Goal: Task Accomplishment & Management: Manage account settings

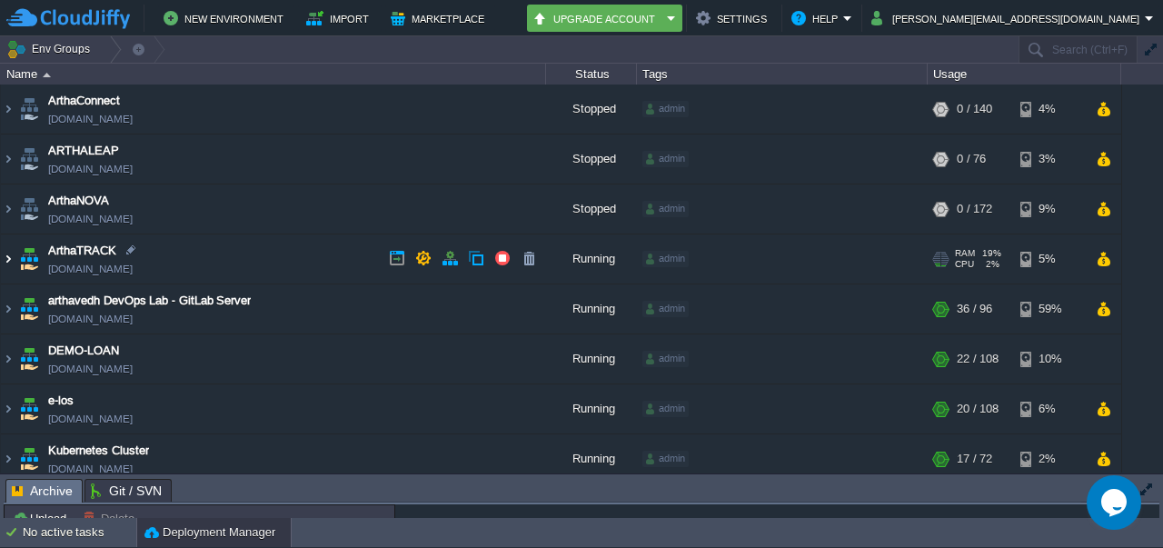
click at [9, 259] on img at bounding box center [8, 258] width 15 height 49
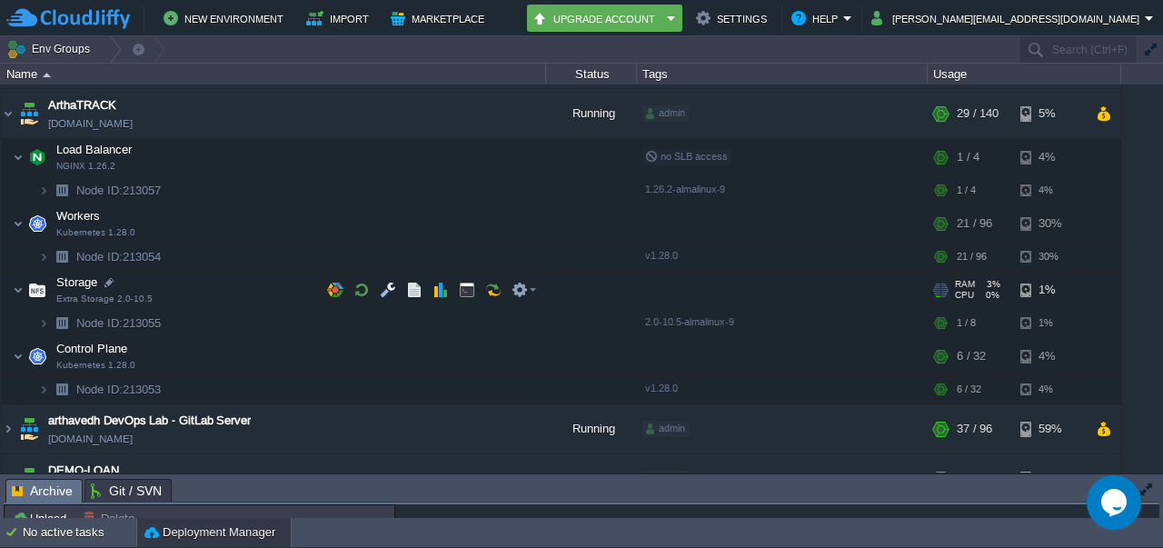
scroll to position [144, 0]
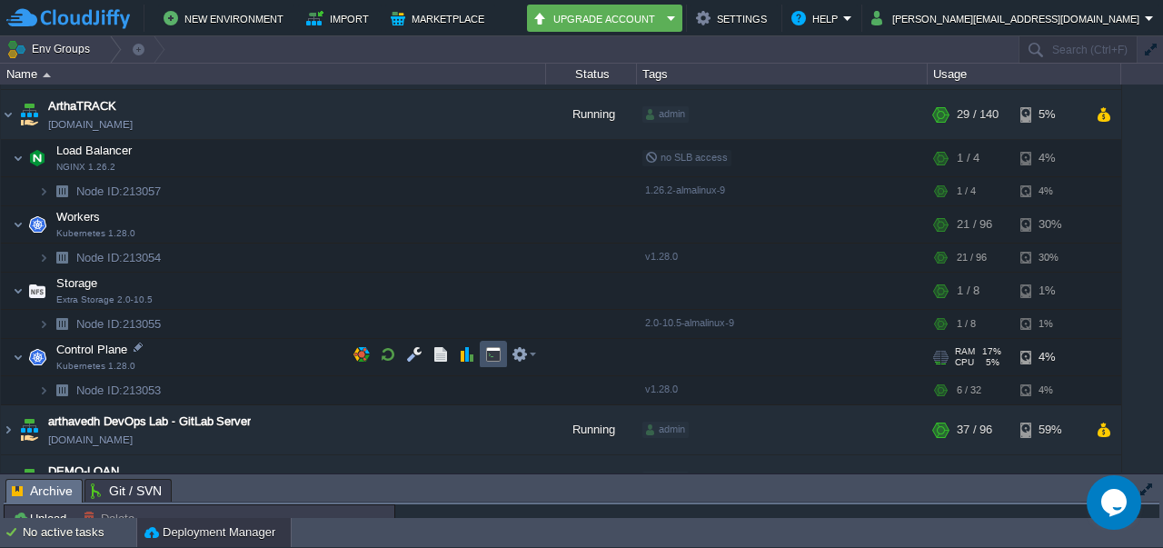
click at [494, 360] on button "button" at bounding box center [493, 354] width 16 height 16
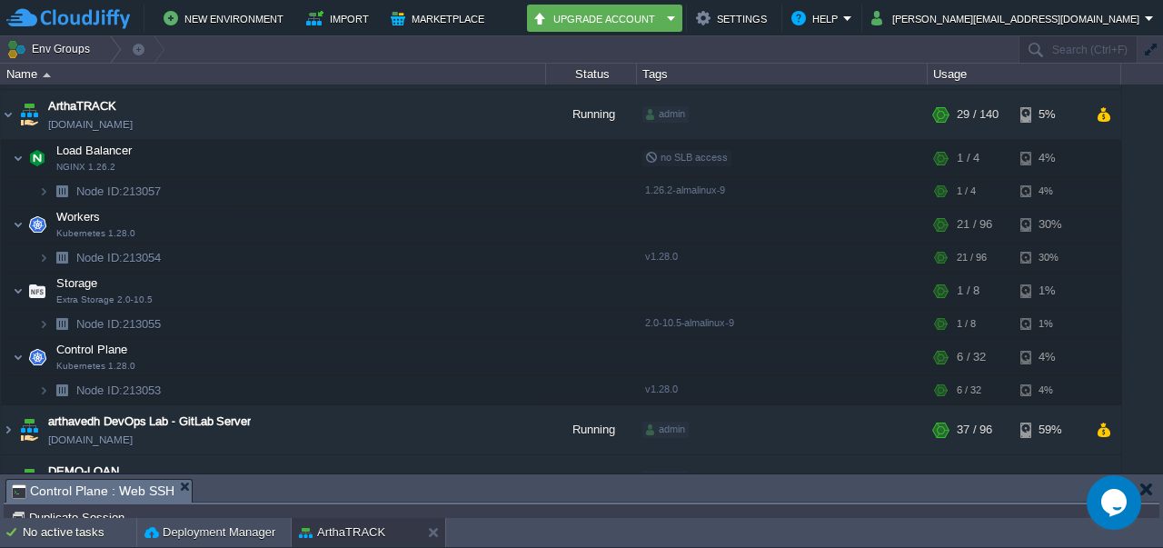
scroll to position [0, 0]
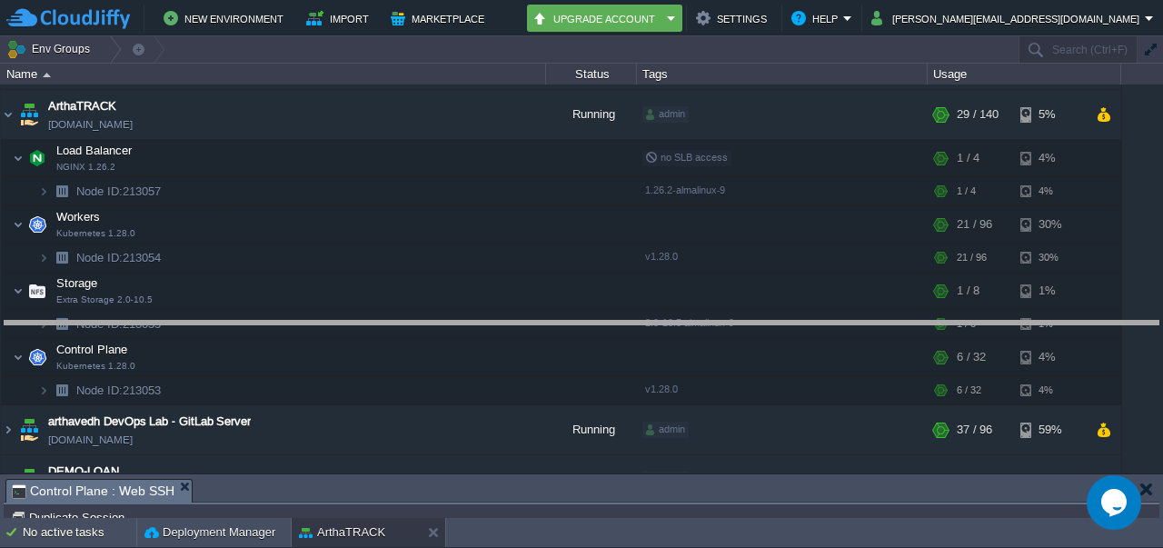
drag, startPoint x: 393, startPoint y: 488, endPoint x: 413, endPoint y: 328, distance: 161.1
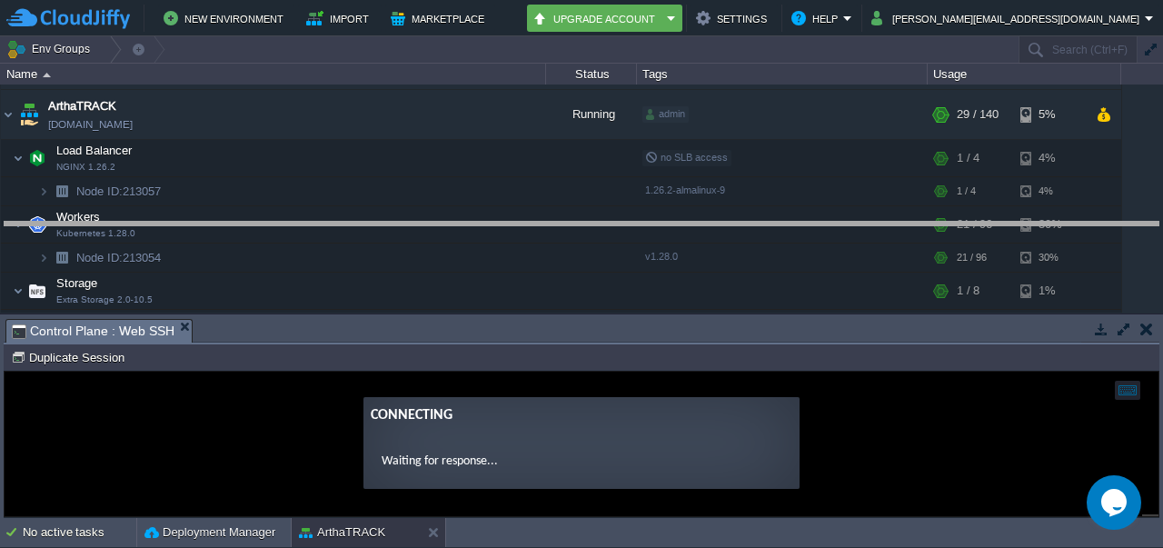
drag, startPoint x: 440, startPoint y: 334, endPoint x: 474, endPoint y: 225, distance: 113.5
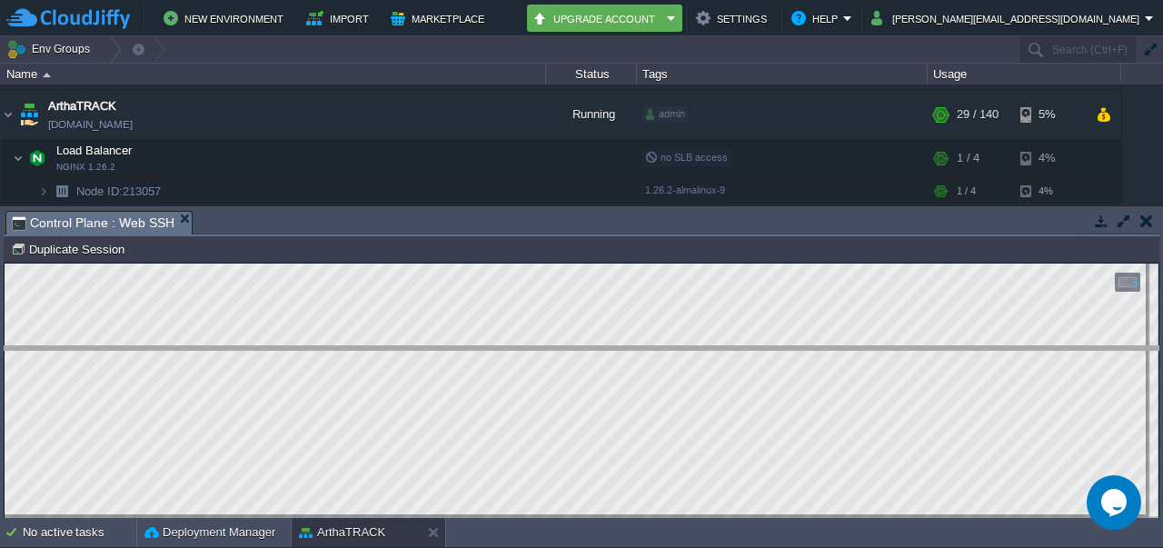
drag, startPoint x: 250, startPoint y: 219, endPoint x: 256, endPoint y: 403, distance: 183.7
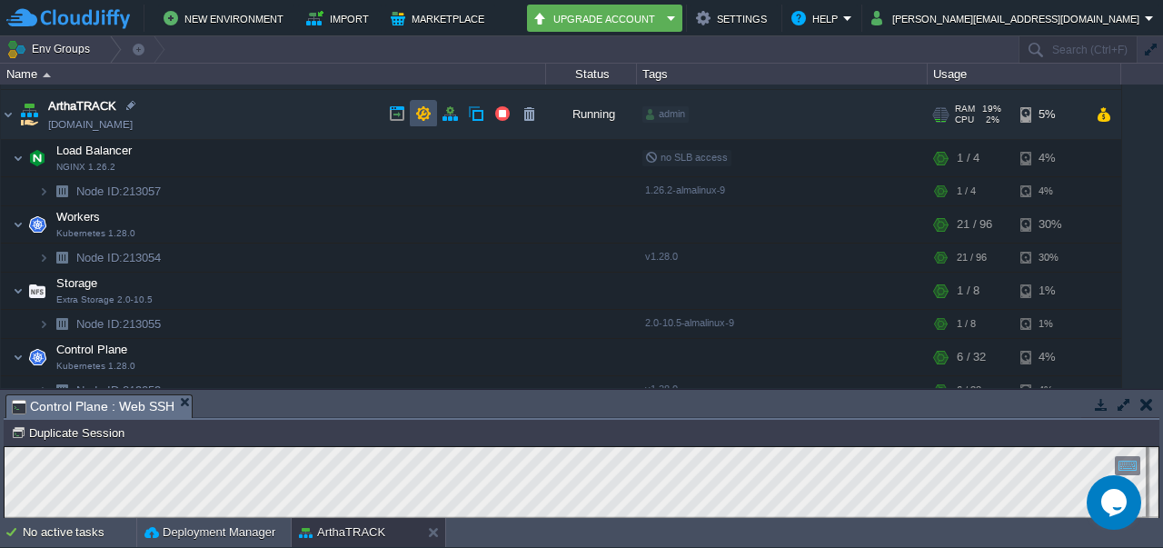
click at [415, 120] on button "button" at bounding box center [423, 113] width 16 height 16
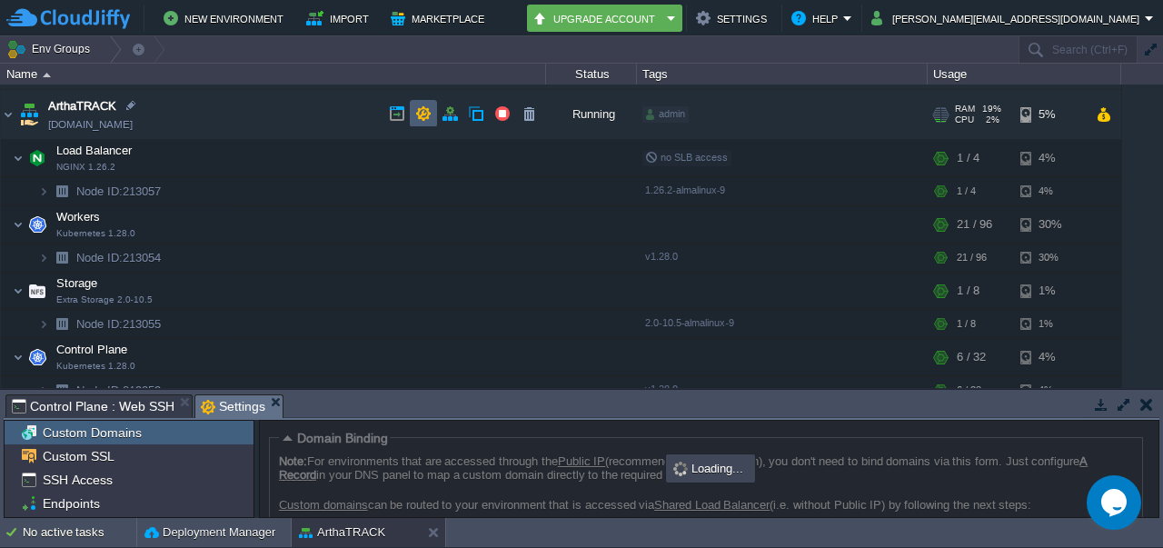
scroll to position [138, 0]
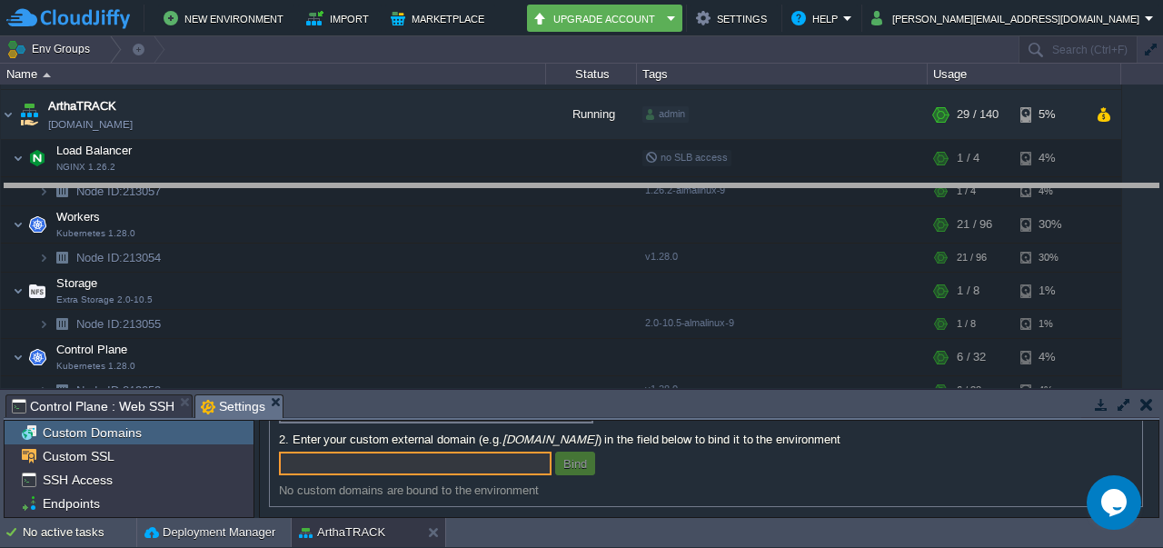
drag, startPoint x: 506, startPoint y: 400, endPoint x: 526, endPoint y: 174, distance: 226.3
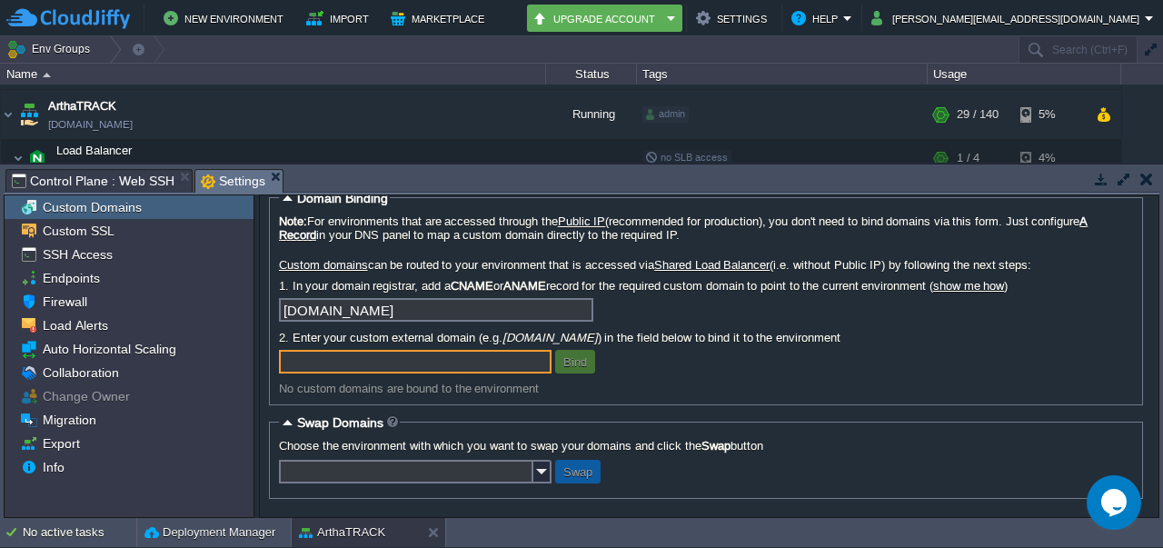
scroll to position [22, 0]
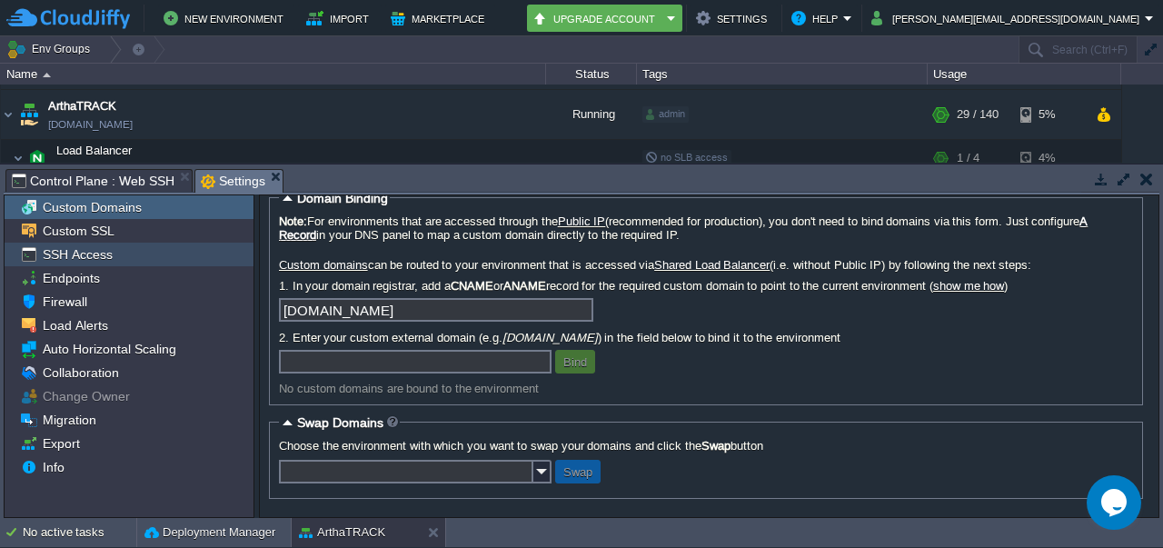
click at [84, 260] on span "SSH Access" at bounding box center [77, 254] width 76 height 16
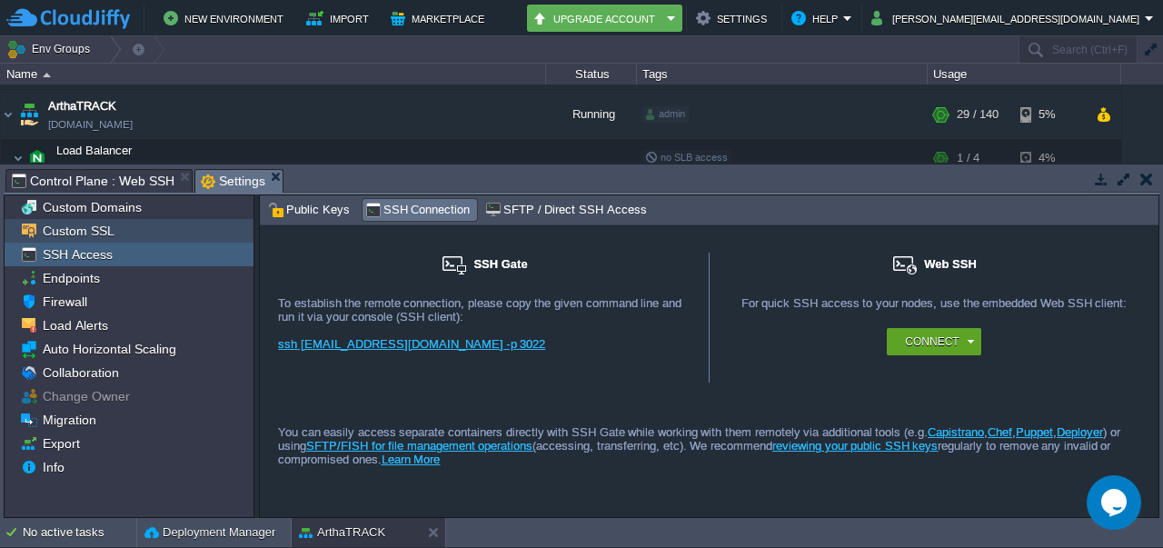
click at [91, 230] on span "Custom SSL" at bounding box center [78, 231] width 78 height 16
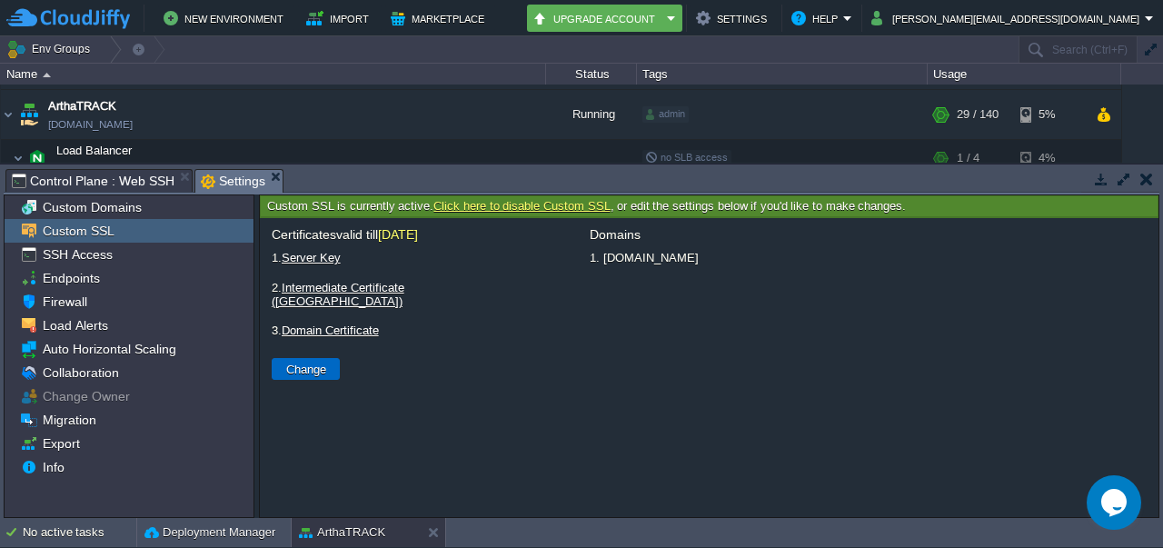
click at [303, 361] on button "Change" at bounding box center [306, 369] width 51 height 16
type input "Select File"
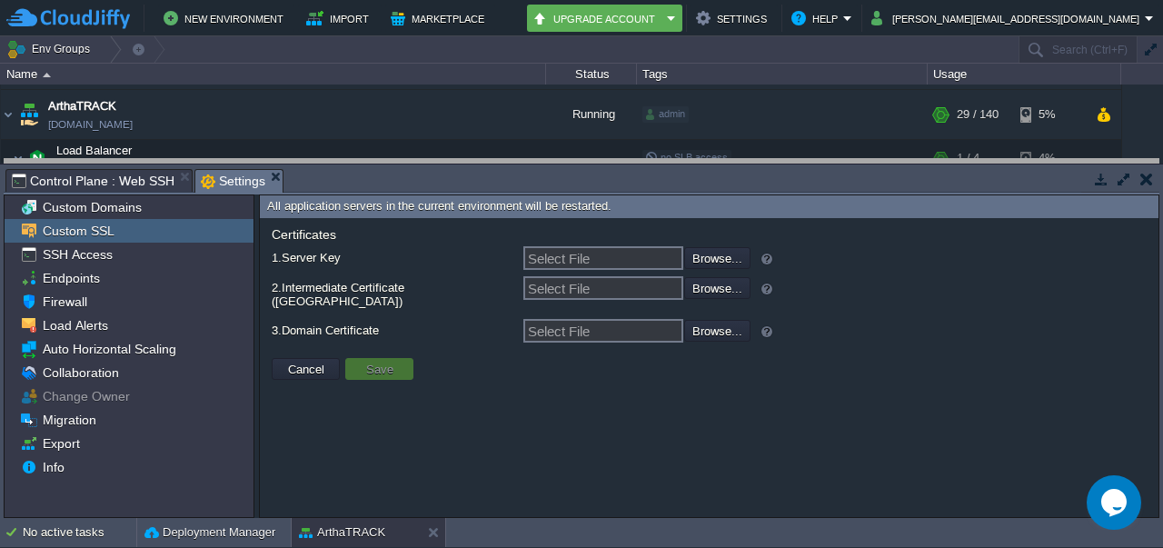
drag, startPoint x: 589, startPoint y: 175, endPoint x: 625, endPoint y: 164, distance: 38.0
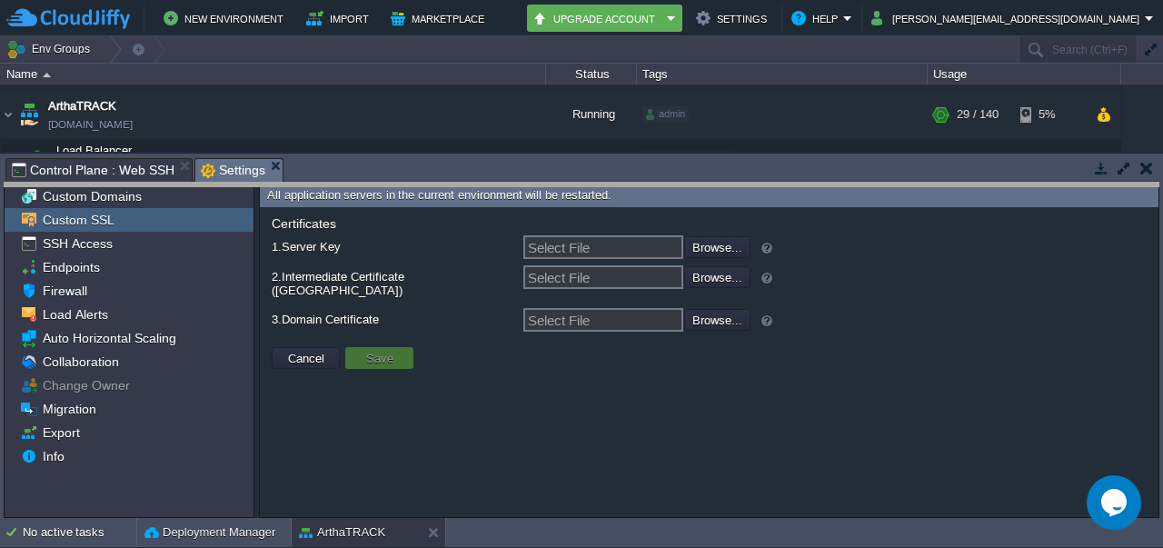
drag, startPoint x: 609, startPoint y: 169, endPoint x: 605, endPoint y: 194, distance: 24.8
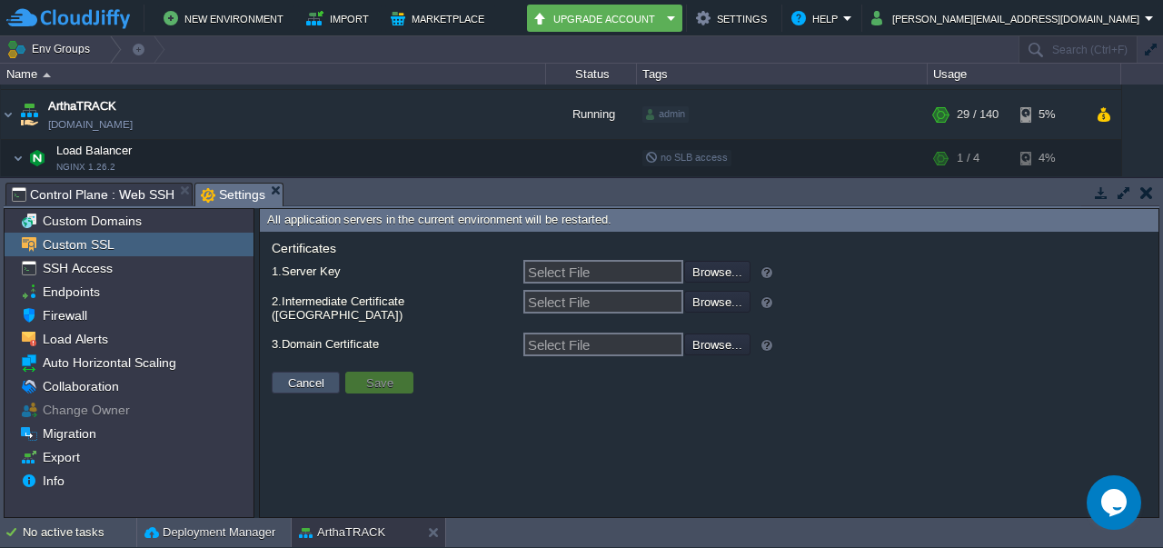
click at [289, 374] on button "Cancel" at bounding box center [306, 382] width 47 height 16
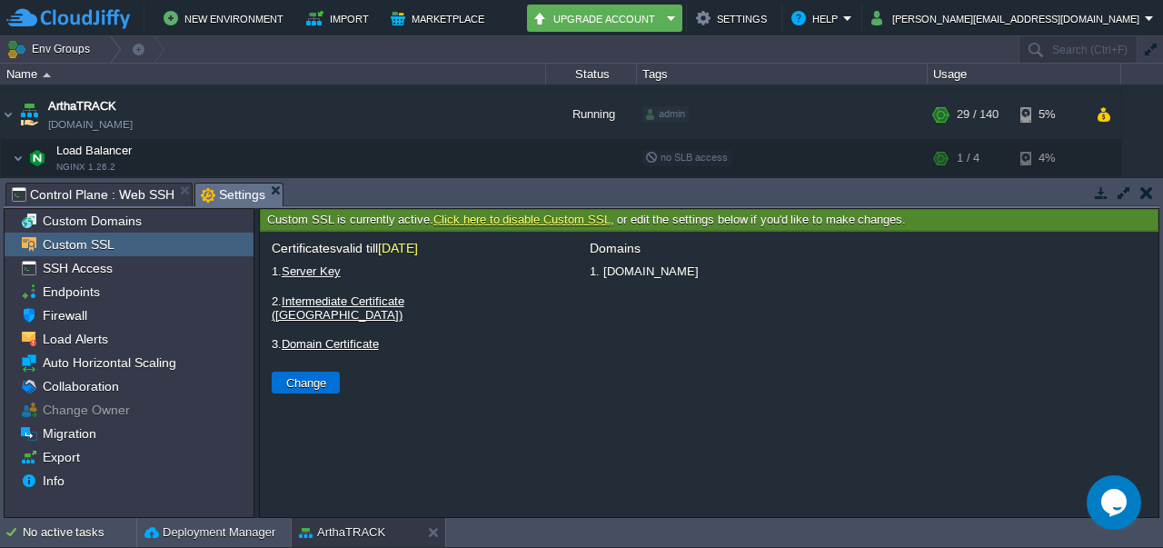
click at [321, 374] on button "Change" at bounding box center [306, 382] width 51 height 16
type input "Select File"
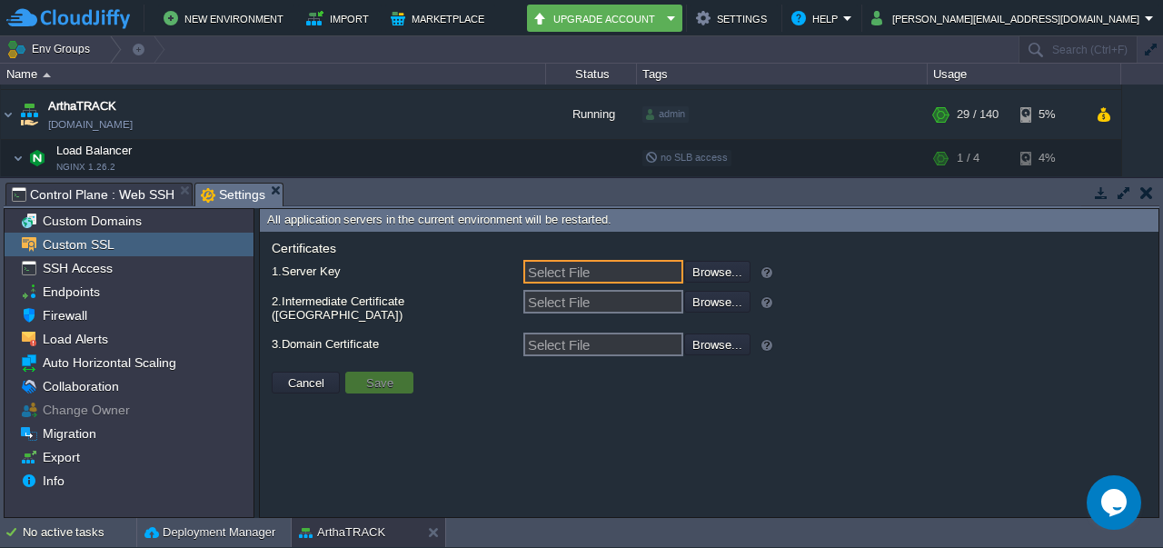
click at [591, 272] on input "Select File" at bounding box center [603, 272] width 160 height 24
click at [707, 274] on input "file" at bounding box center [636, 271] width 230 height 20
click at [320, 383] on td "Cancel" at bounding box center [306, 382] width 74 height 27
click at [318, 381] on td "Cancel" at bounding box center [306, 382] width 74 height 27
click at [310, 375] on button "Cancel" at bounding box center [306, 382] width 47 height 16
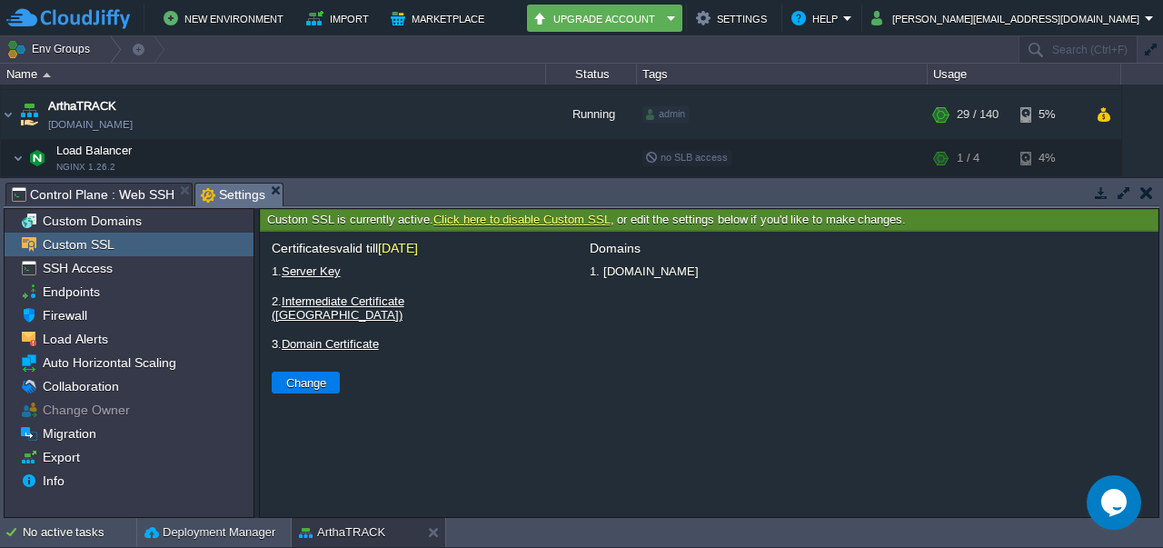
click at [320, 274] on link "Server Key" at bounding box center [311, 271] width 59 height 14
click at [305, 270] on link "Server Key" at bounding box center [311, 271] width 59 height 14
click at [333, 298] on link "Intermediate Certificate ([GEOGRAPHIC_DATA])" at bounding box center [338, 307] width 133 height 27
click at [328, 337] on link "Domain Certificate" at bounding box center [330, 344] width 97 height 14
click at [322, 374] on button "Change" at bounding box center [306, 382] width 51 height 16
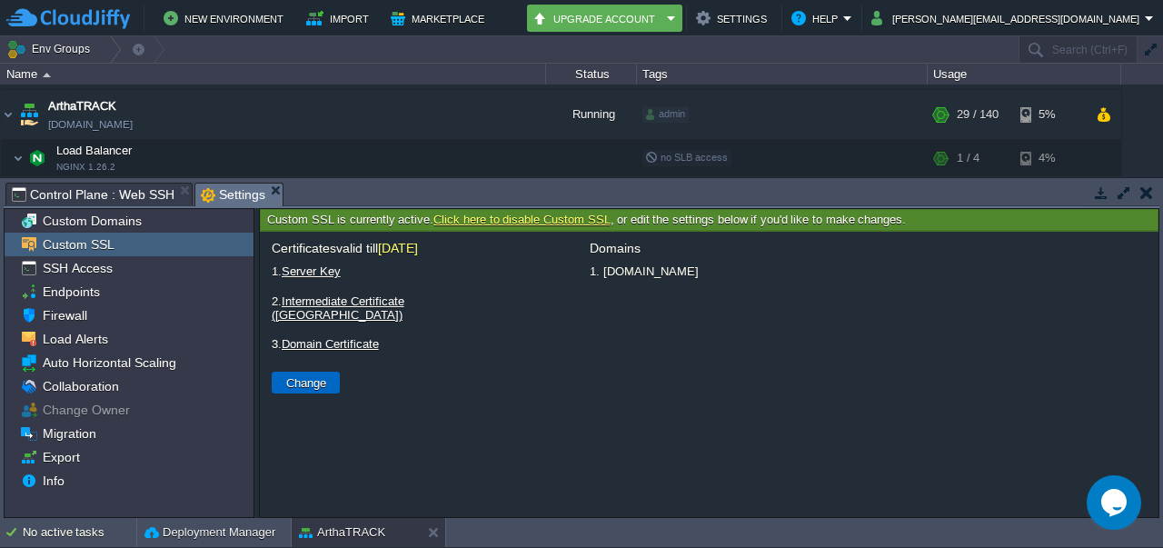
type input "Select File"
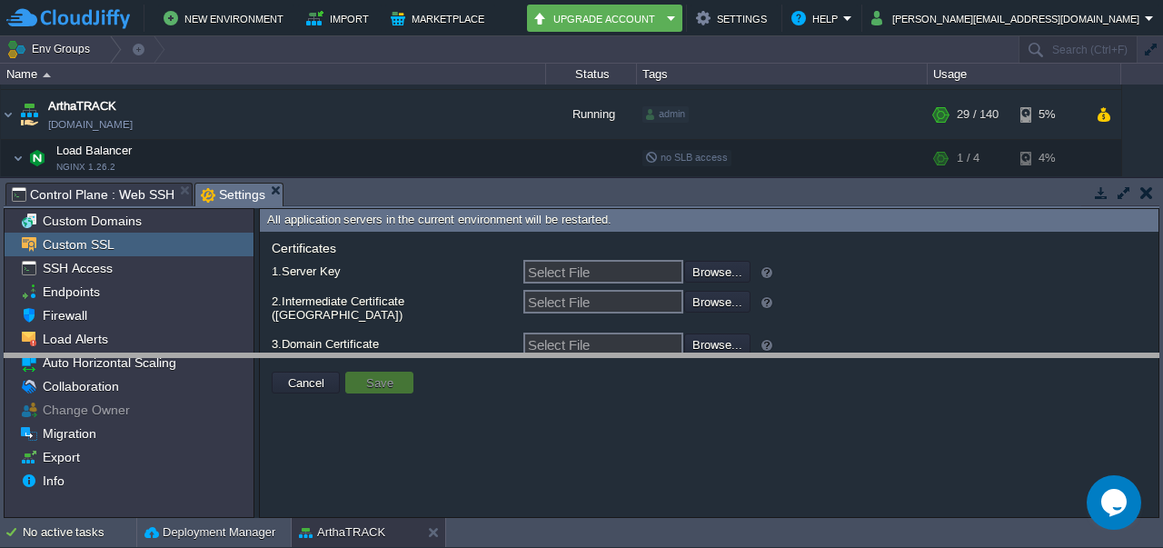
drag, startPoint x: 884, startPoint y: 192, endPoint x: 900, endPoint y: 363, distance: 171.5
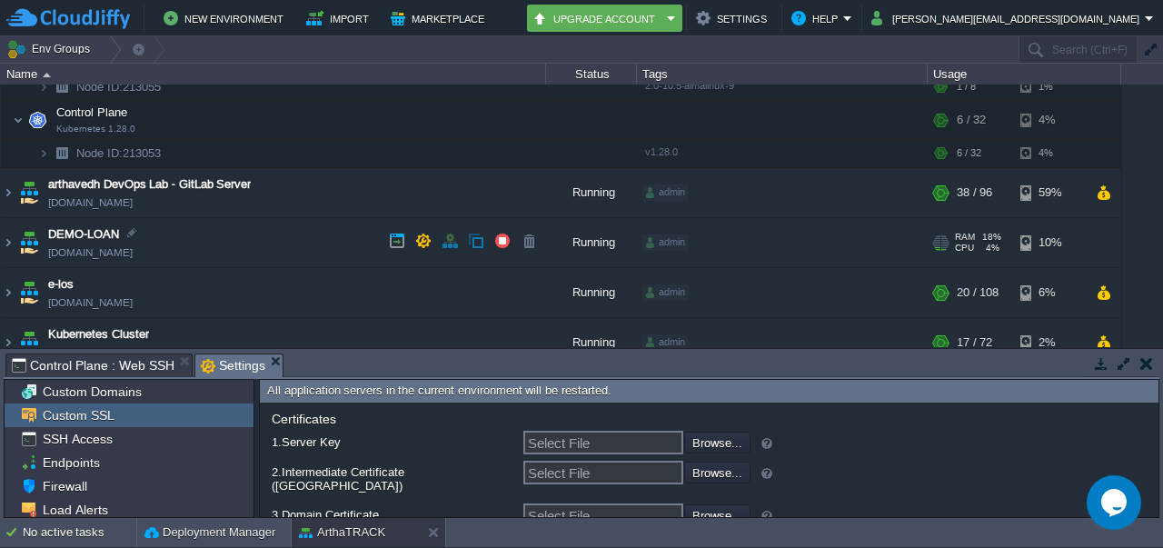
scroll to position [393, 0]
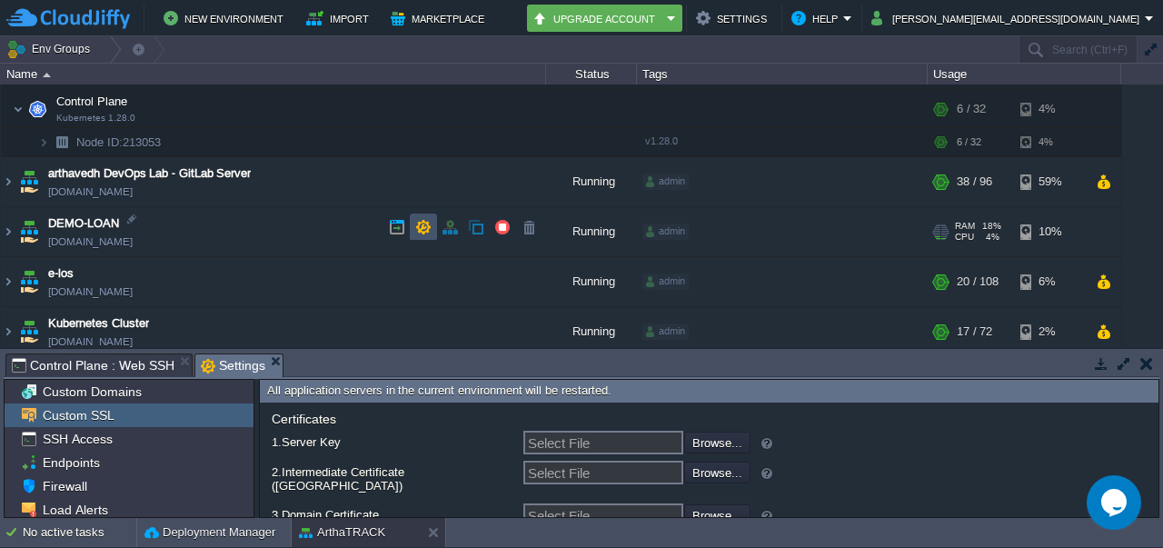
click at [422, 228] on button "button" at bounding box center [423, 227] width 16 height 16
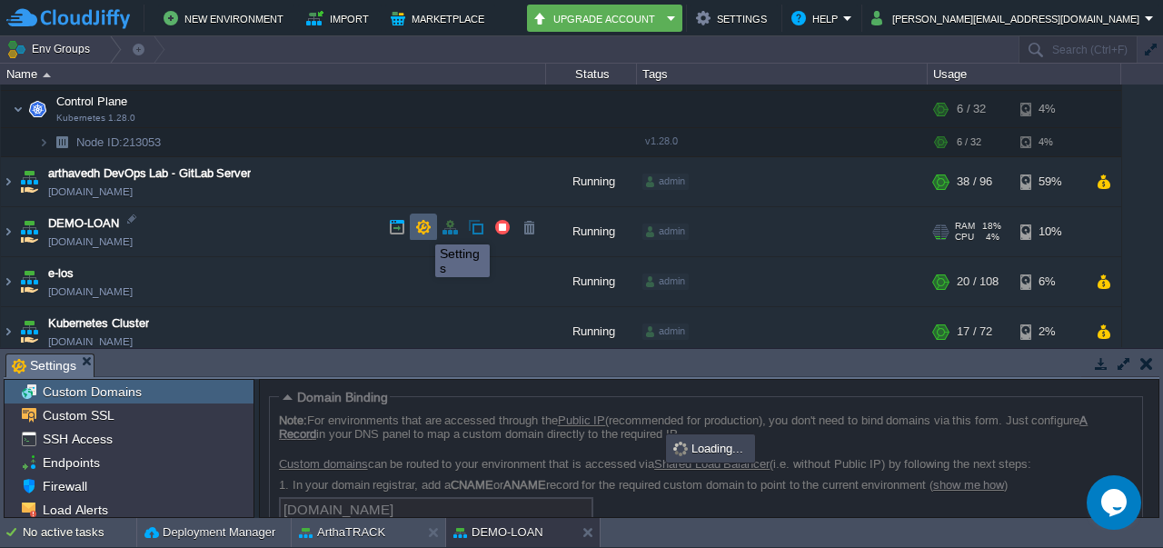
scroll to position [117, 0]
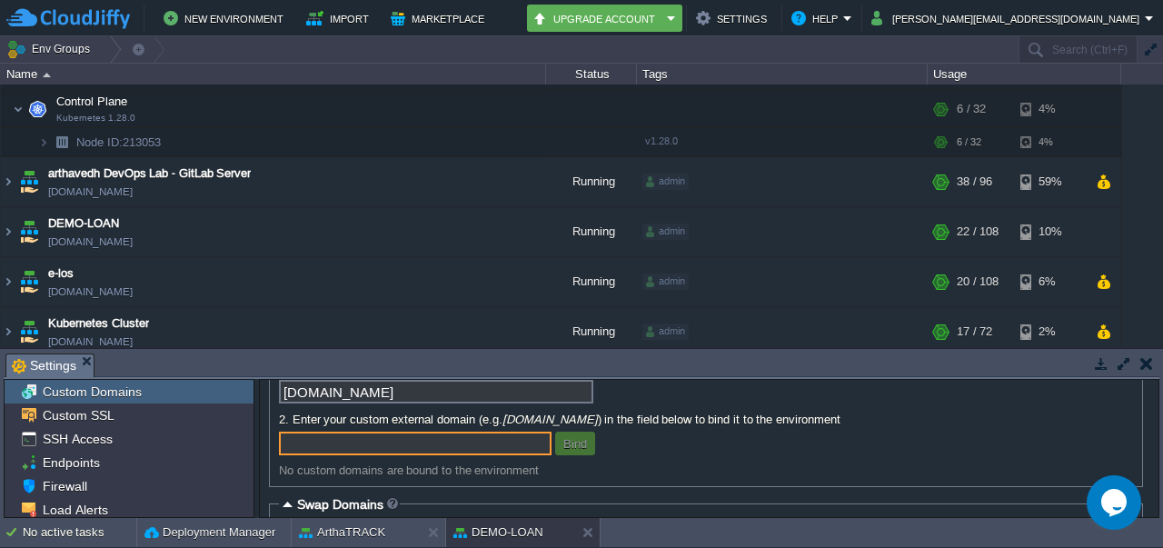
click at [1152, 363] on td at bounding box center [1146, 364] width 23 height 22
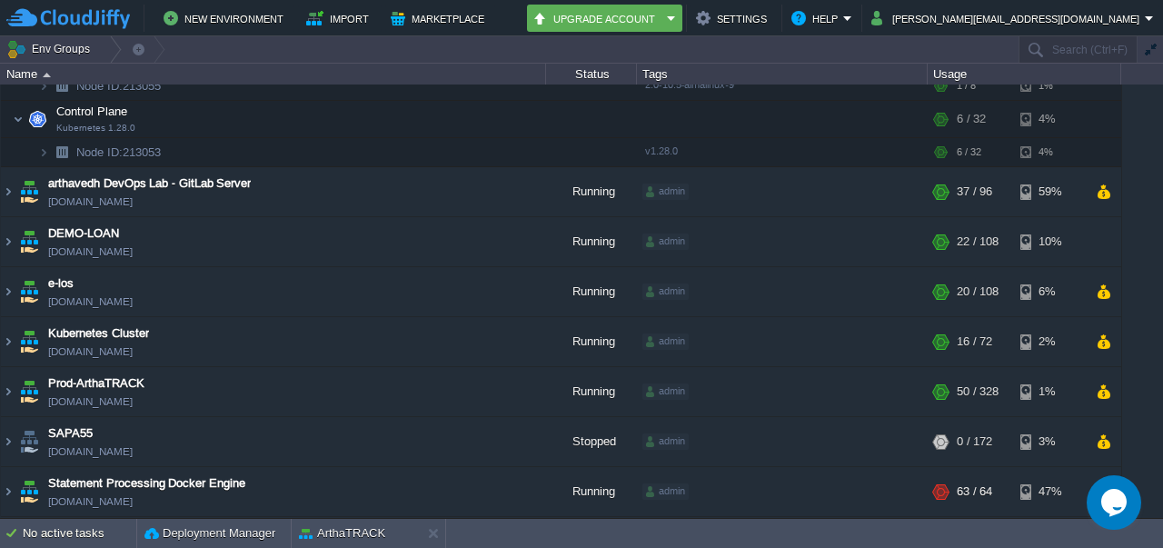
scroll to position [376, 0]
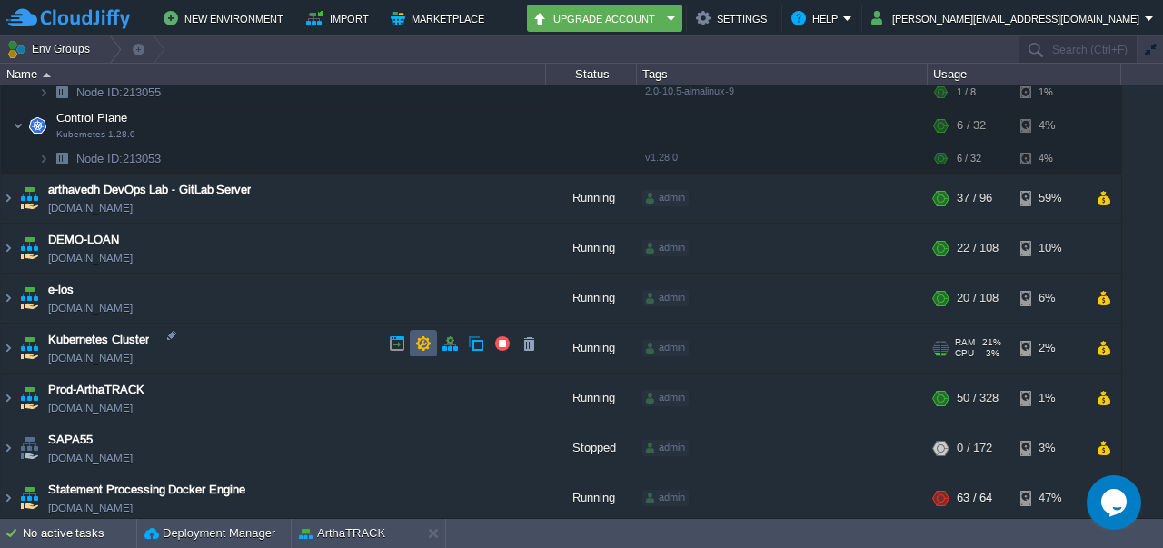
click at [425, 344] on button "button" at bounding box center [423, 343] width 16 height 16
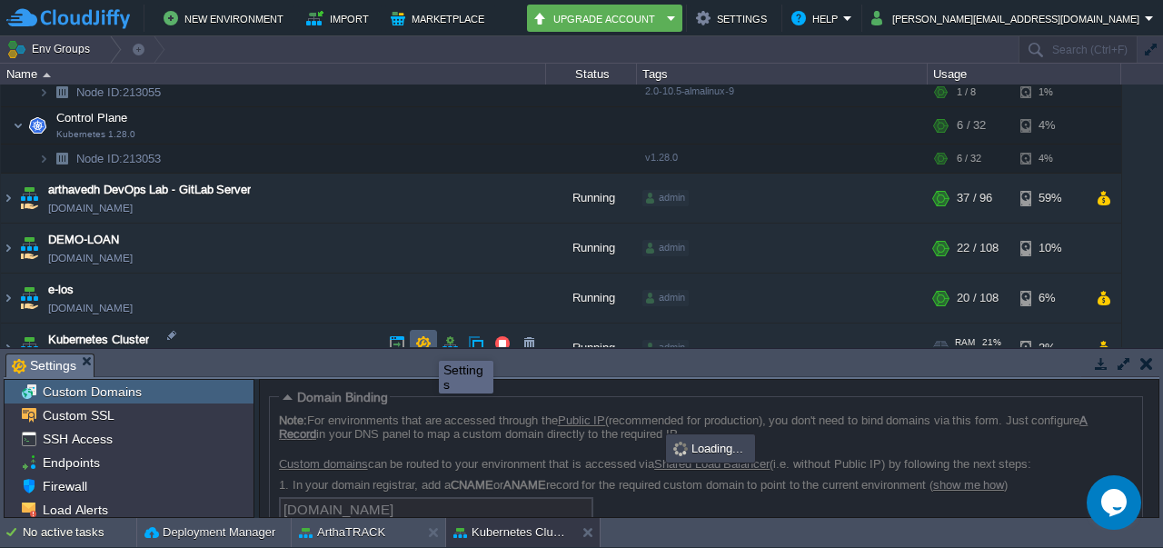
scroll to position [117, 0]
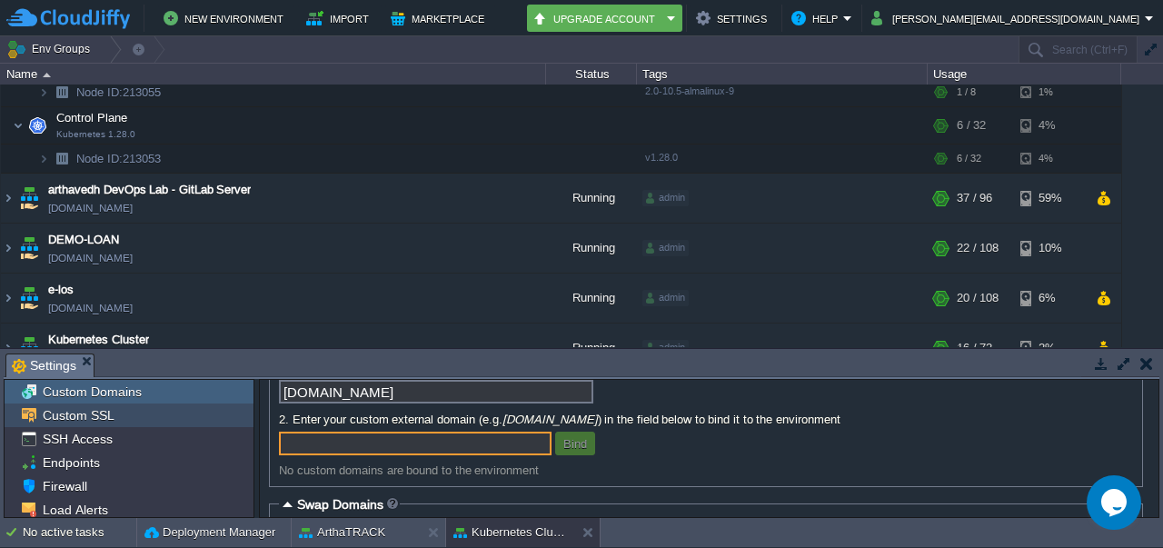
click at [89, 415] on span "Custom SSL" at bounding box center [78, 415] width 78 height 16
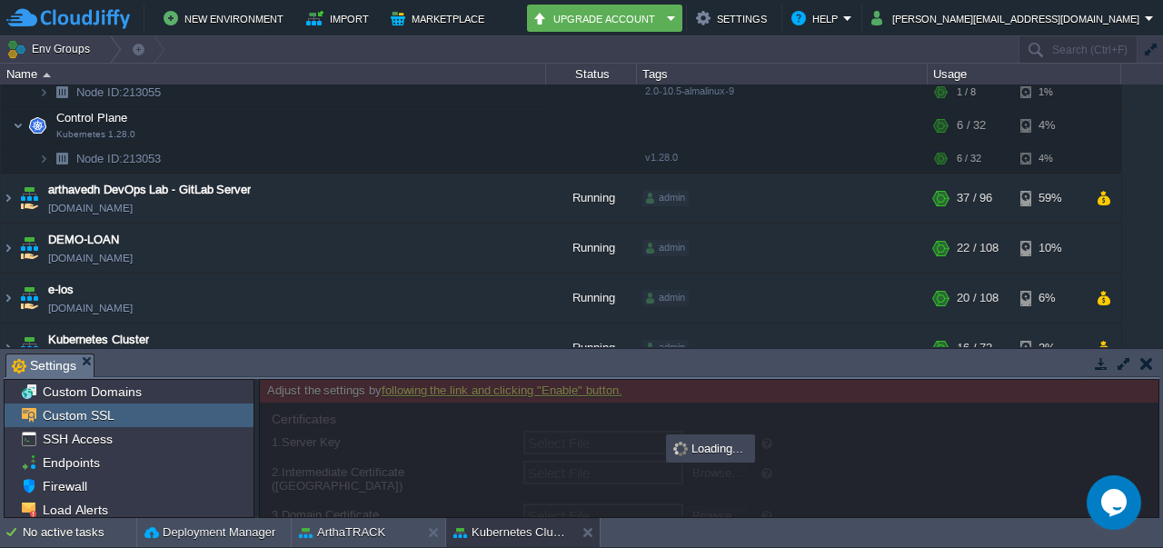
type input "Select File"
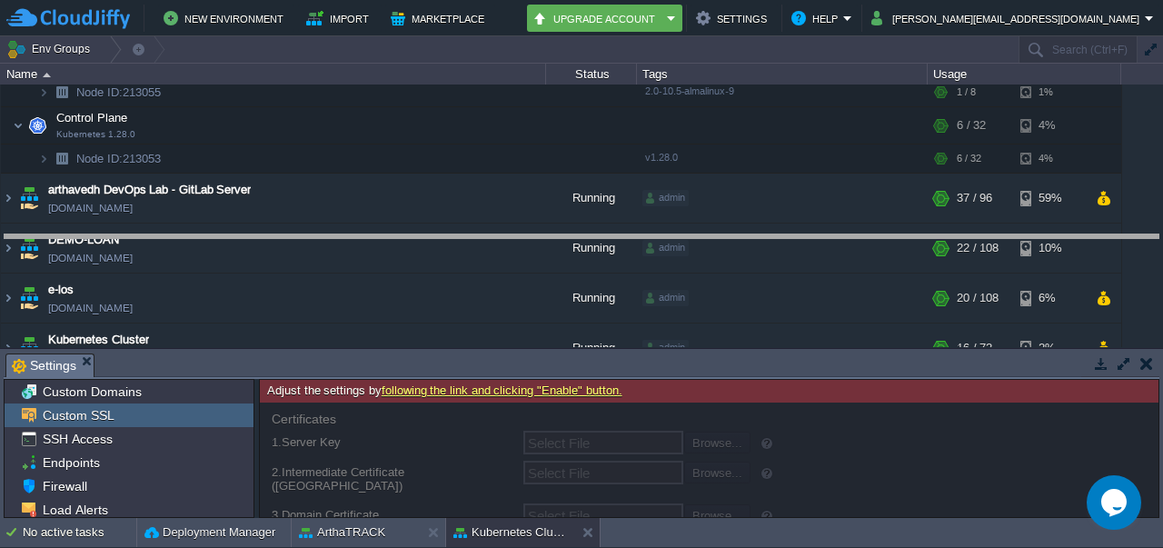
drag, startPoint x: 530, startPoint y: 371, endPoint x: 563, endPoint y: 241, distance: 134.2
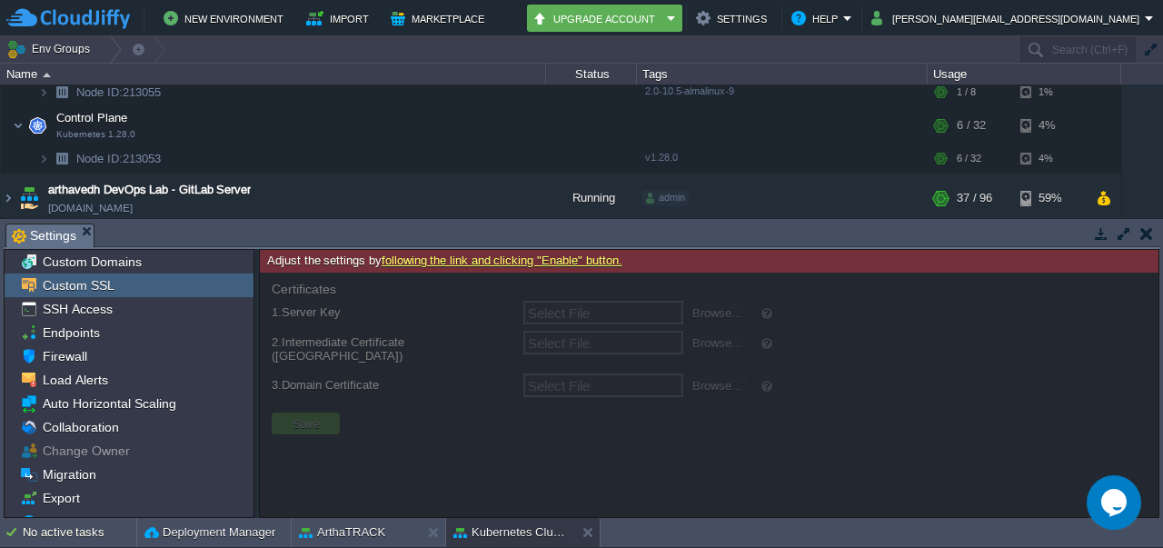
click at [540, 261] on link "following the link and clicking "Enable" button." at bounding box center [502, 261] width 241 height 14
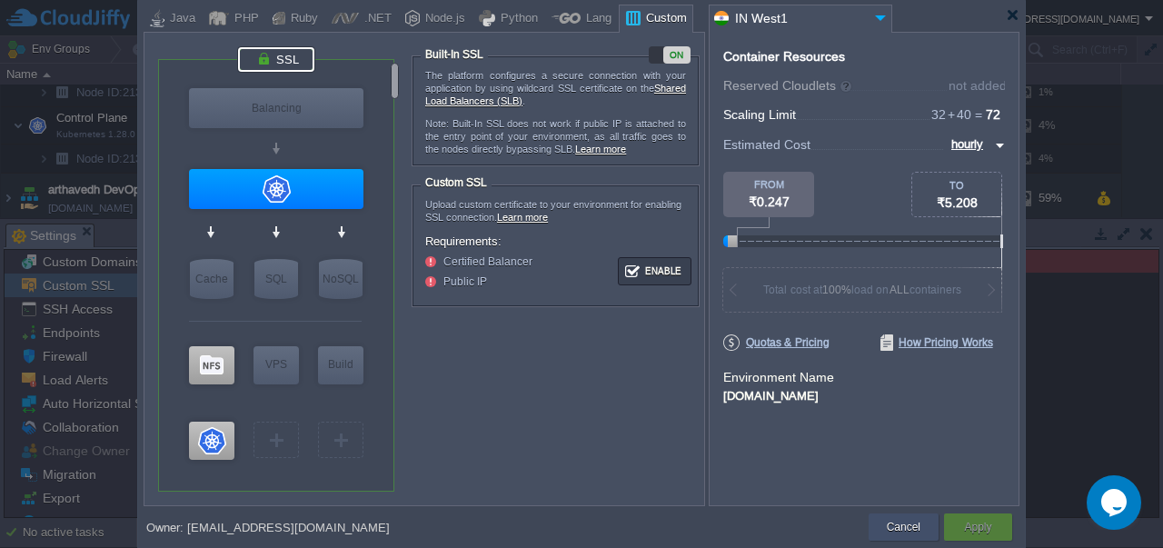
click at [899, 526] on button "Cancel" at bounding box center [904, 527] width 34 height 18
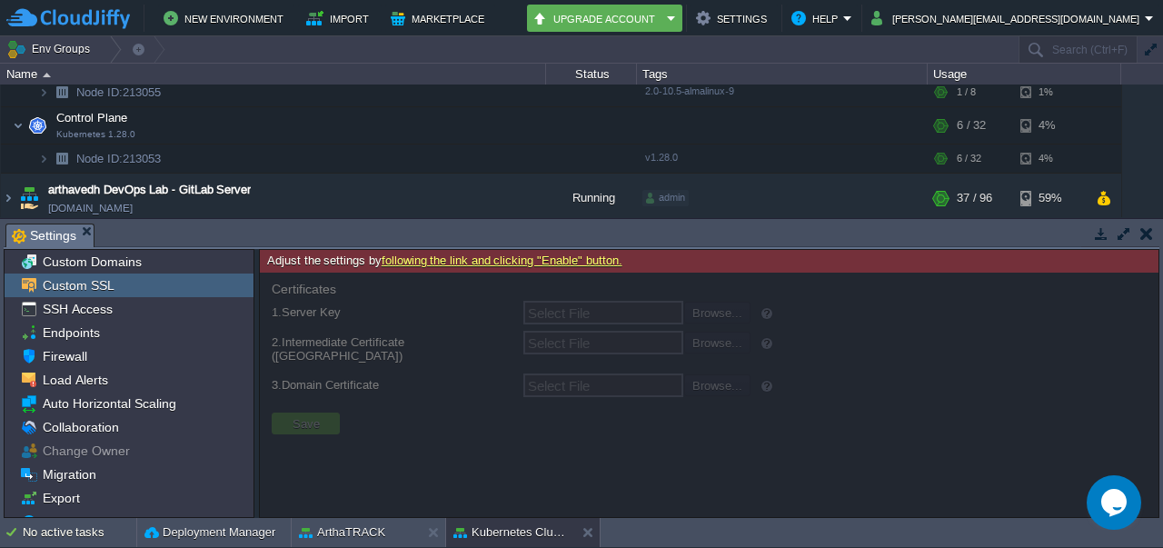
click at [1152, 235] on td at bounding box center [1146, 234] width 23 height 22
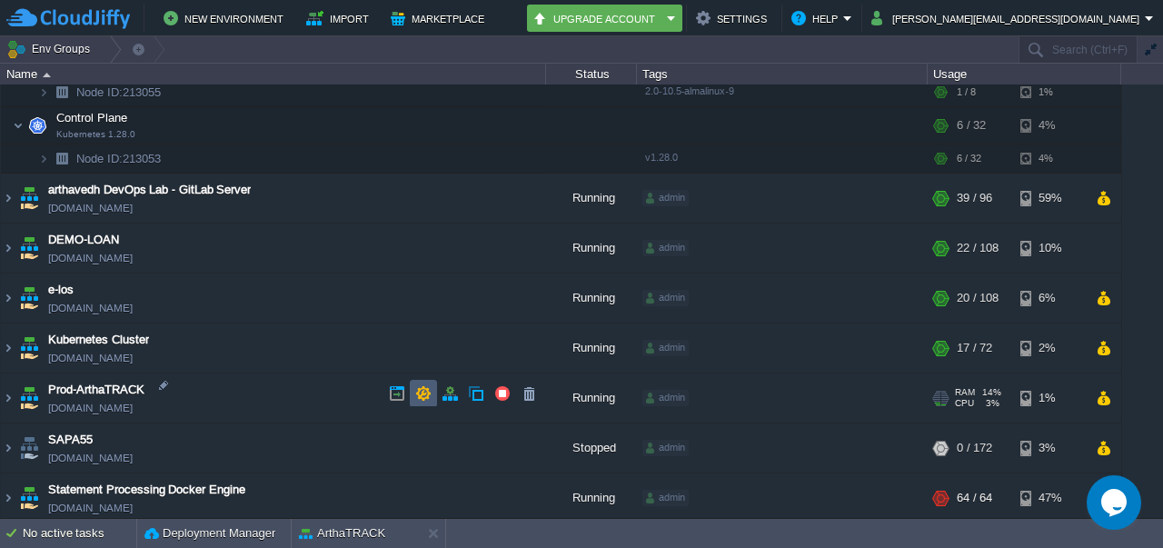
click at [423, 392] on button "button" at bounding box center [423, 393] width 16 height 16
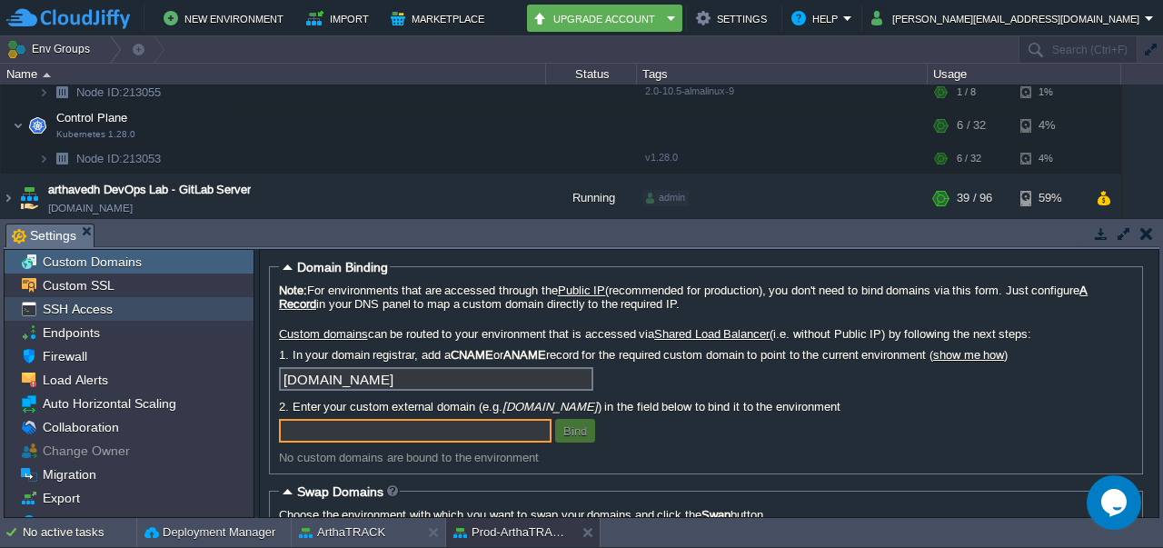
click at [95, 303] on span "SSH Access" at bounding box center [77, 309] width 76 height 16
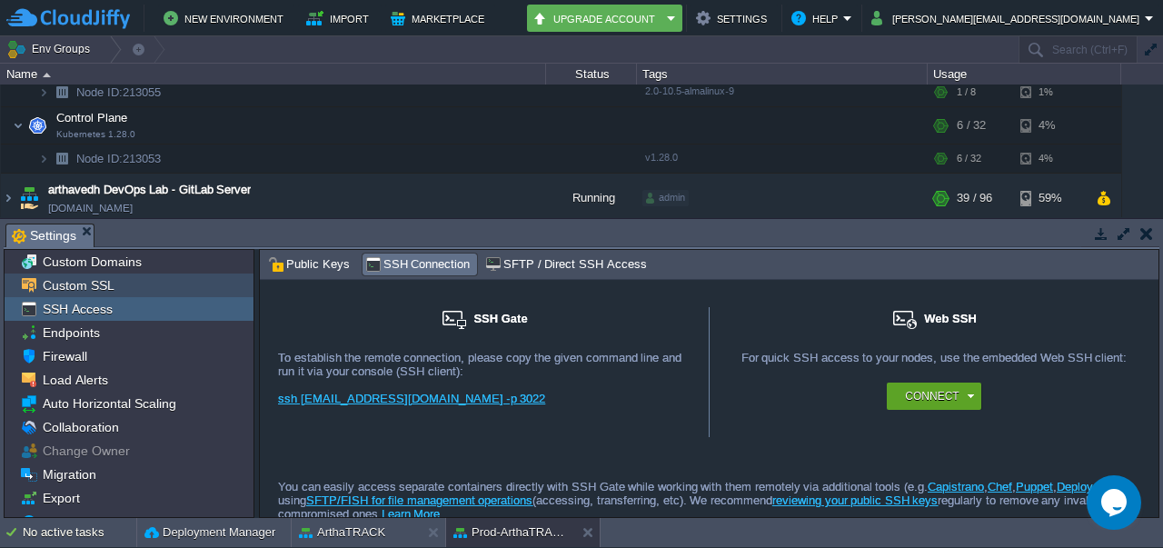
click at [103, 280] on span "Custom SSL" at bounding box center [78, 285] width 78 height 16
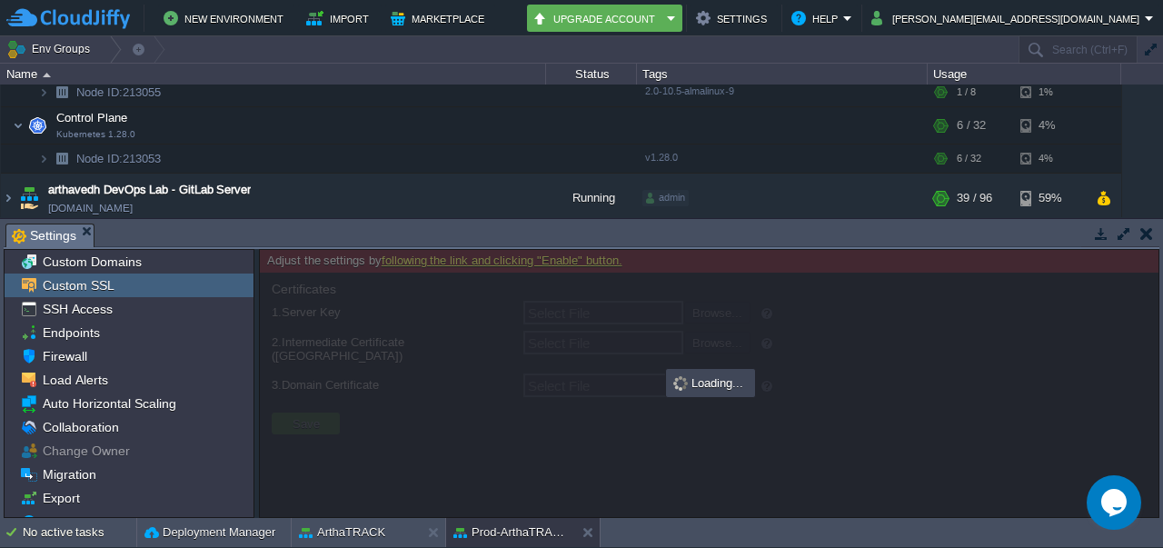
type input "Select File"
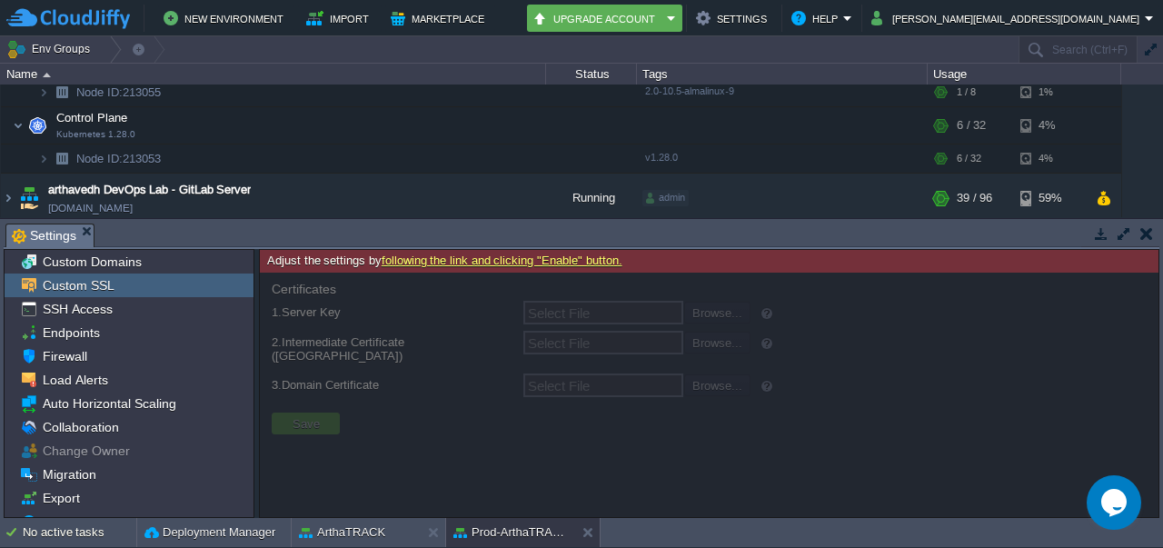
click at [503, 261] on link "following the link and clicking "Enable" button." at bounding box center [502, 261] width 241 height 14
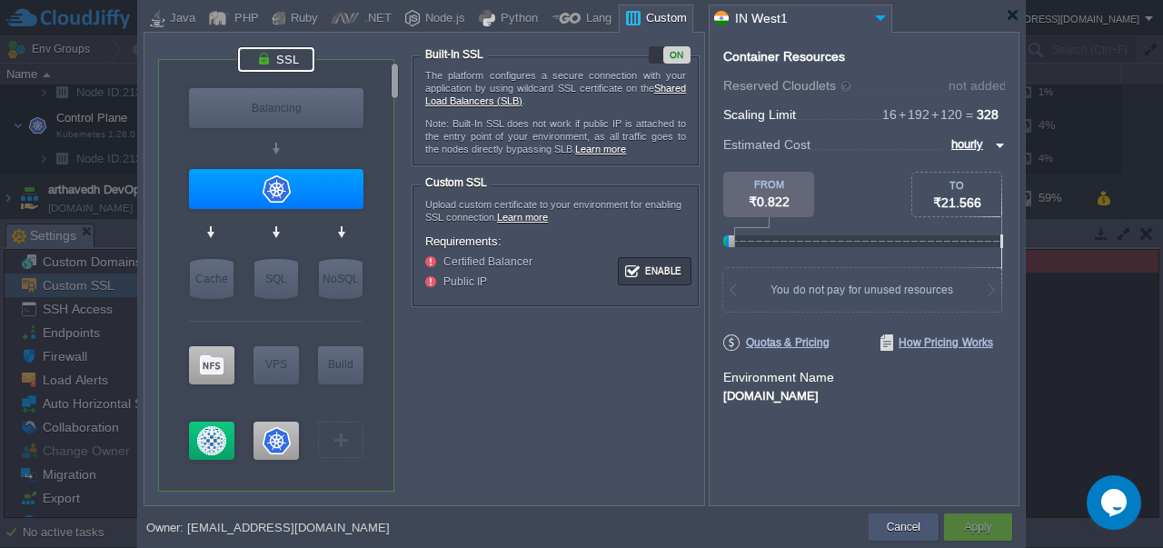
click at [892, 539] on div "Cancel" at bounding box center [903, 526] width 43 height 27
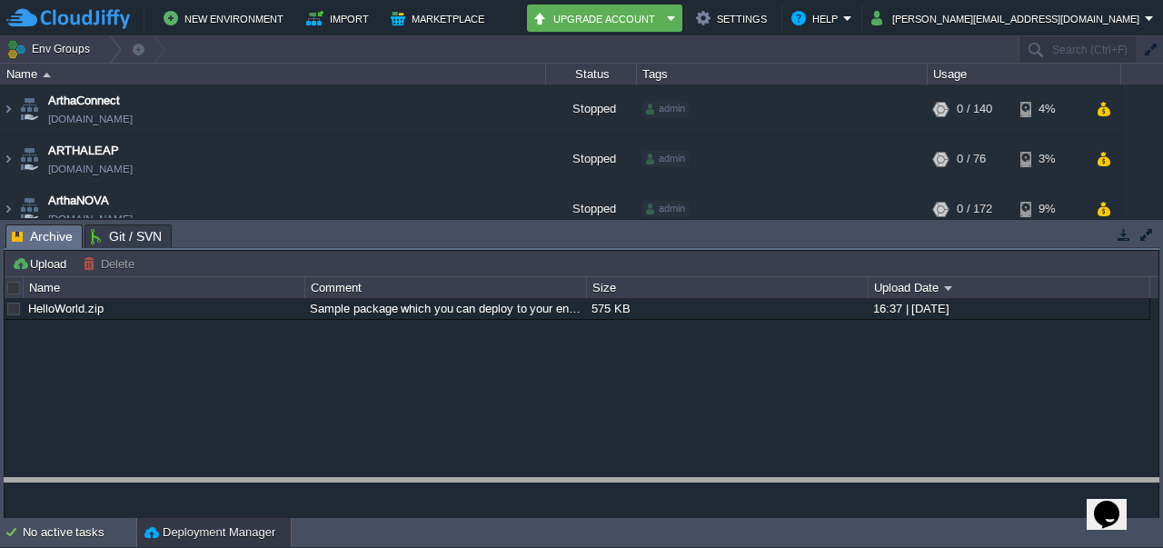
drag, startPoint x: 686, startPoint y: 237, endPoint x: 725, endPoint y: 564, distance: 329.5
click at [725, 547] on html "New Environment Import Marketplace Bonus ₹0.00 Upgrade Account Settings Help [P…" at bounding box center [581, 274] width 1163 height 548
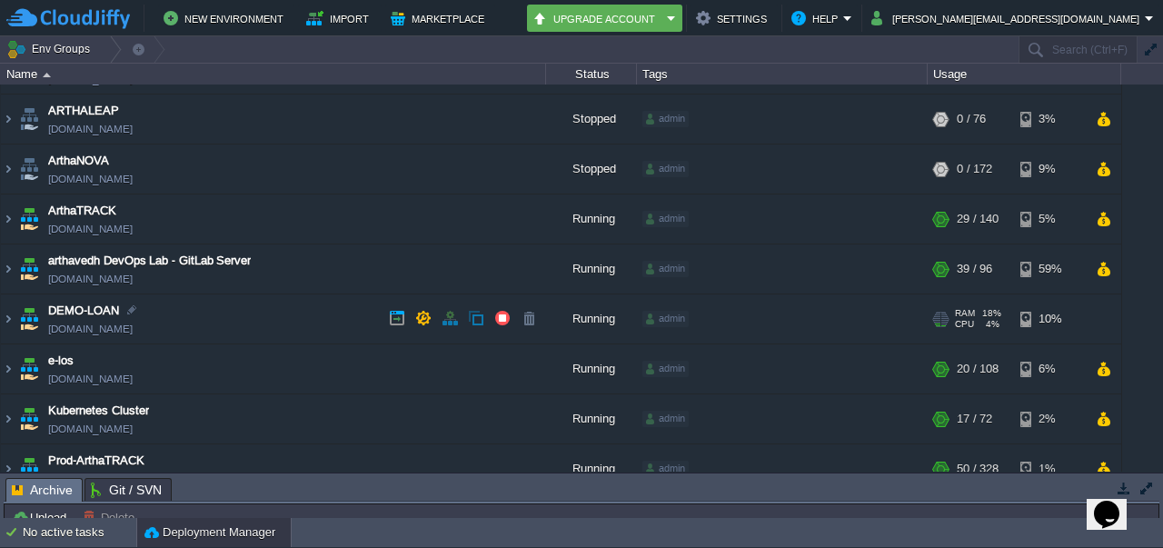
scroll to position [39, 0]
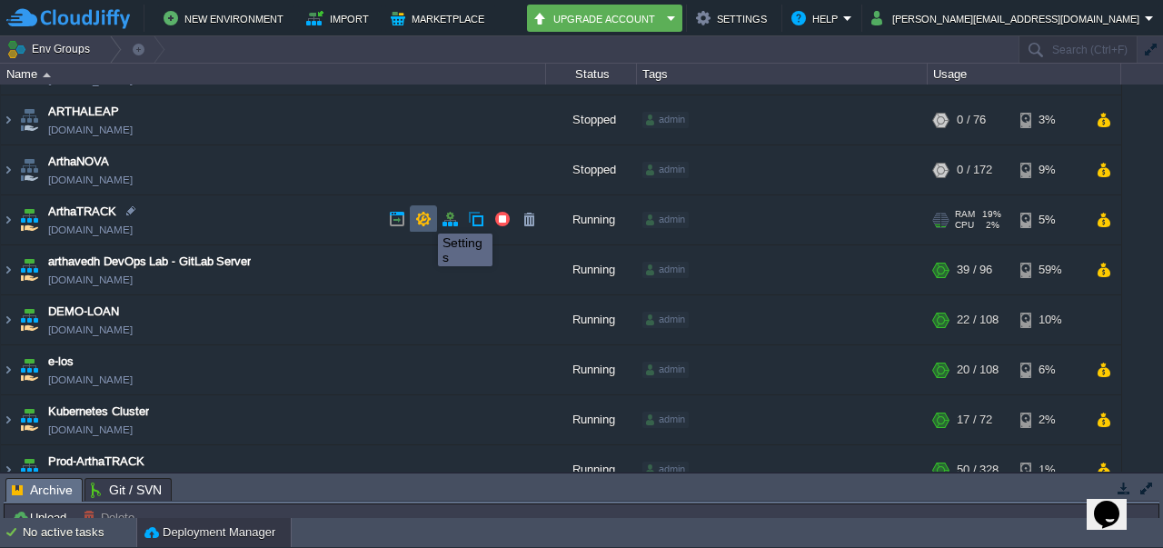
click at [424, 217] on button "button" at bounding box center [423, 219] width 16 height 16
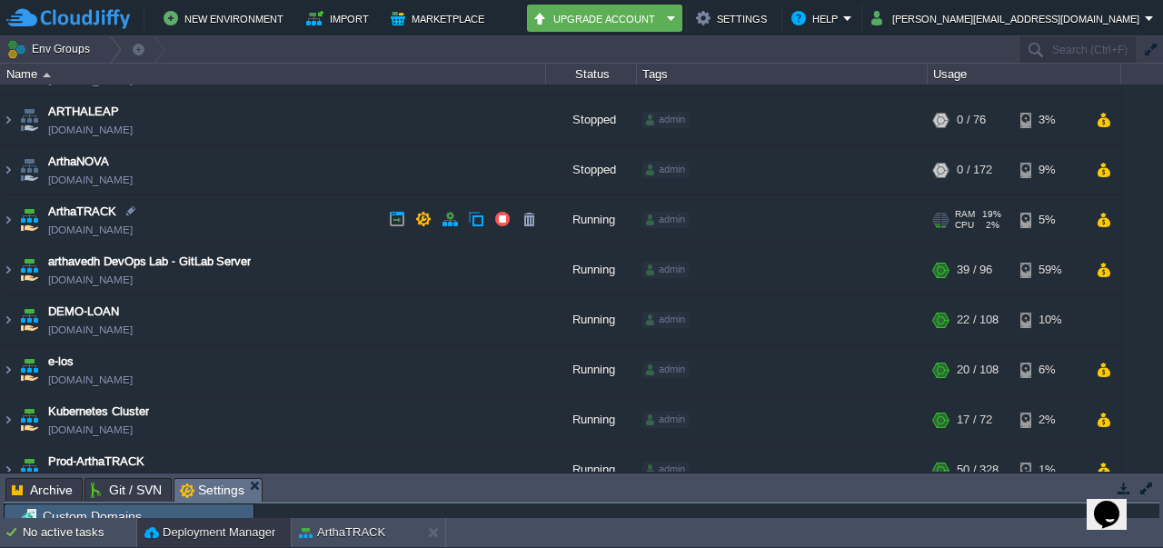
scroll to position [4, 0]
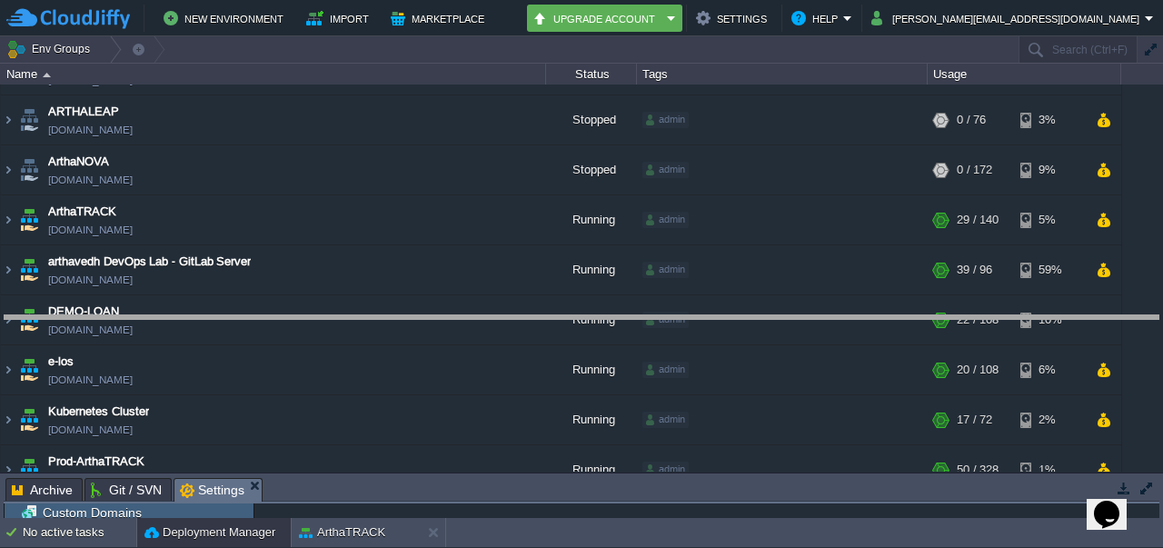
drag, startPoint x: 434, startPoint y: 480, endPoint x: 440, endPoint y: 171, distance: 309.0
click at [440, 171] on body "New Environment Import Marketplace Bonus ₹0.00 Upgrade Account Settings Help [P…" at bounding box center [581, 274] width 1163 height 548
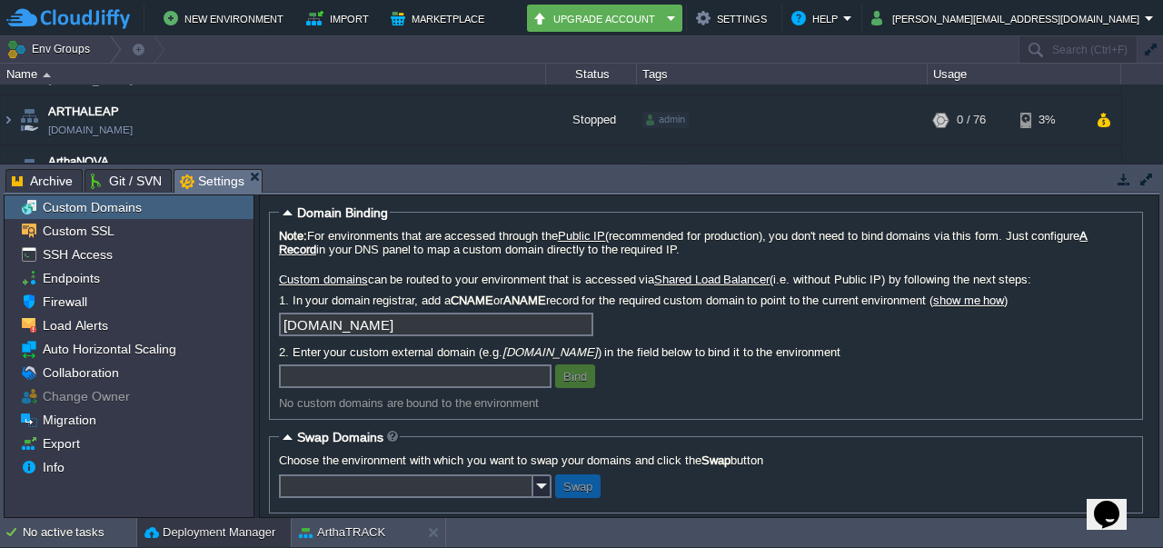
scroll to position [0, 0]
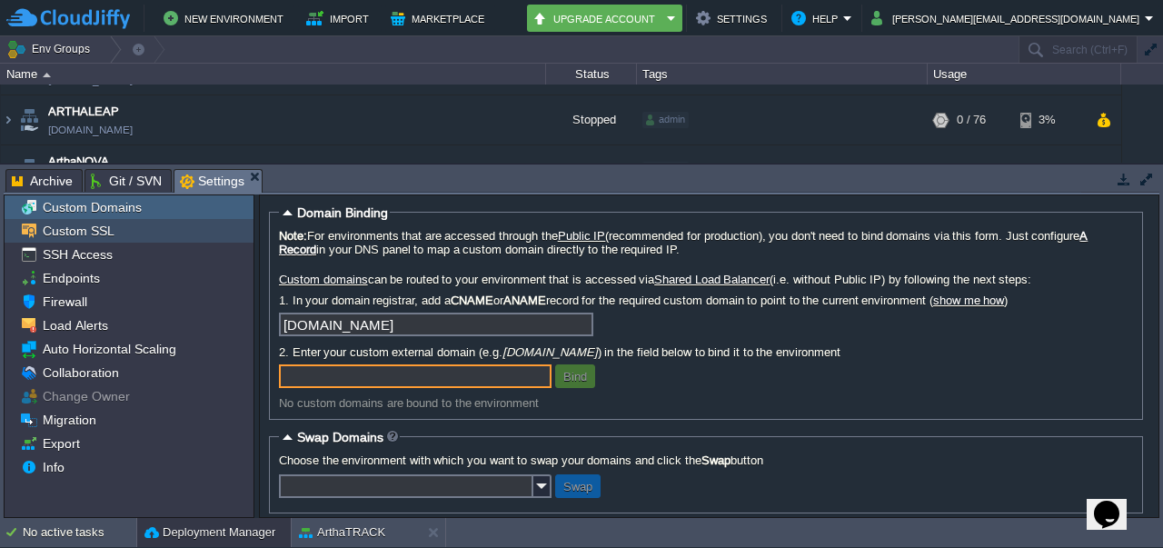
click at [109, 237] on span "Custom SSL" at bounding box center [78, 231] width 78 height 16
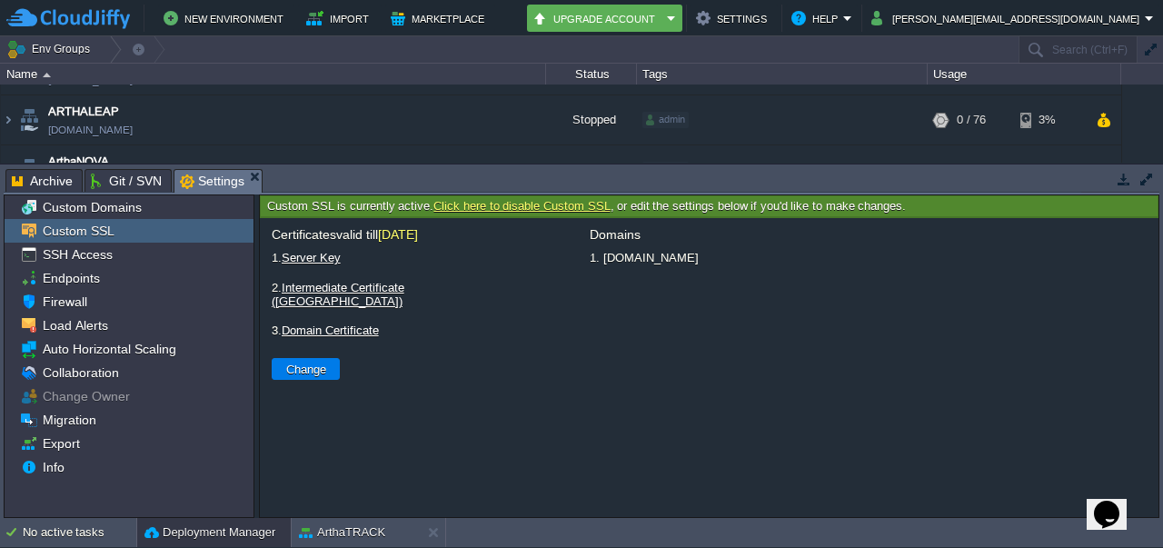
click at [502, 209] on link "Click here to disable Custom SSL" at bounding box center [521, 206] width 176 height 14
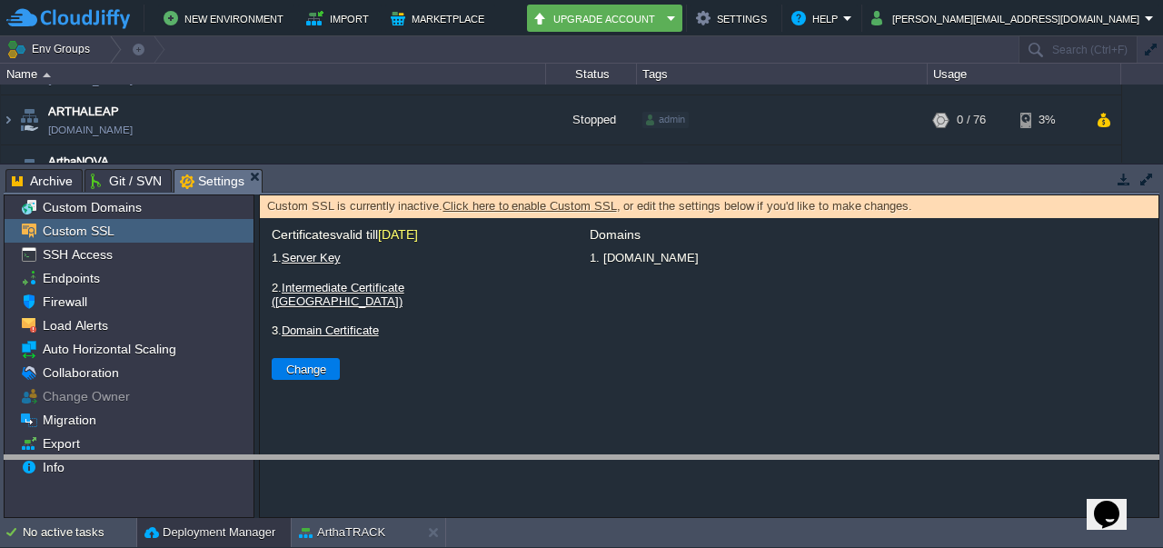
drag, startPoint x: 564, startPoint y: 170, endPoint x: 591, endPoint y: 456, distance: 287.5
click at [591, 456] on body "New Environment Import Marketplace Bonus ₹0.00 Upgrade Account Settings Help [P…" at bounding box center [581, 274] width 1163 height 548
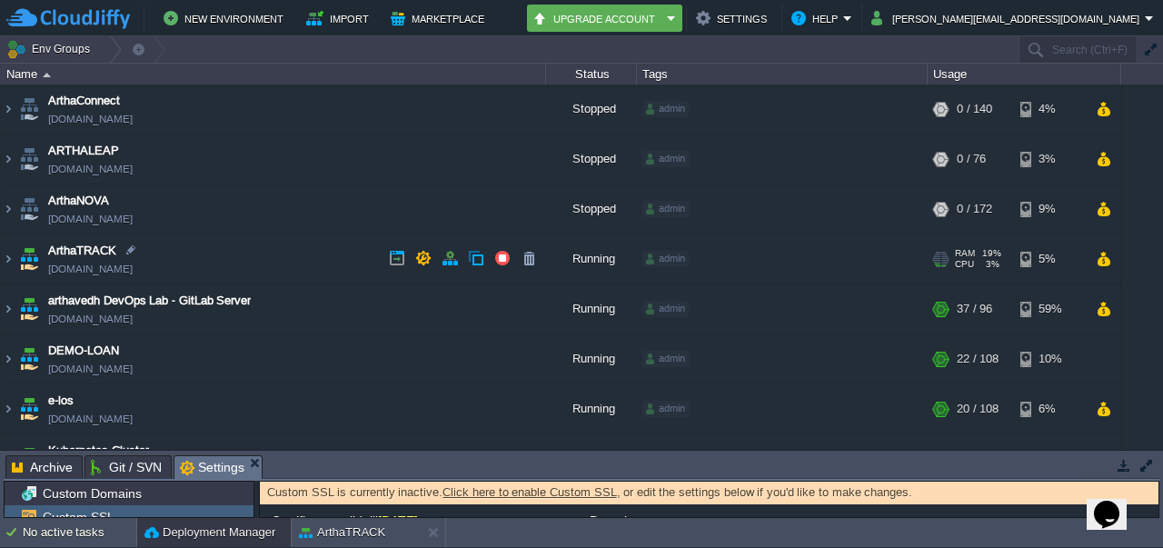
click at [133, 264] on link "[DOMAIN_NAME]" at bounding box center [90, 269] width 85 height 18
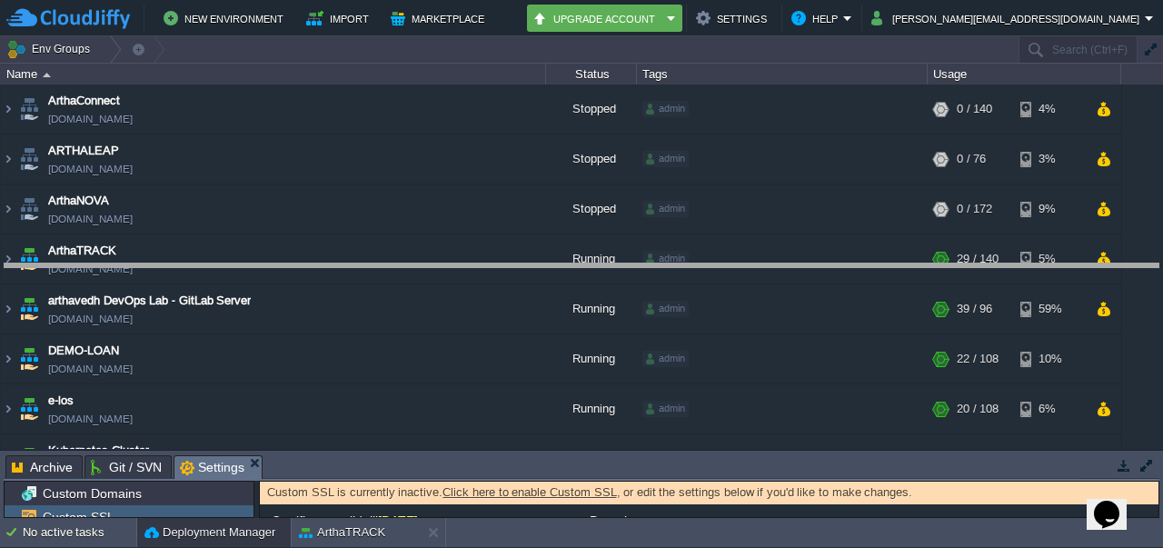
drag, startPoint x: 382, startPoint y: 466, endPoint x: 389, endPoint y: 257, distance: 209.1
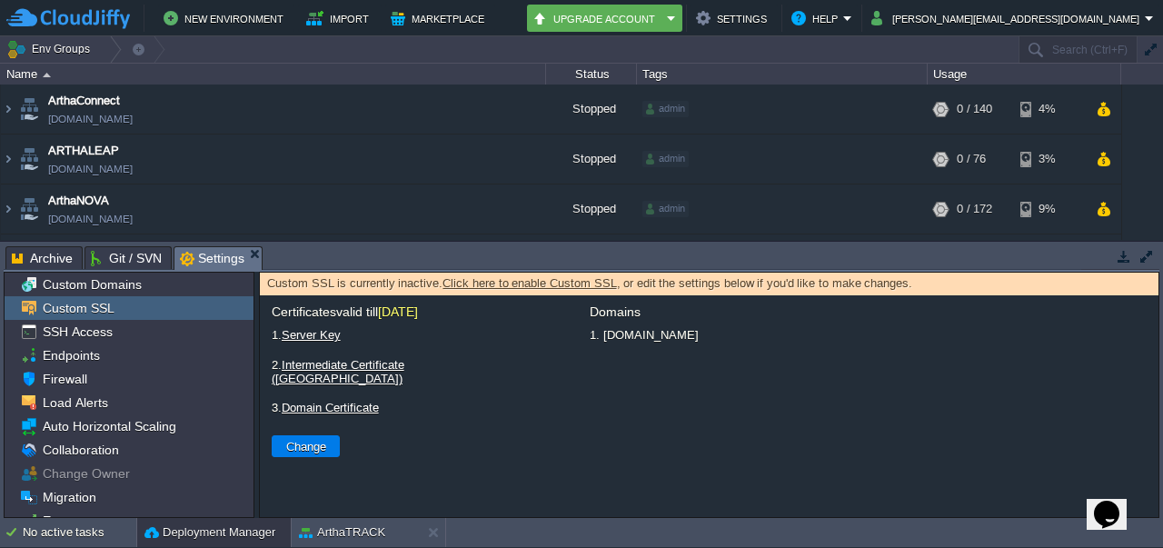
click at [482, 282] on link "Click here to enable Custom SSL" at bounding box center [530, 283] width 174 height 14
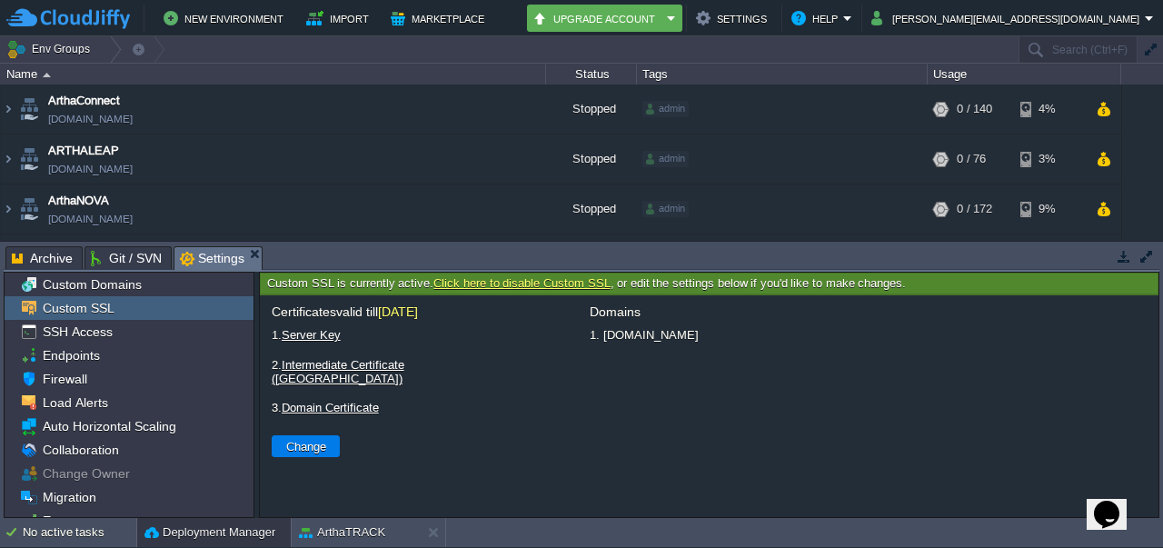
click at [425, 302] on fieldset "Certificates valid till [DATE] 1. Server Key Select File Browse... 2. Intermedi…" at bounding box center [523, 384] width 527 height 178
click at [418, 312] on span "[DATE]" at bounding box center [398, 311] width 40 height 15
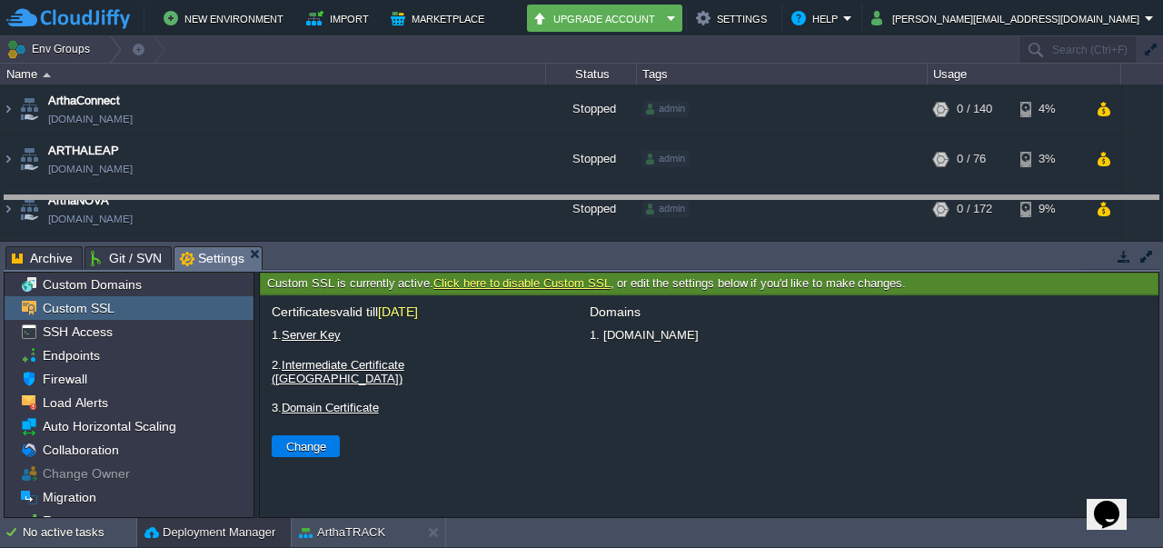
drag, startPoint x: 462, startPoint y: 247, endPoint x: 462, endPoint y: 187, distance: 60.0
click at [462, 187] on body "New Environment Import Marketplace Bonus ₹0.00 Upgrade Account Settings Help [P…" at bounding box center [581, 274] width 1163 height 548
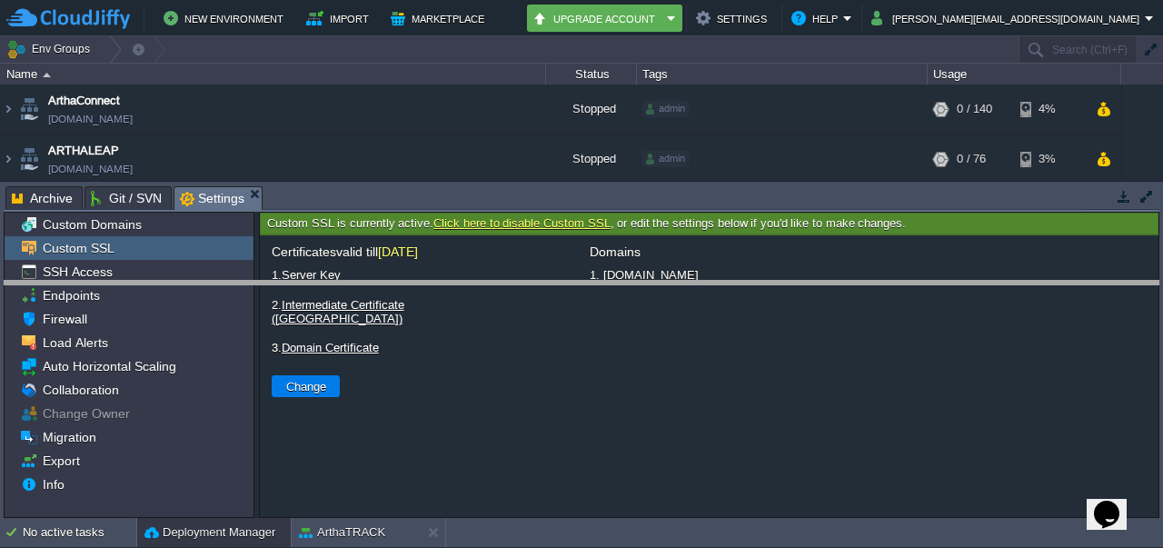
drag, startPoint x: 462, startPoint y: 192, endPoint x: 469, endPoint y: 294, distance: 102.0
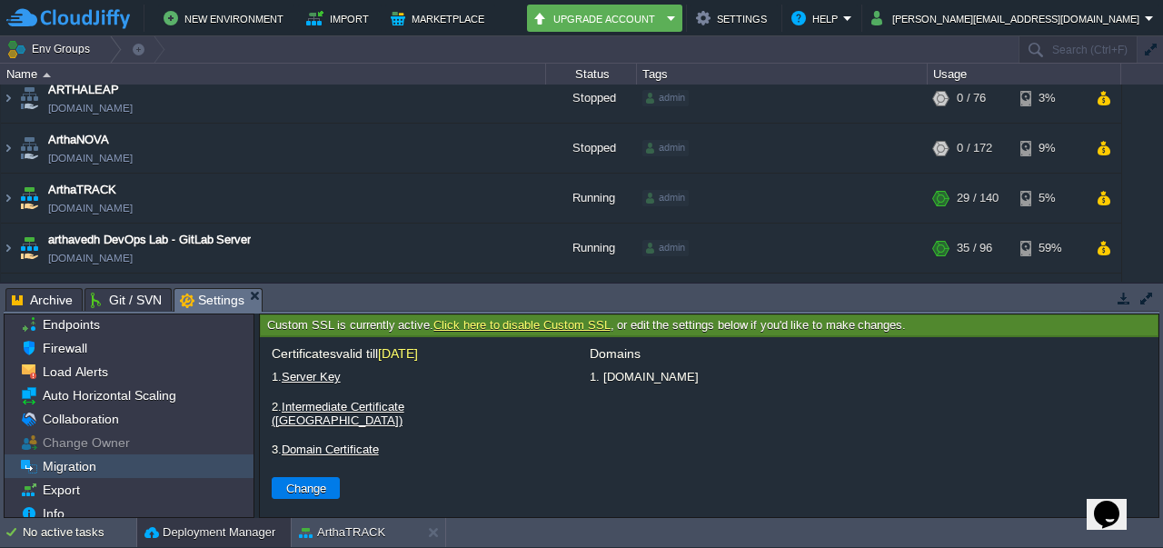
scroll to position [82, 0]
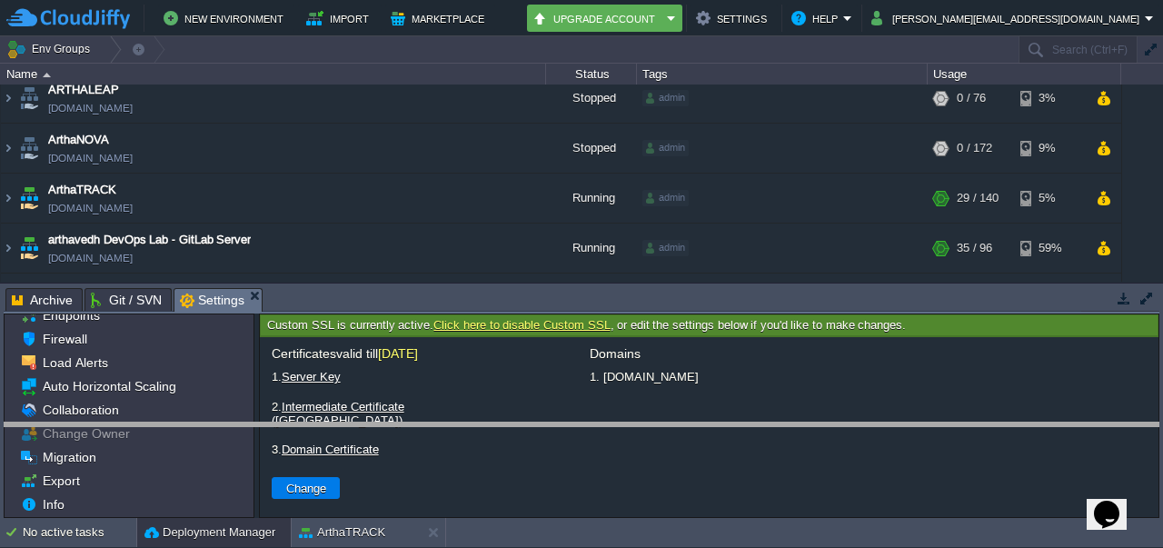
drag, startPoint x: 336, startPoint y: 297, endPoint x: 338, endPoint y: 432, distance: 134.5
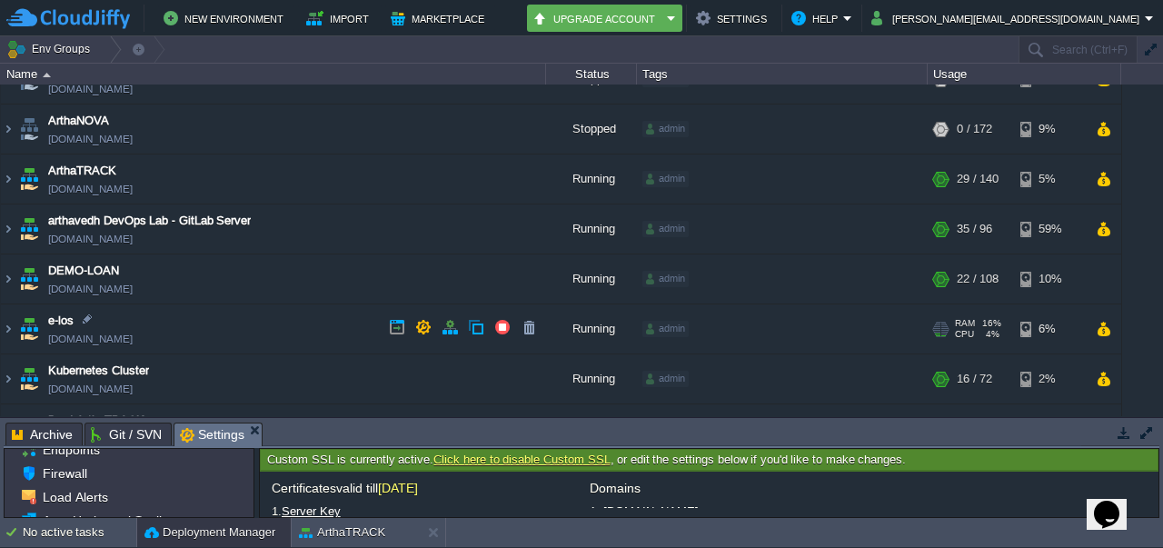
scroll to position [0, 0]
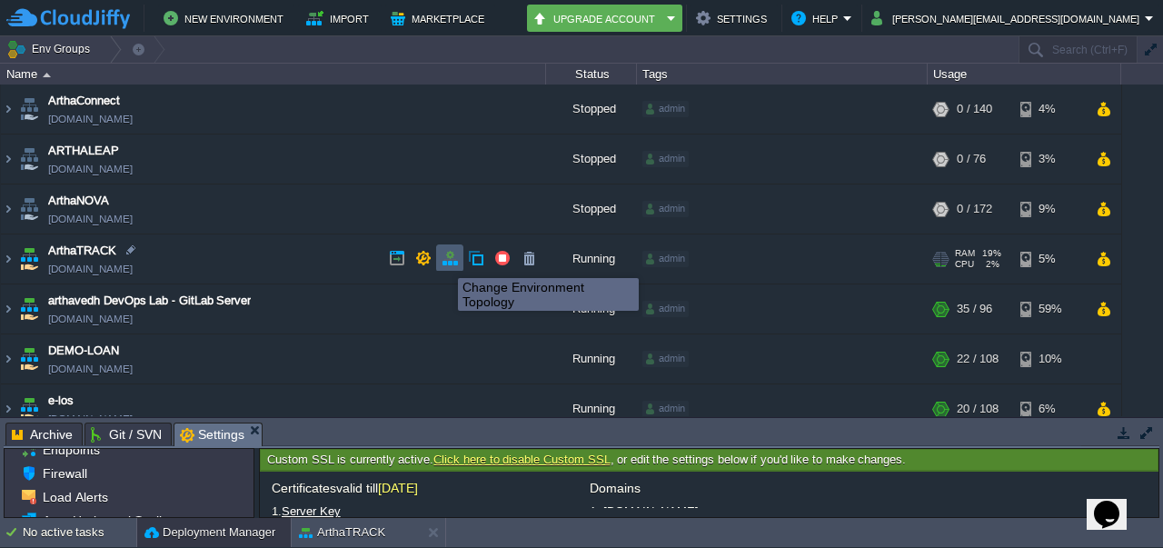
click at [449, 262] on button "button" at bounding box center [450, 258] width 16 height 16
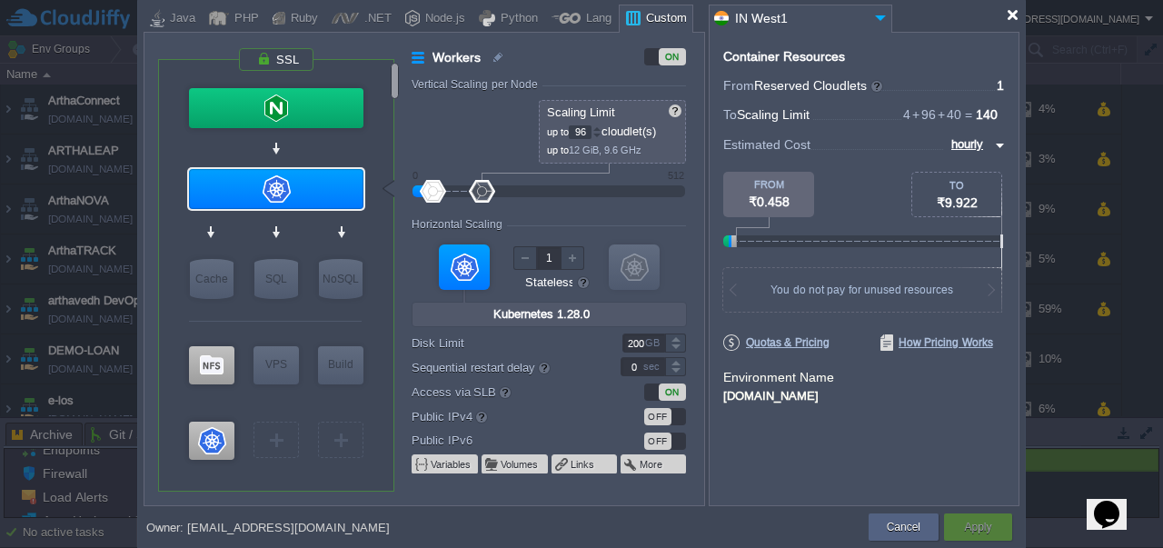
click at [1012, 20] on div at bounding box center [1013, 15] width 14 height 14
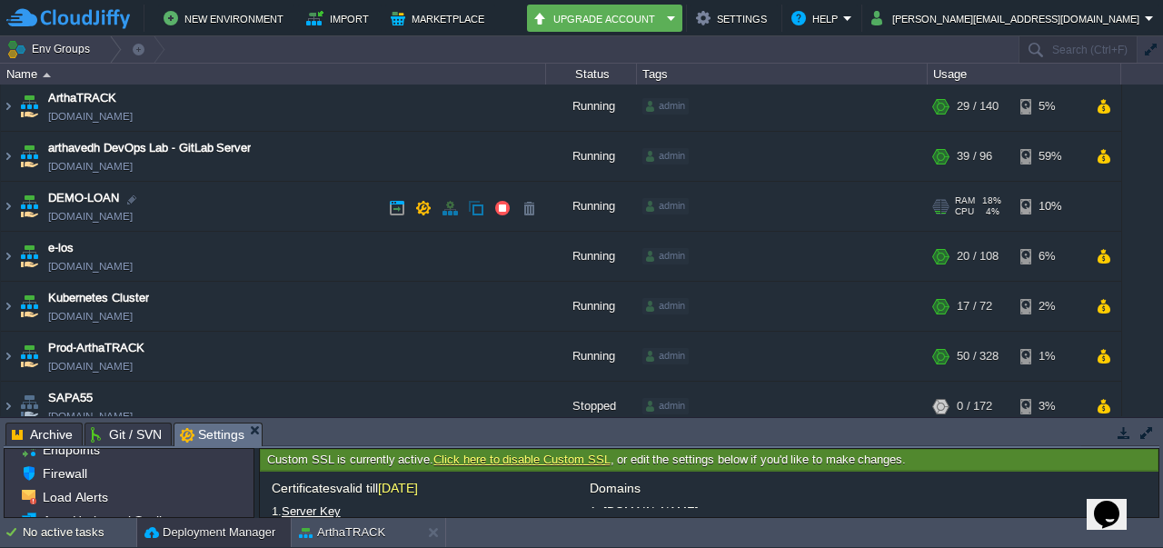
scroll to position [71, 0]
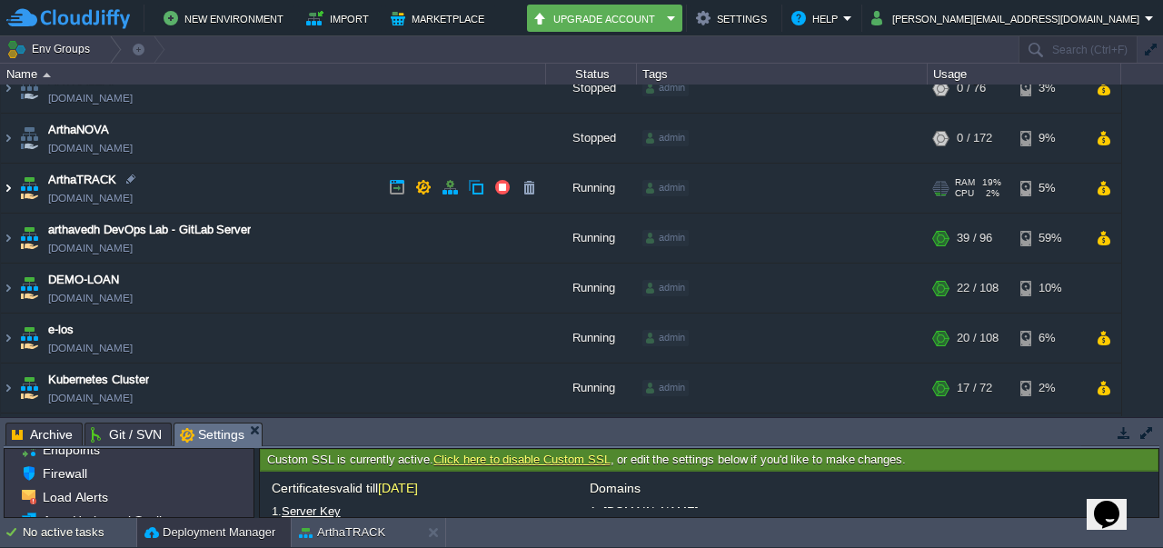
click at [11, 191] on img at bounding box center [8, 188] width 15 height 49
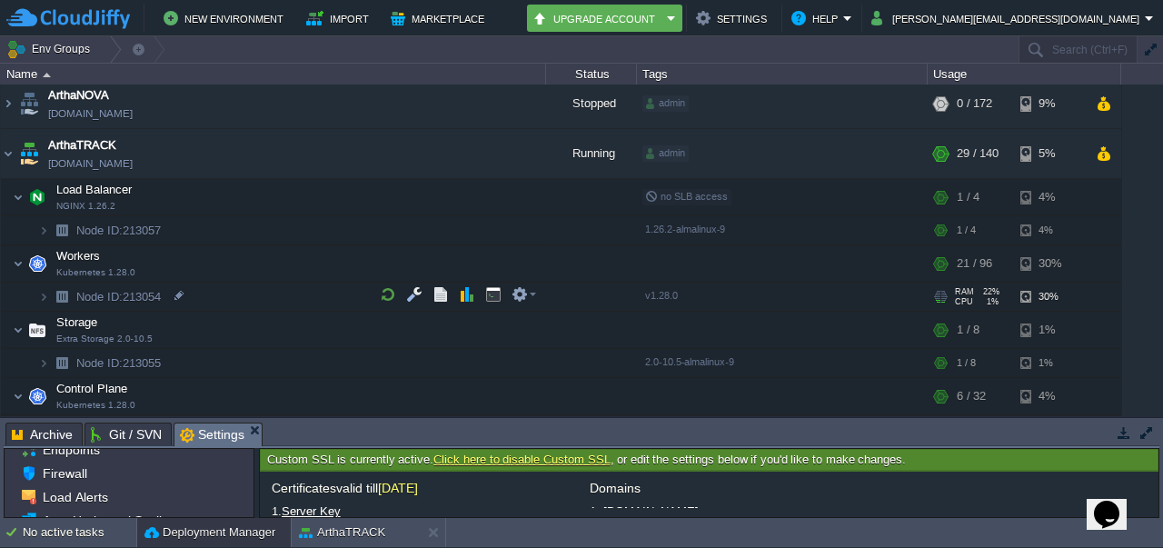
scroll to position [105, 0]
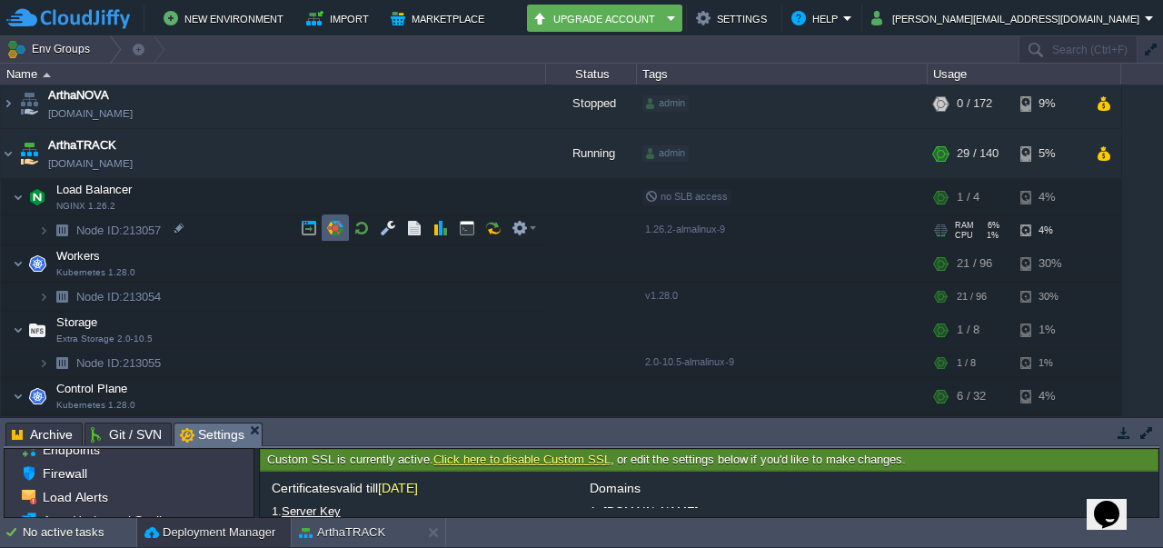
click at [332, 234] on button "button" at bounding box center [335, 228] width 16 height 16
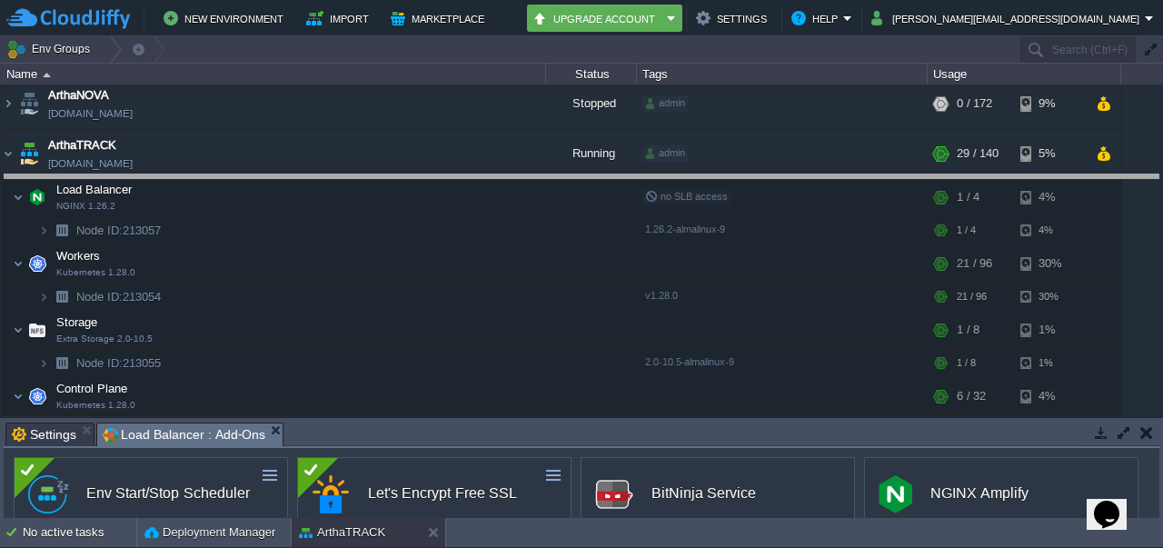
drag, startPoint x: 608, startPoint y: 428, endPoint x: 583, endPoint y: 180, distance: 249.3
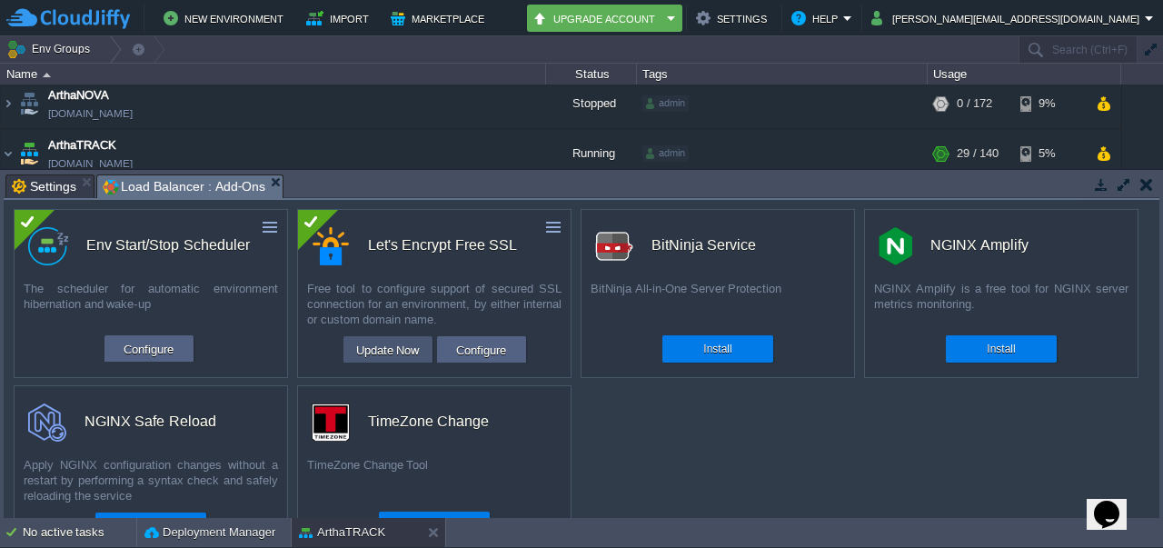
click at [386, 350] on button "Update Now" at bounding box center [388, 350] width 75 height 22
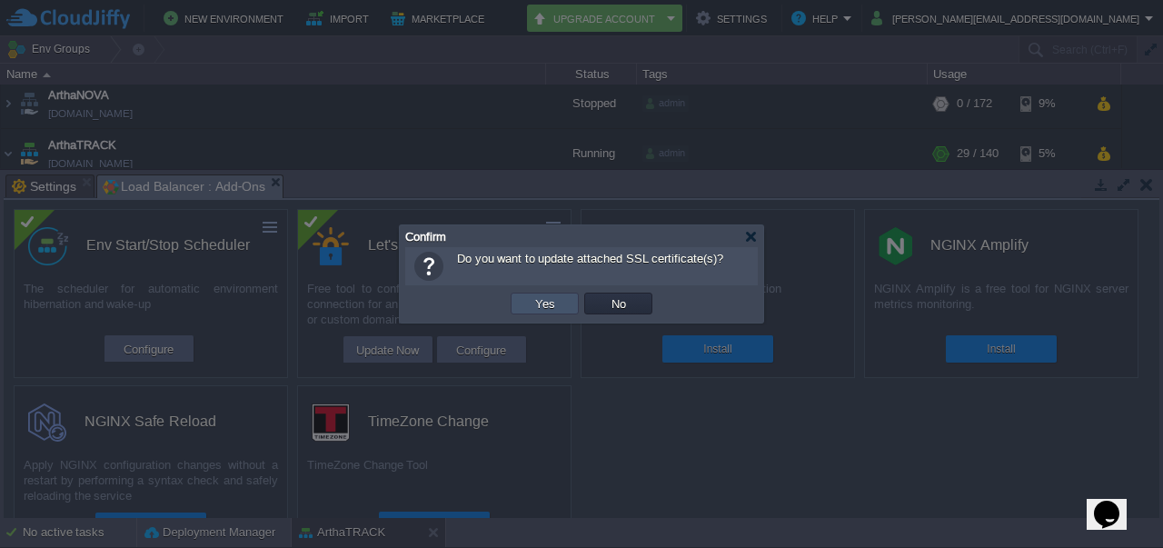
click at [541, 308] on button "Yes" at bounding box center [545, 303] width 31 height 16
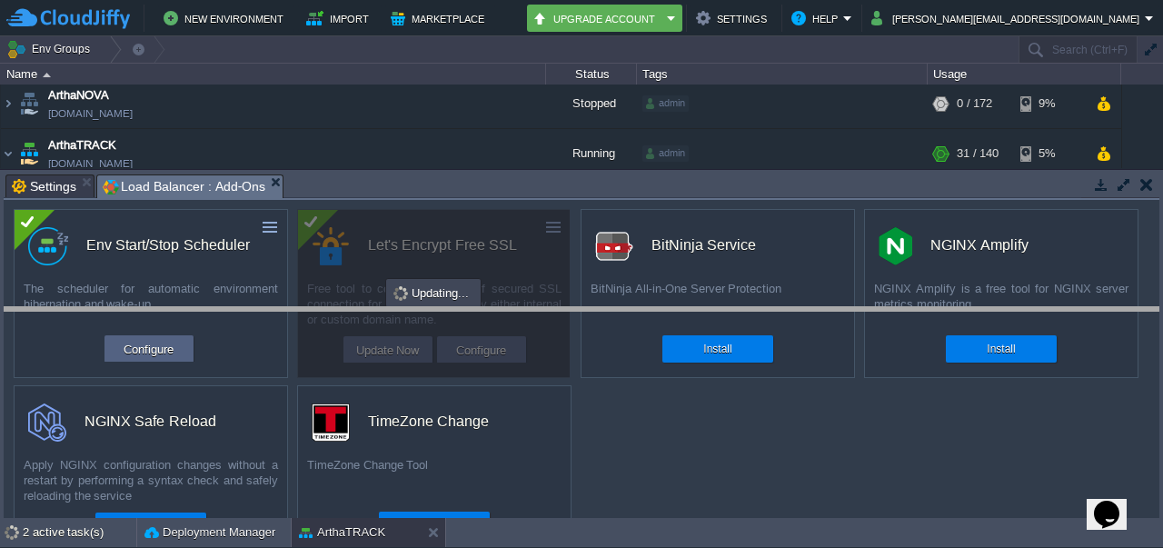
drag, startPoint x: 540, startPoint y: 185, endPoint x: 559, endPoint y: 324, distance: 139.4
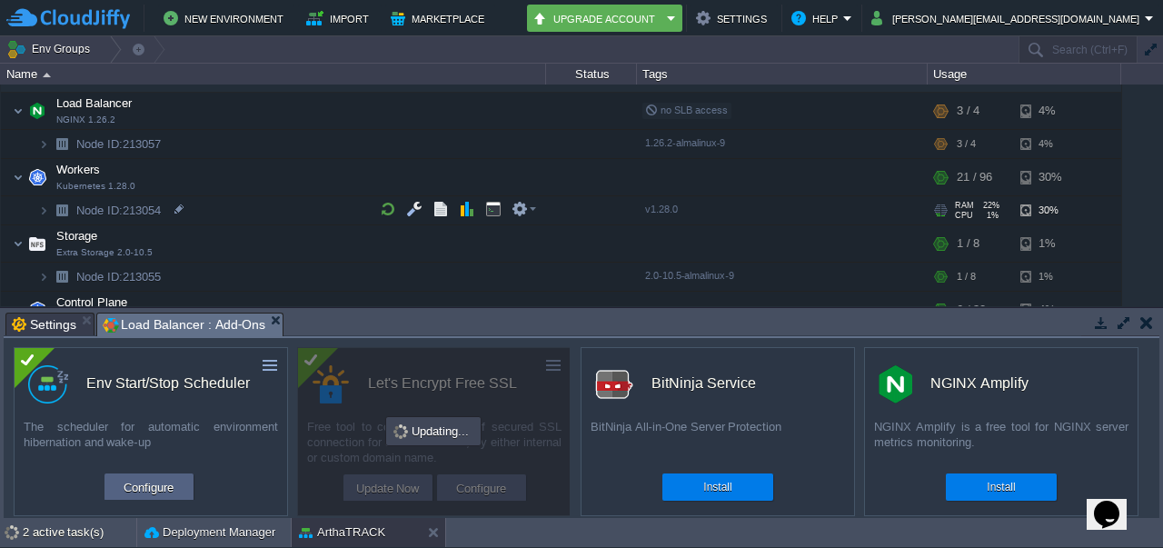
scroll to position [99, 0]
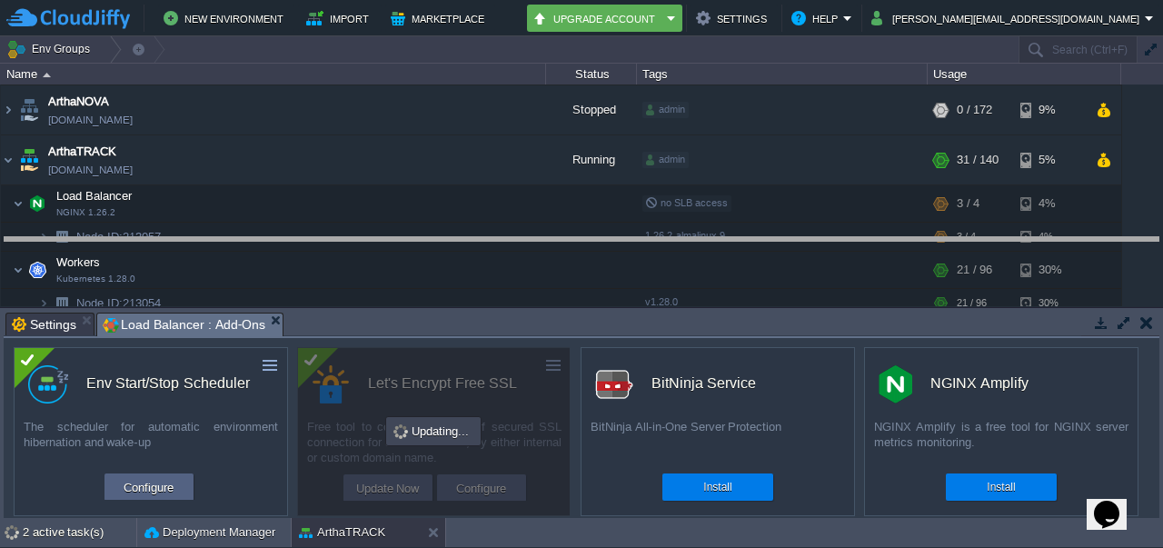
drag, startPoint x: 502, startPoint y: 324, endPoint x: 510, endPoint y: 247, distance: 76.8
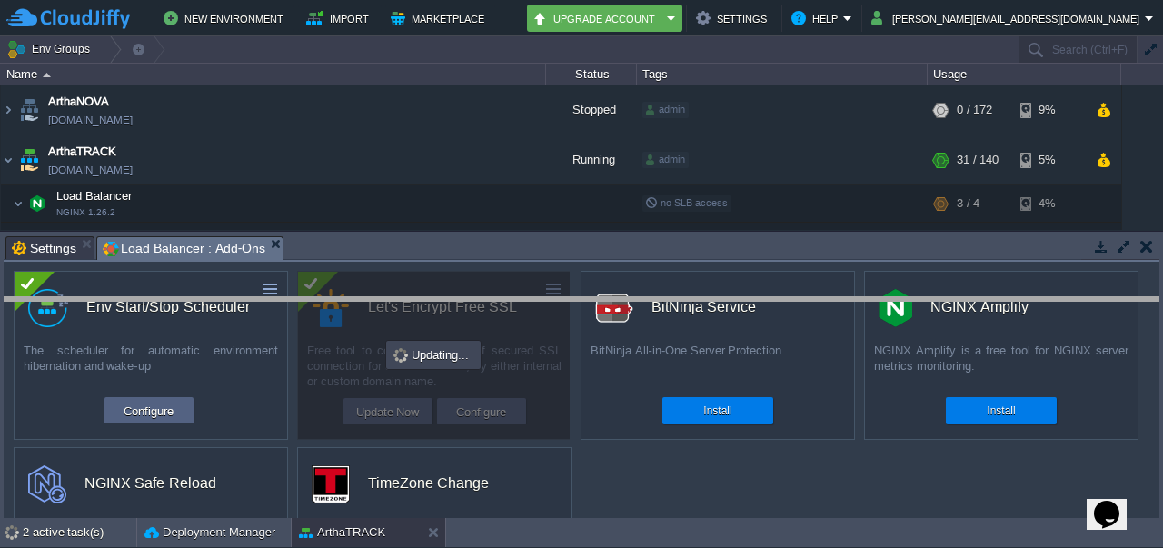
drag, startPoint x: 487, startPoint y: 247, endPoint x: 491, endPoint y: 310, distance: 62.8
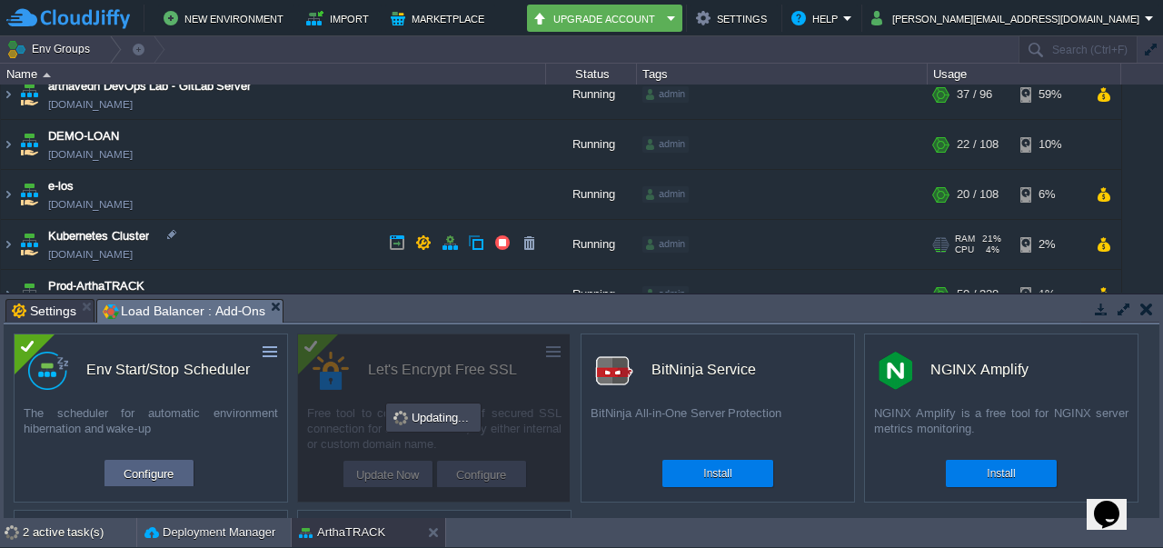
scroll to position [601, 0]
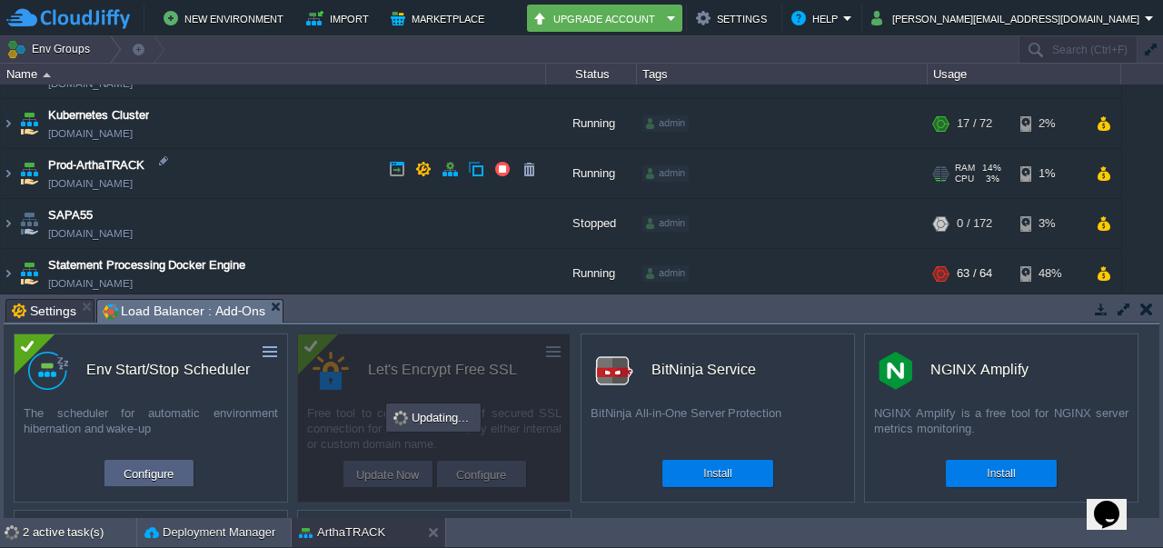
click at [15, 168] on img at bounding box center [8, 173] width 15 height 49
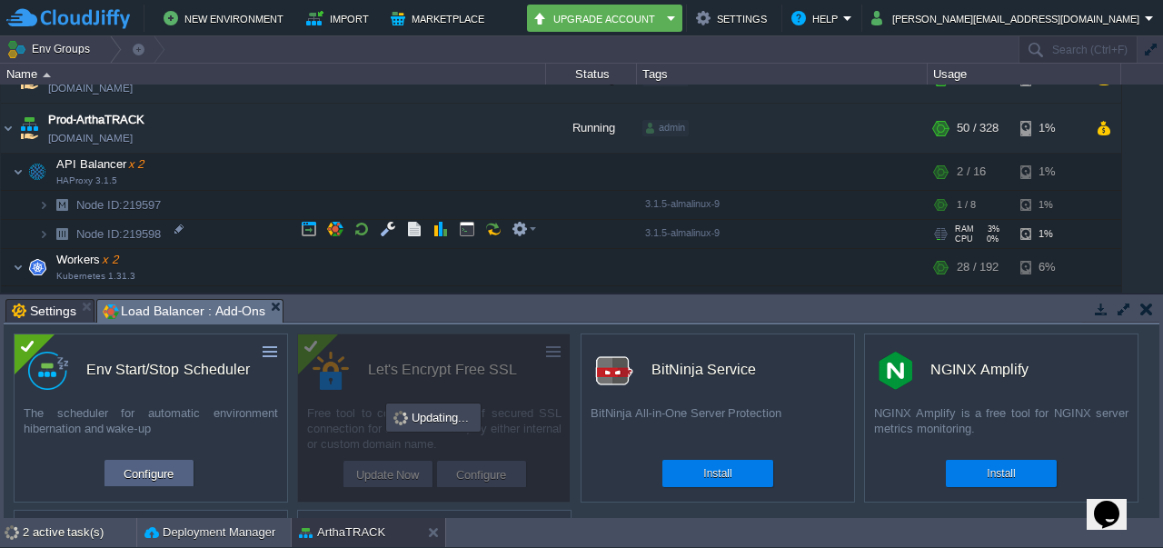
scroll to position [647, 0]
click at [336, 230] on button "button" at bounding box center [335, 227] width 16 height 16
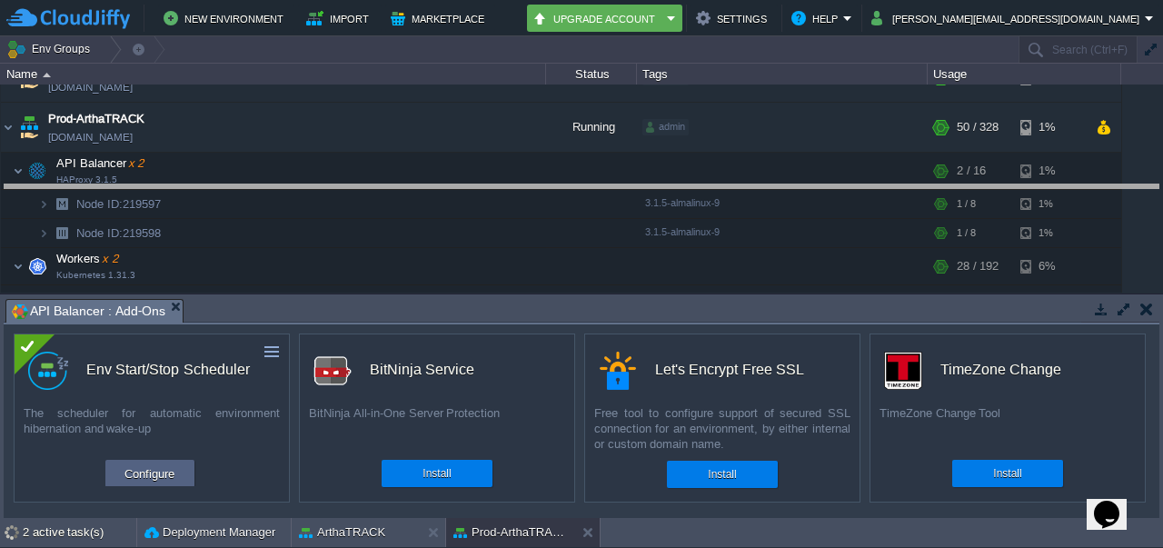
drag, startPoint x: 555, startPoint y: 302, endPoint x: 553, endPoint y: 173, distance: 129.1
click at [553, 173] on body "New Environment Import Marketplace Bonus ₹0.00 Upgrade Account Settings Help [P…" at bounding box center [581, 274] width 1163 height 548
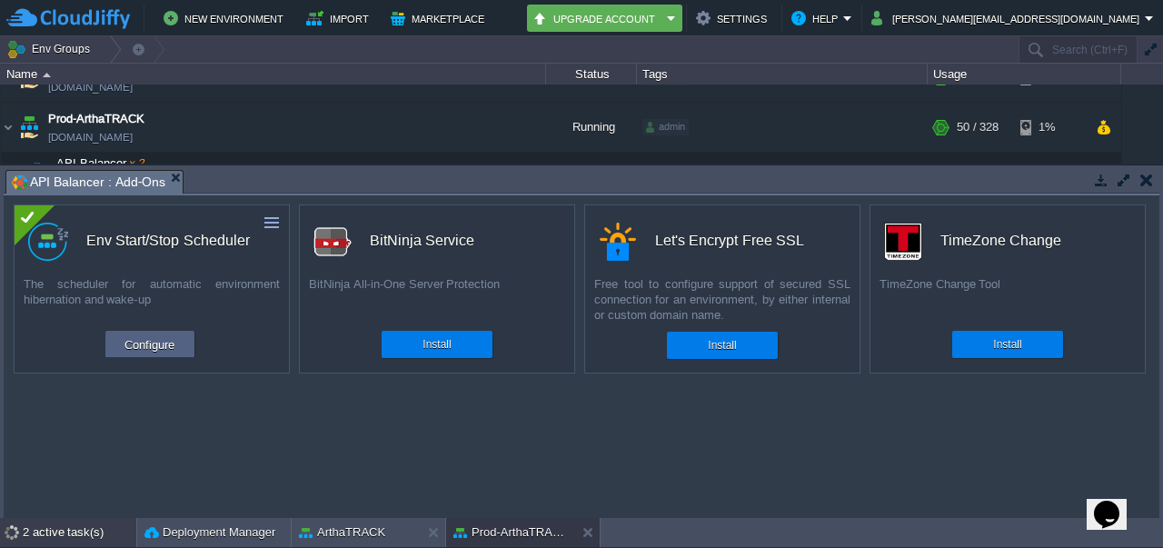
click at [58, 526] on div "2 active task(s)" at bounding box center [80, 532] width 114 height 29
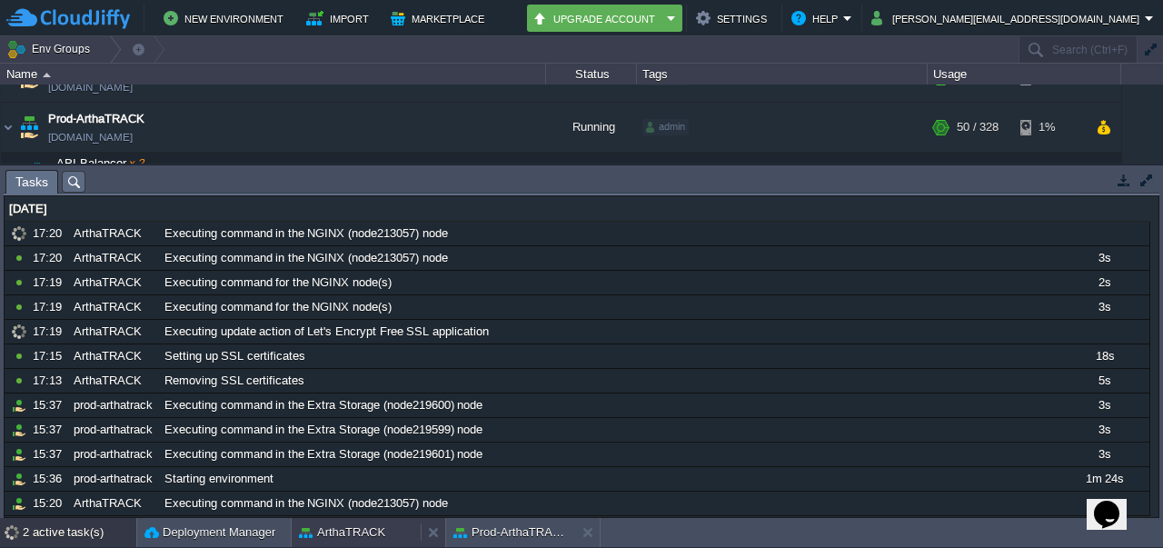
click at [365, 530] on button "ArthaTRACK" at bounding box center [342, 532] width 86 height 18
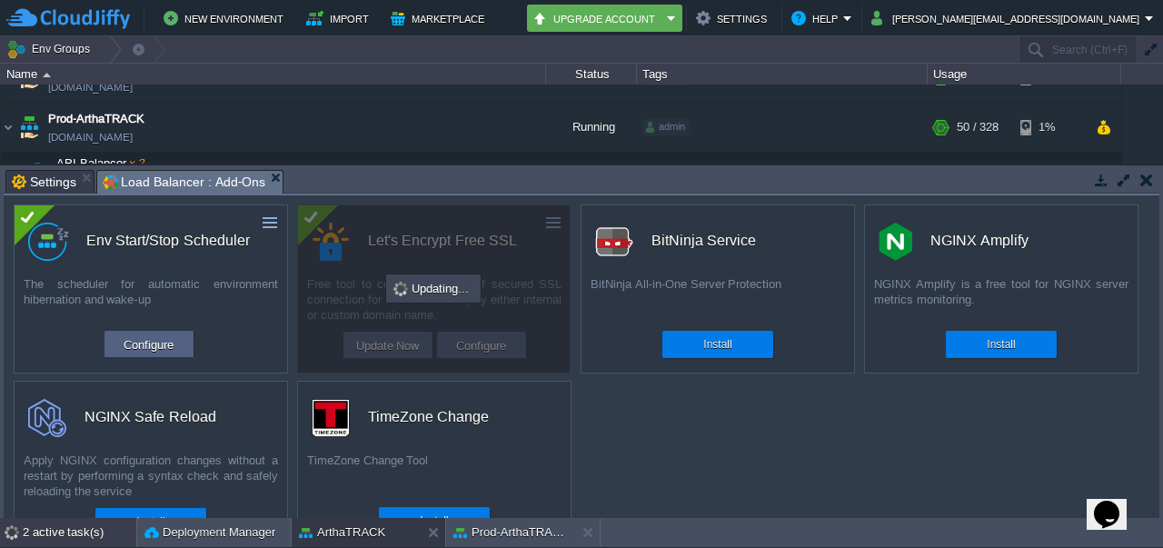
click at [83, 530] on div "2 active task(s)" at bounding box center [80, 532] width 114 height 29
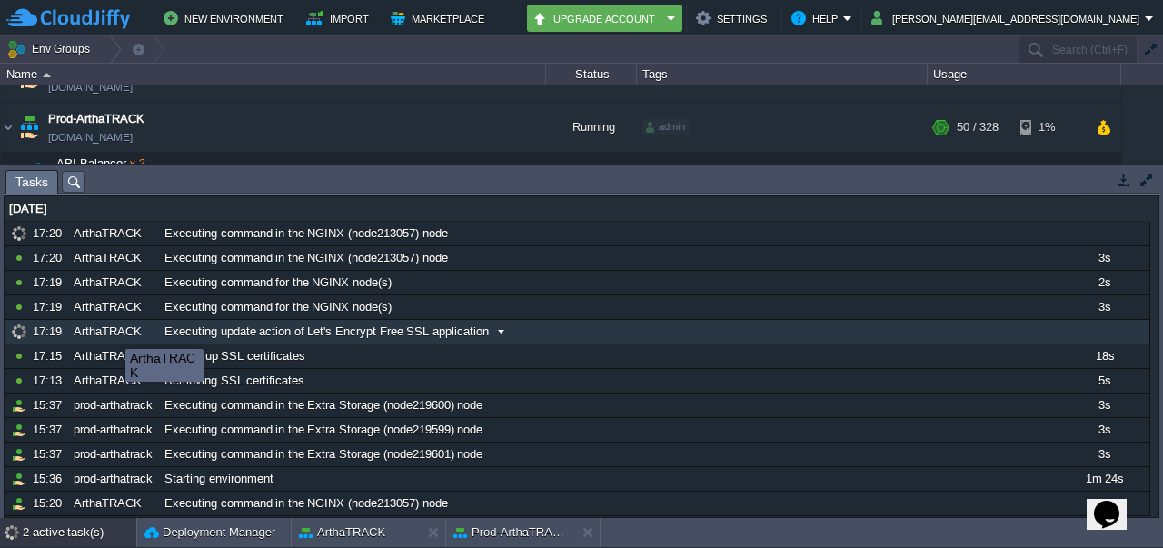
click at [112, 333] on div "ArthaTRACK" at bounding box center [113, 332] width 89 height 24
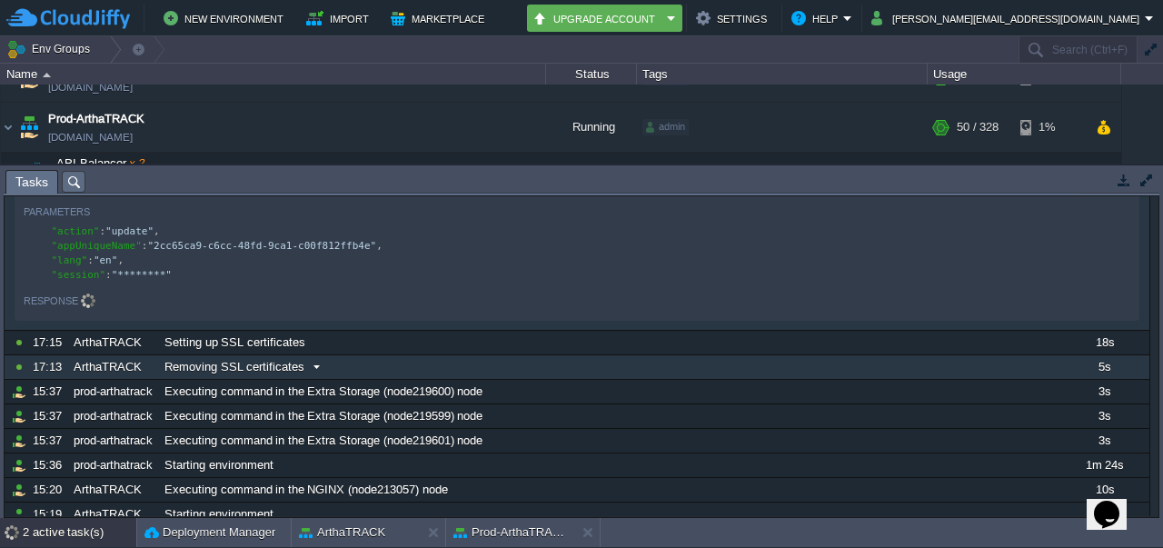
scroll to position [0, 0]
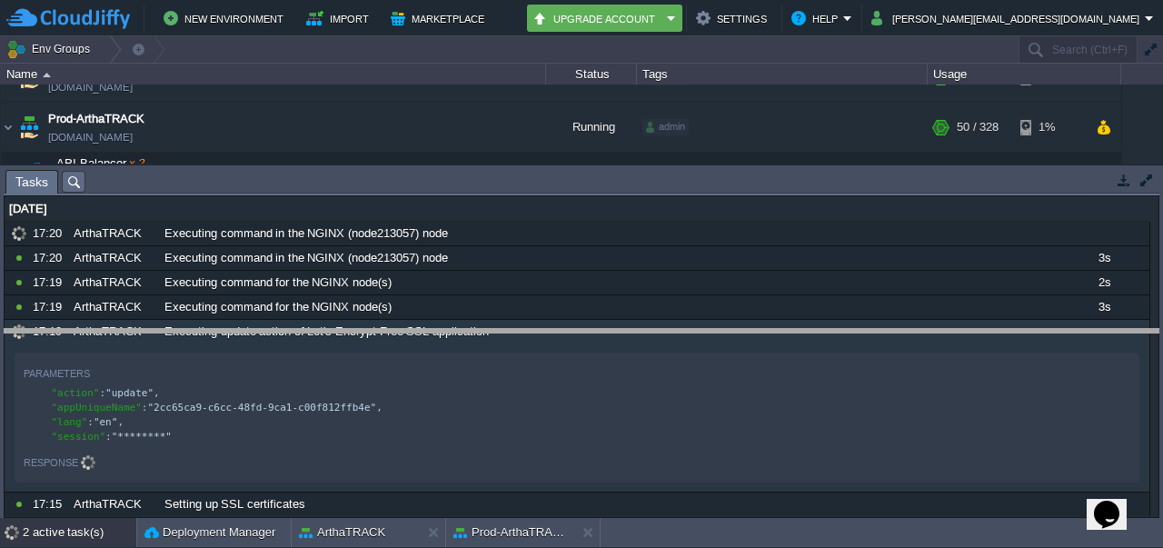
drag, startPoint x: 1043, startPoint y: 174, endPoint x: 1063, endPoint y: 370, distance: 197.3
click at [1063, 370] on body "New Environment Import Marketplace Bonus ₹0.00 Upgrade Account Settings Help [P…" at bounding box center [581, 274] width 1163 height 548
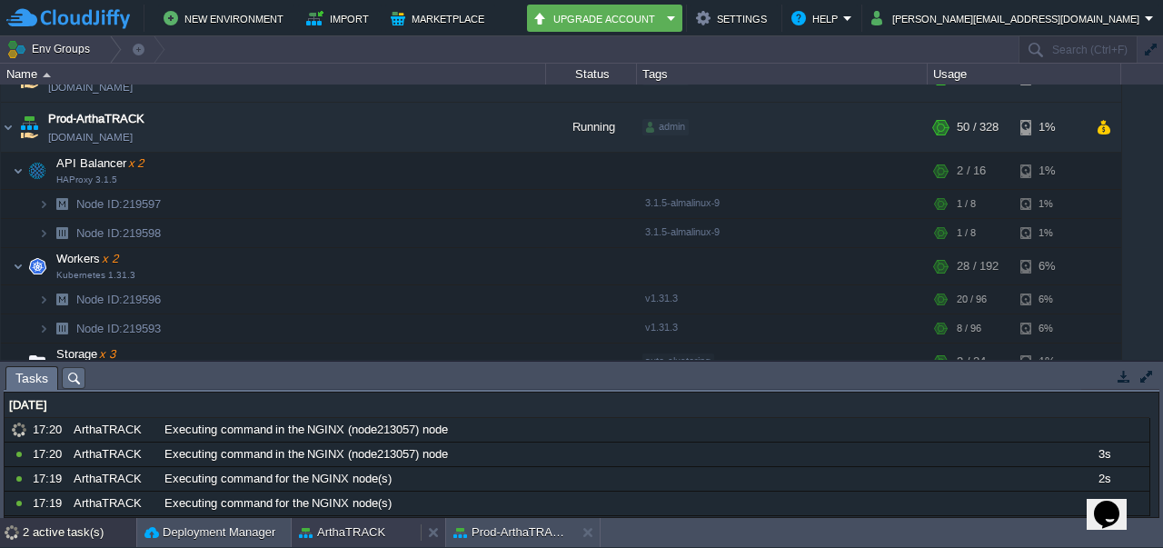
click at [351, 530] on button "ArthaTRACK" at bounding box center [342, 532] width 86 height 18
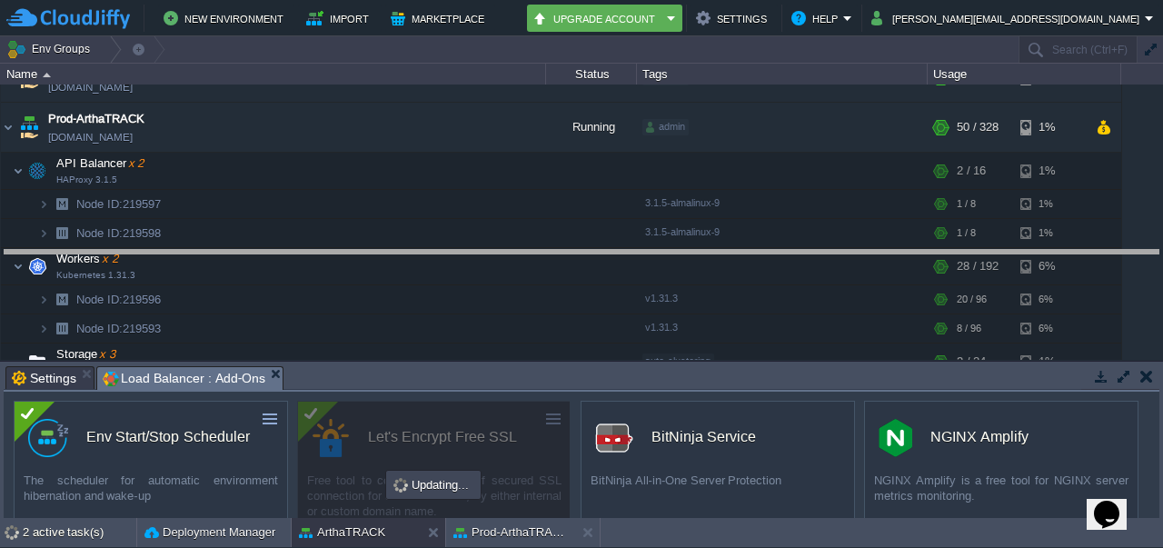
drag, startPoint x: 557, startPoint y: 374, endPoint x: 541, endPoint y: 255, distance: 119.3
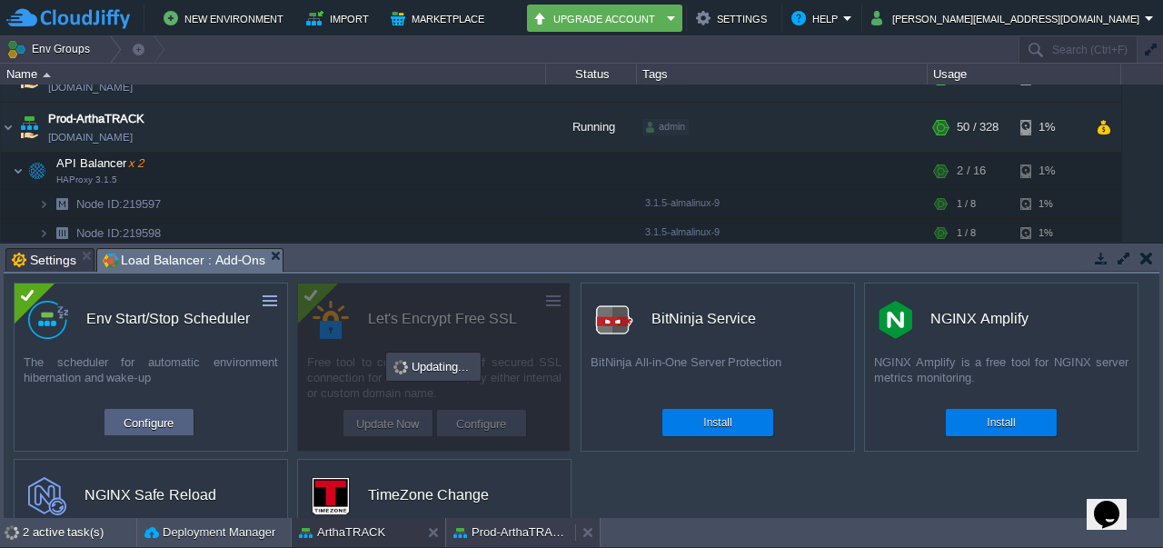
click at [485, 536] on button "Prod-ArthaTRACK" at bounding box center [510, 532] width 115 height 18
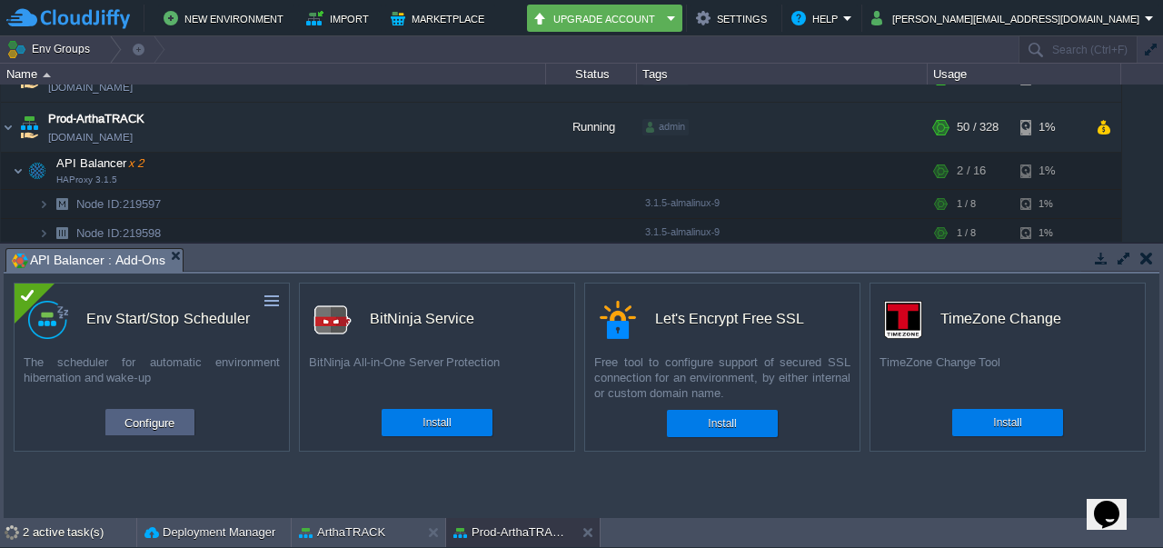
click at [1147, 264] on button "button" at bounding box center [1146, 258] width 13 height 16
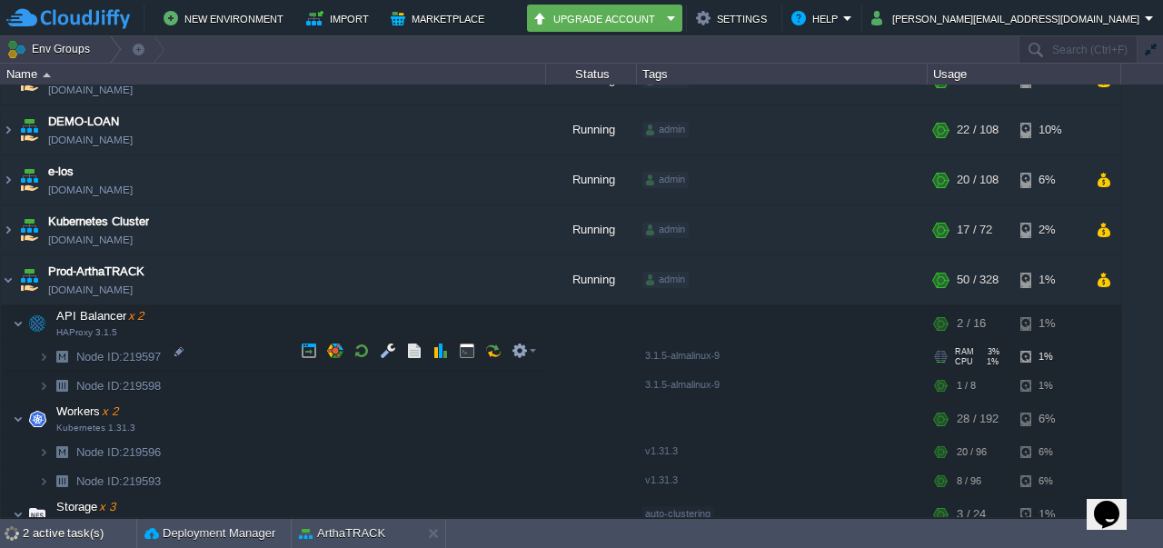
scroll to position [484, 0]
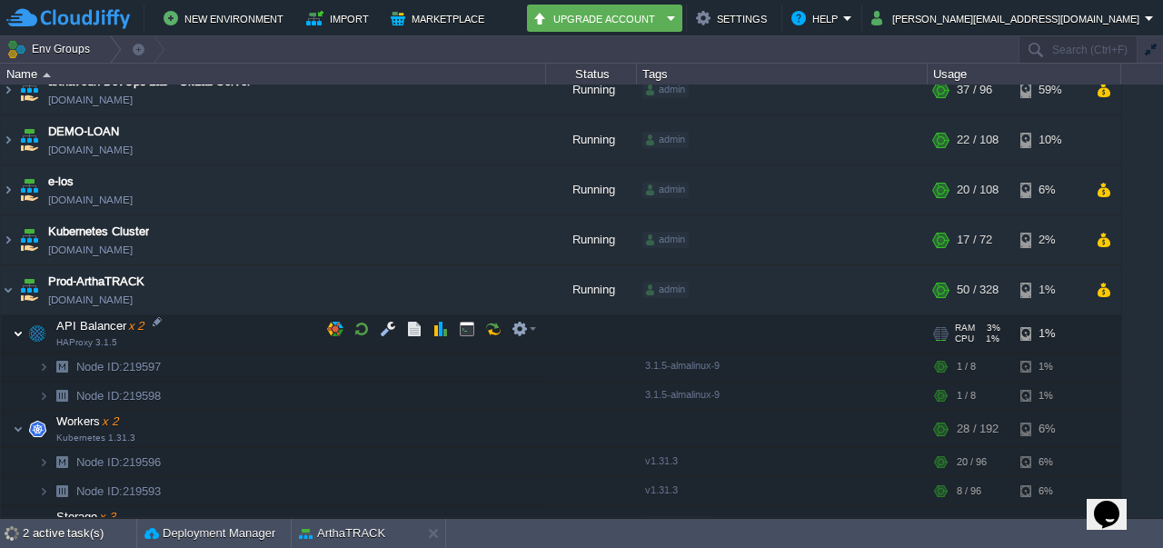
click at [20, 329] on img at bounding box center [18, 333] width 11 height 36
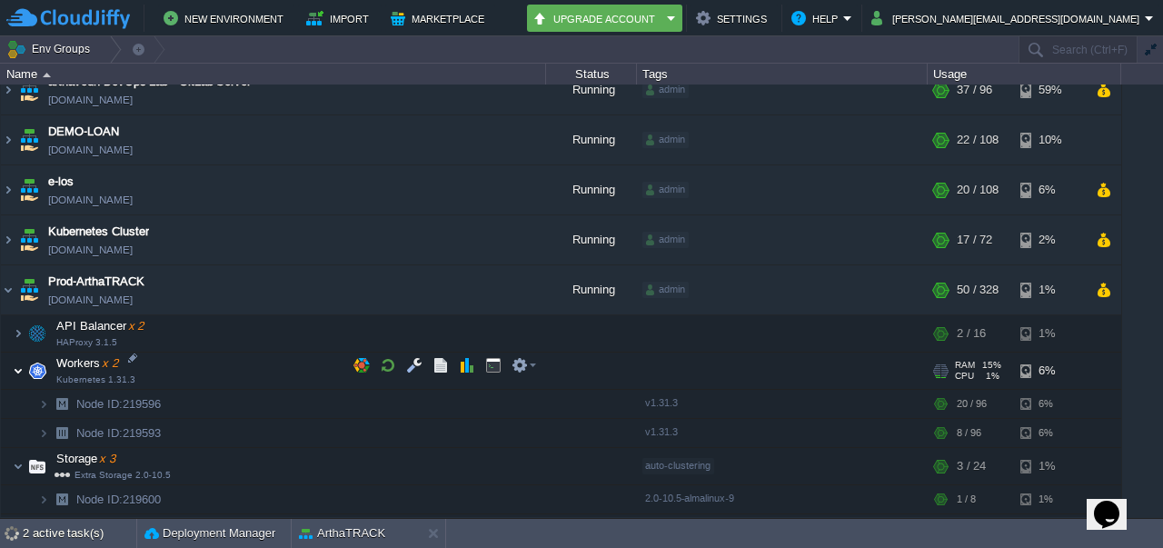
click at [20, 361] on img at bounding box center [18, 371] width 11 height 36
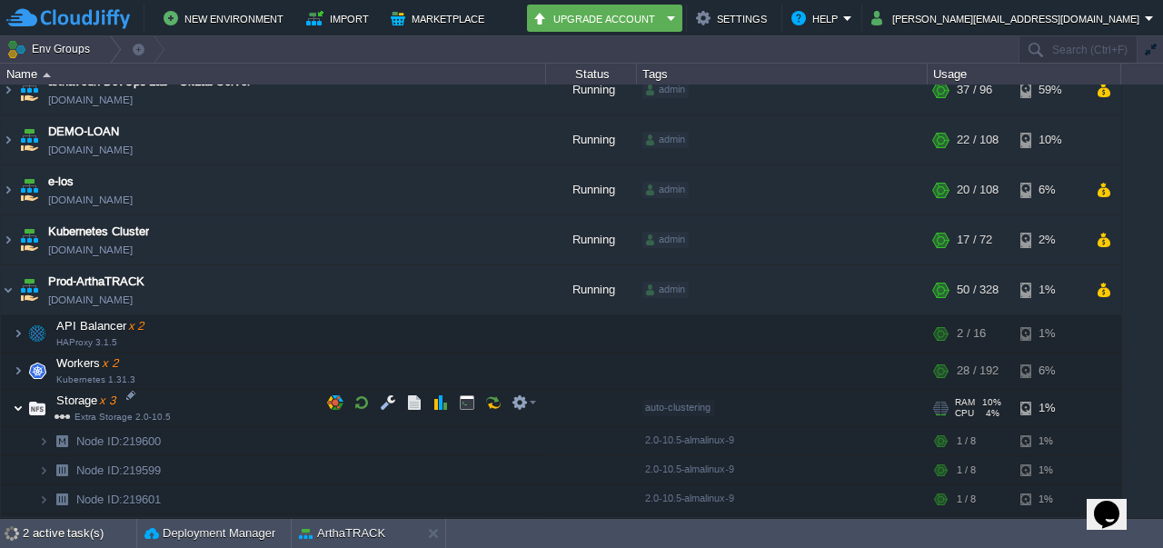
click at [15, 400] on img at bounding box center [18, 408] width 11 height 36
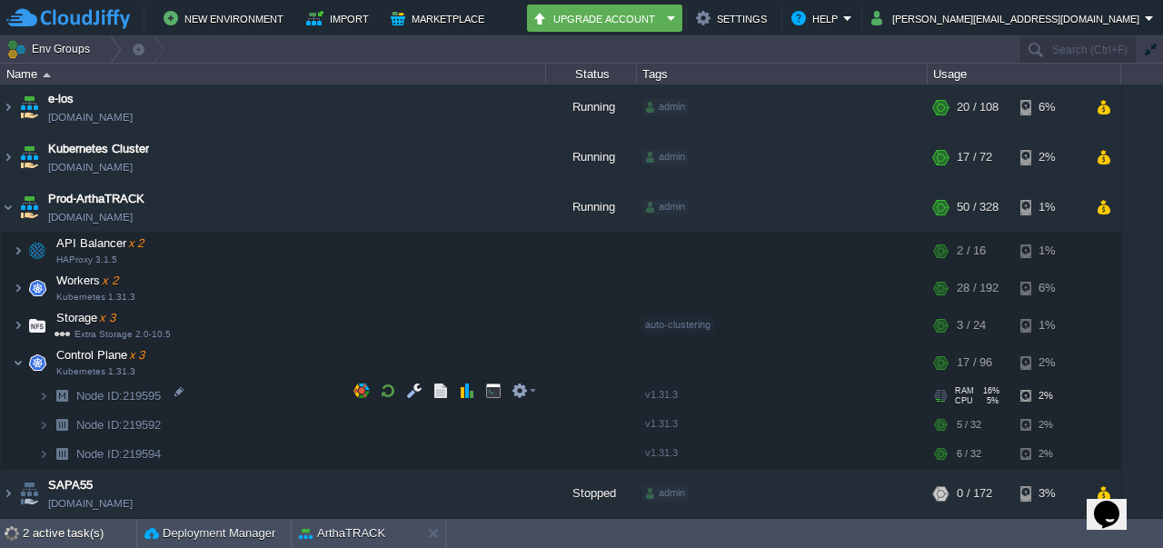
scroll to position [568, 0]
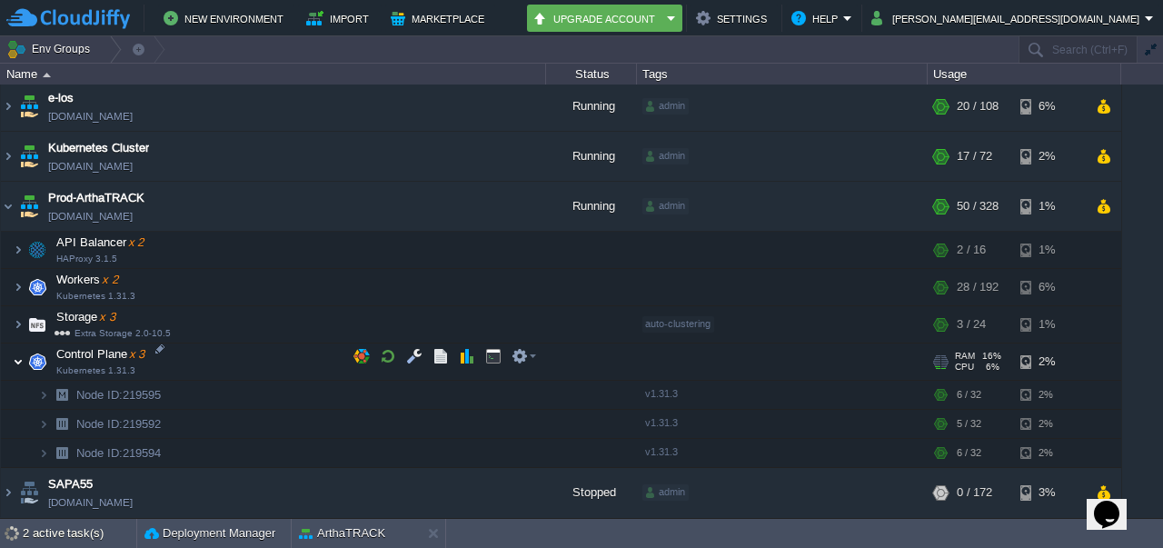
click at [22, 353] on img at bounding box center [18, 362] width 11 height 36
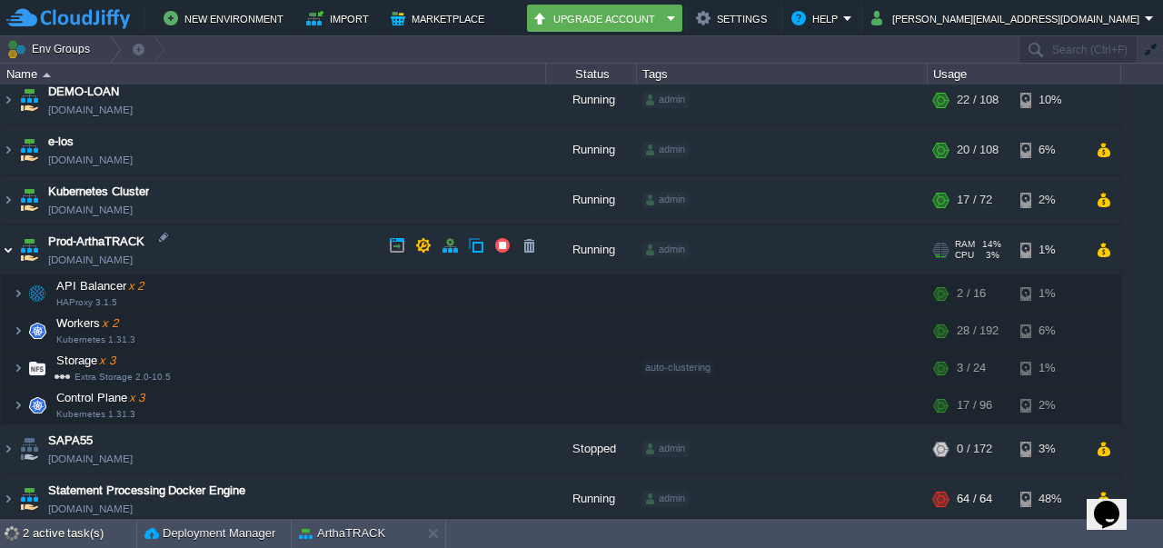
click at [13, 245] on img at bounding box center [8, 249] width 15 height 49
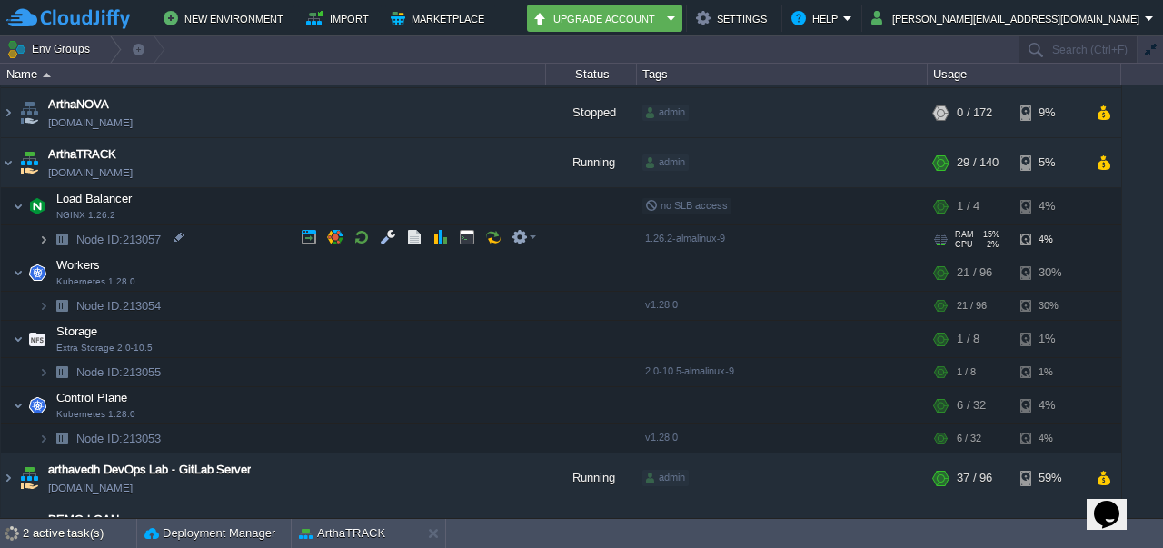
scroll to position [95, 0]
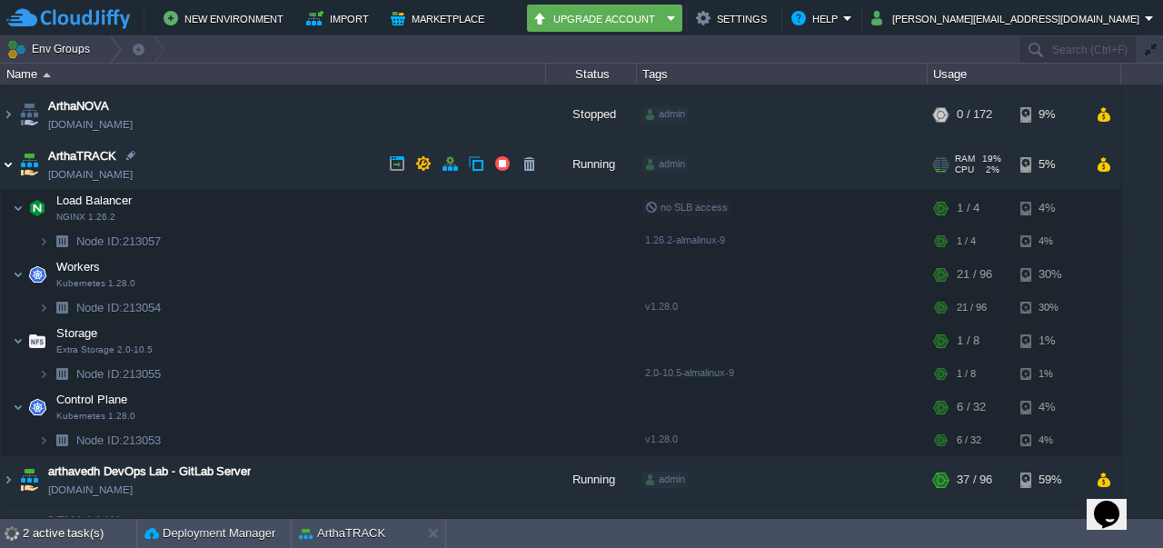
click at [13, 164] on img at bounding box center [8, 164] width 15 height 49
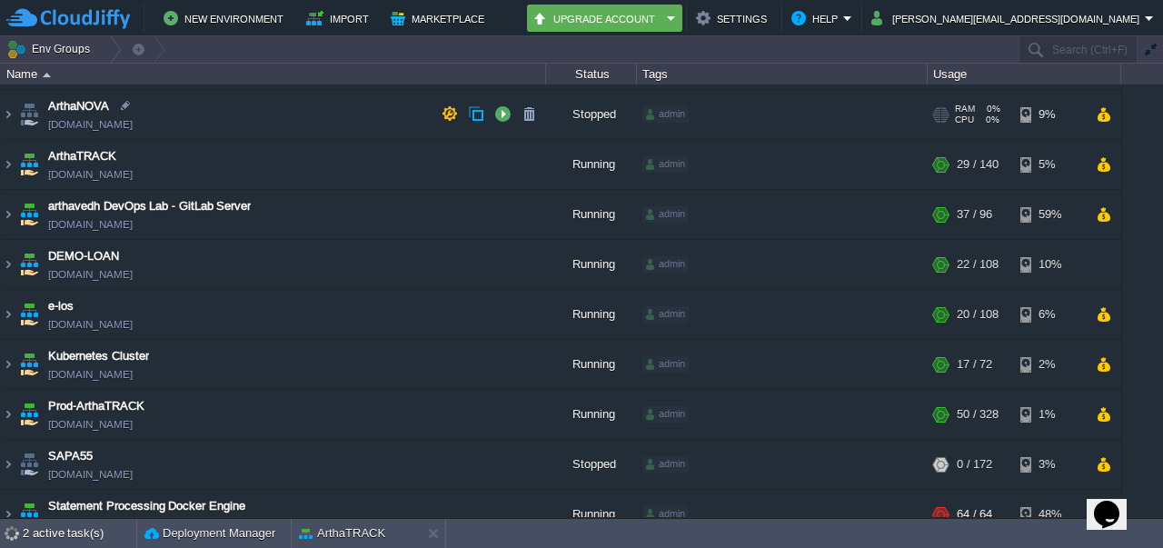
scroll to position [0, 0]
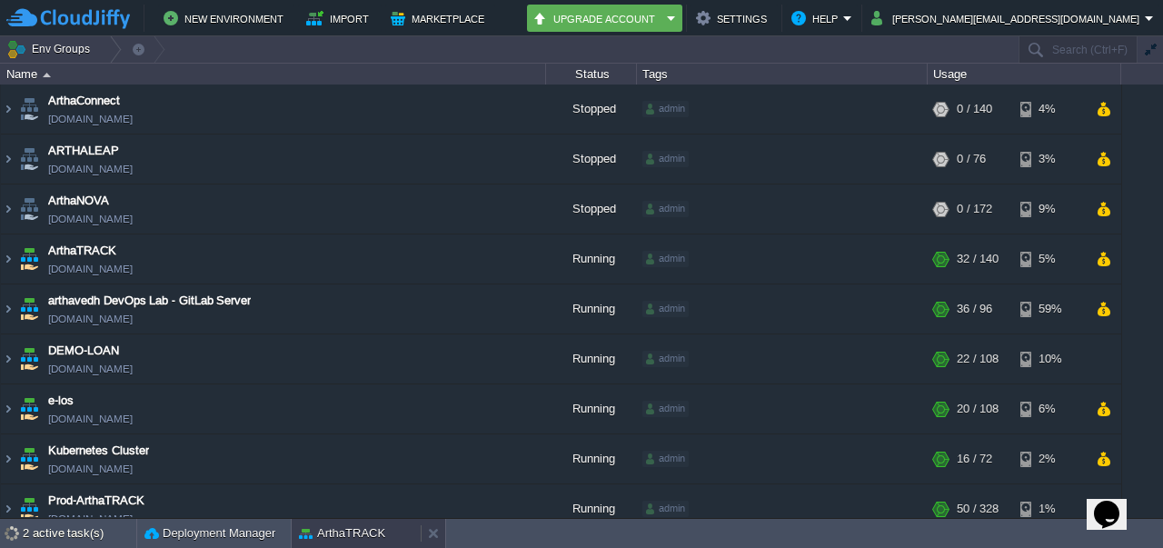
click at [328, 524] on button "ArthaTRACK" at bounding box center [342, 533] width 86 height 18
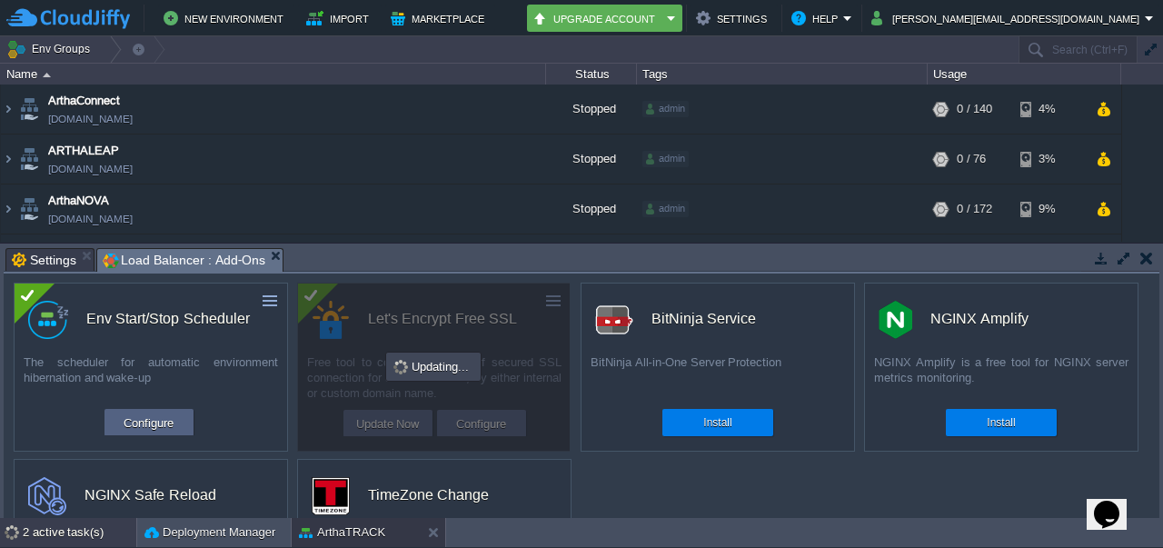
click at [100, 533] on div "2 active task(s)" at bounding box center [80, 532] width 114 height 29
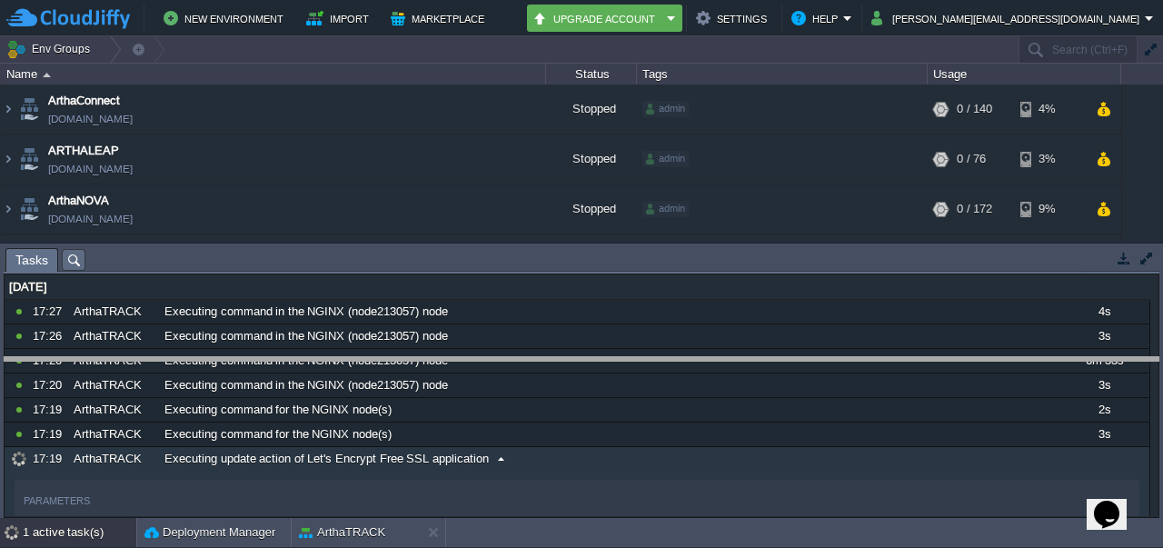
drag, startPoint x: 742, startPoint y: 263, endPoint x: 751, endPoint y: 381, distance: 118.5
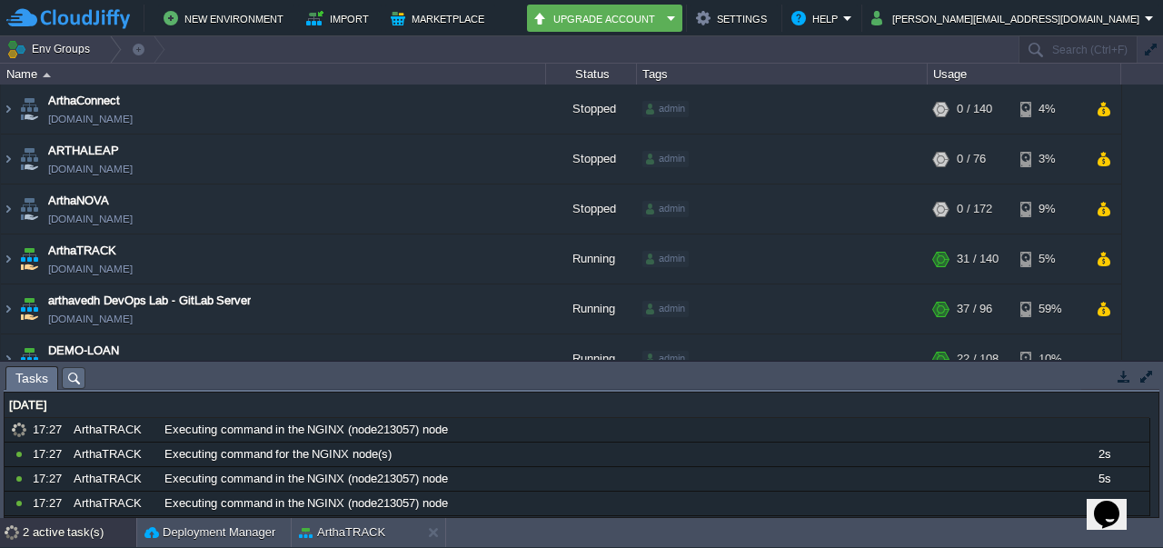
click at [58, 526] on div "2 active task(s)" at bounding box center [80, 532] width 114 height 29
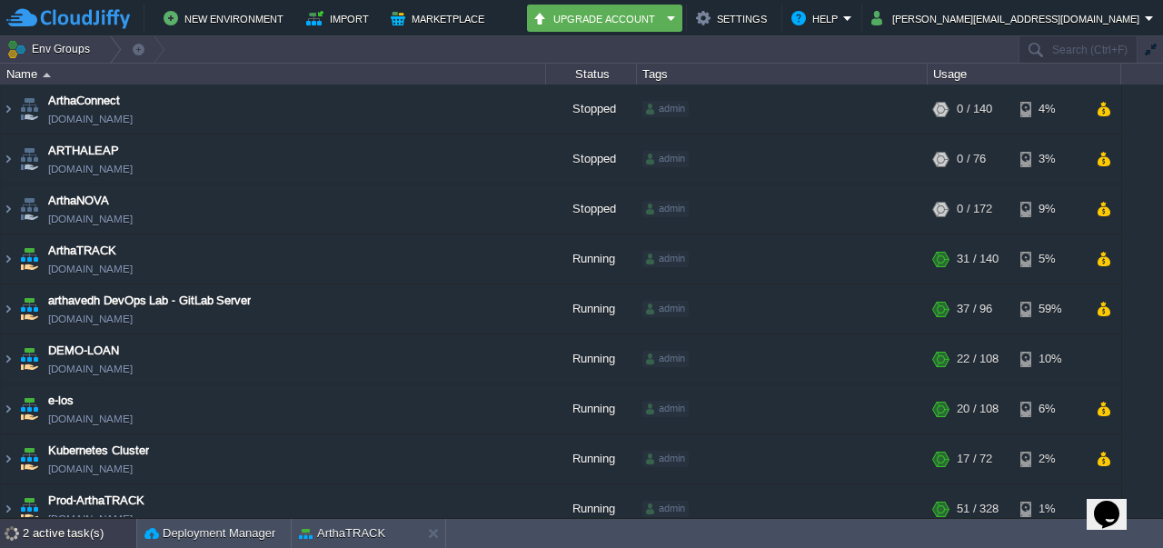
click at [58, 526] on div "2 active task(s)" at bounding box center [80, 533] width 114 height 29
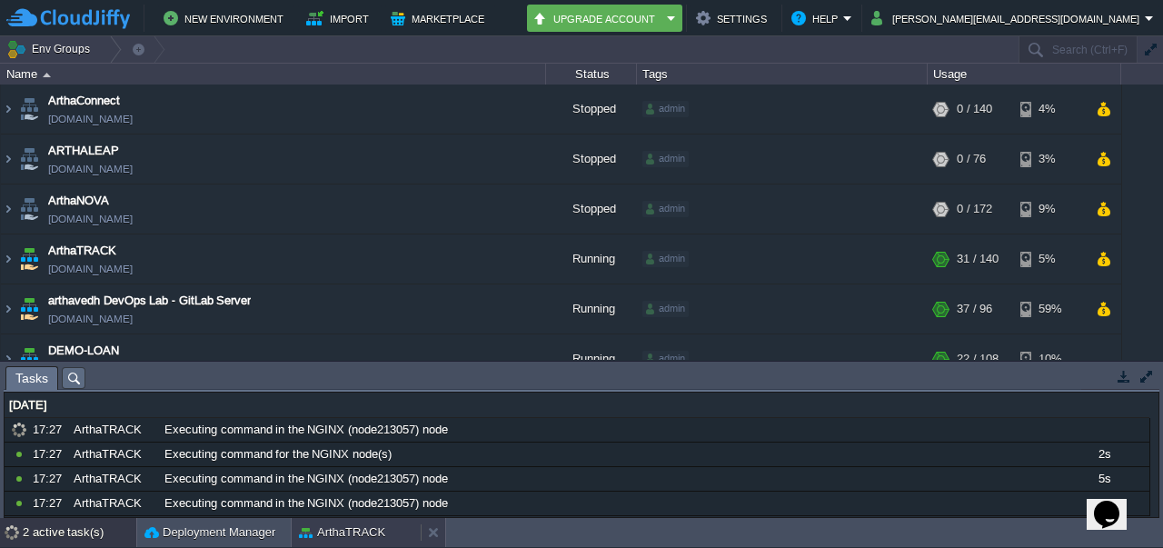
click at [331, 522] on div "ArthaTRACK" at bounding box center [356, 532] width 129 height 29
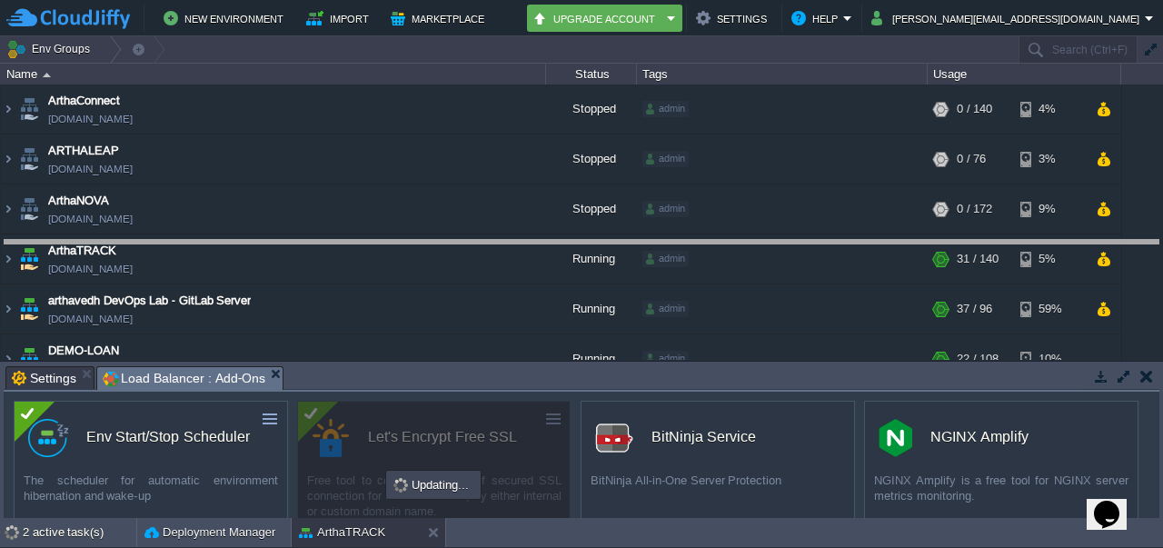
drag, startPoint x: 475, startPoint y: 372, endPoint x: 449, endPoint y: 244, distance: 129.9
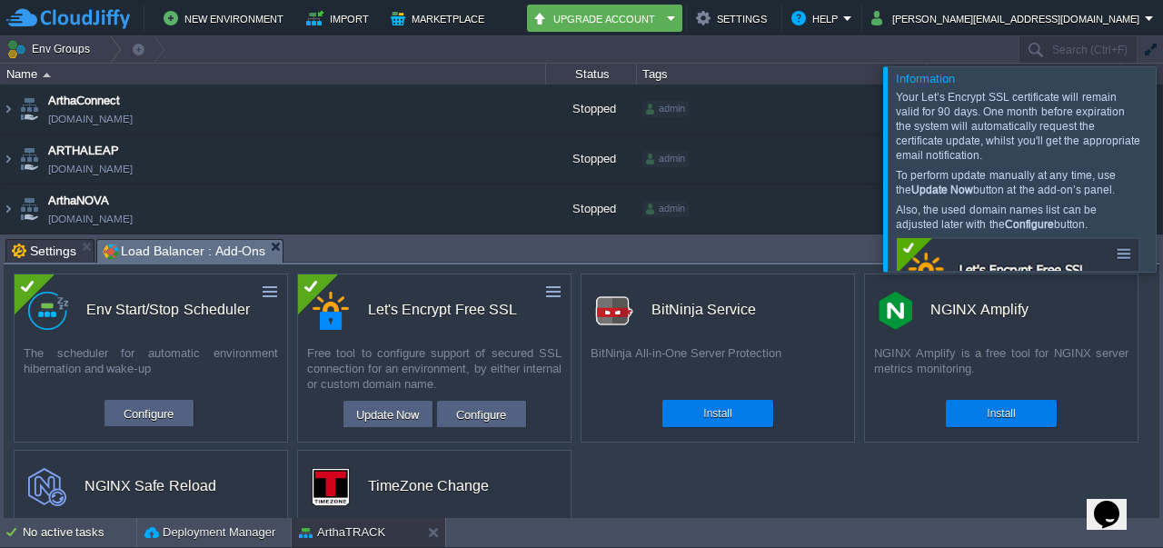
click at [1162, 170] on div at bounding box center [1185, 168] width 0 height 204
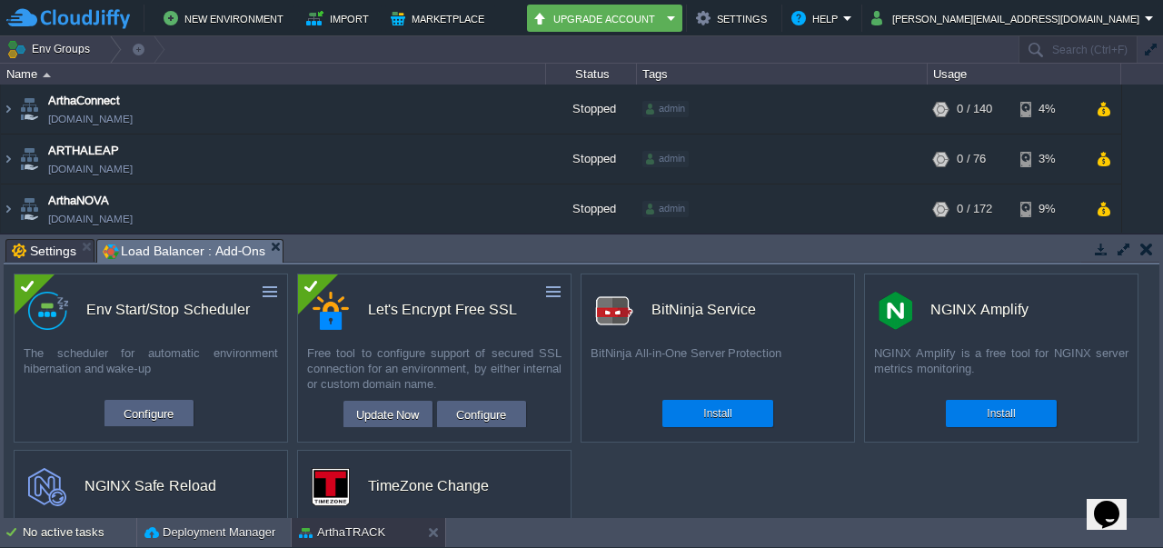
click at [1150, 254] on button "button" at bounding box center [1146, 249] width 13 height 16
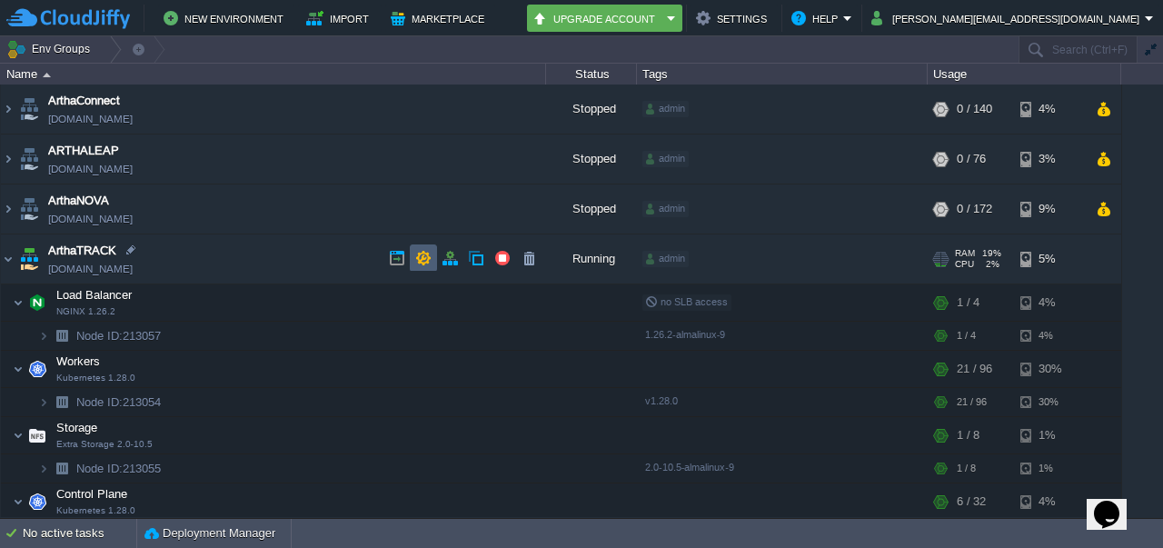
click at [419, 264] on button "button" at bounding box center [423, 258] width 16 height 16
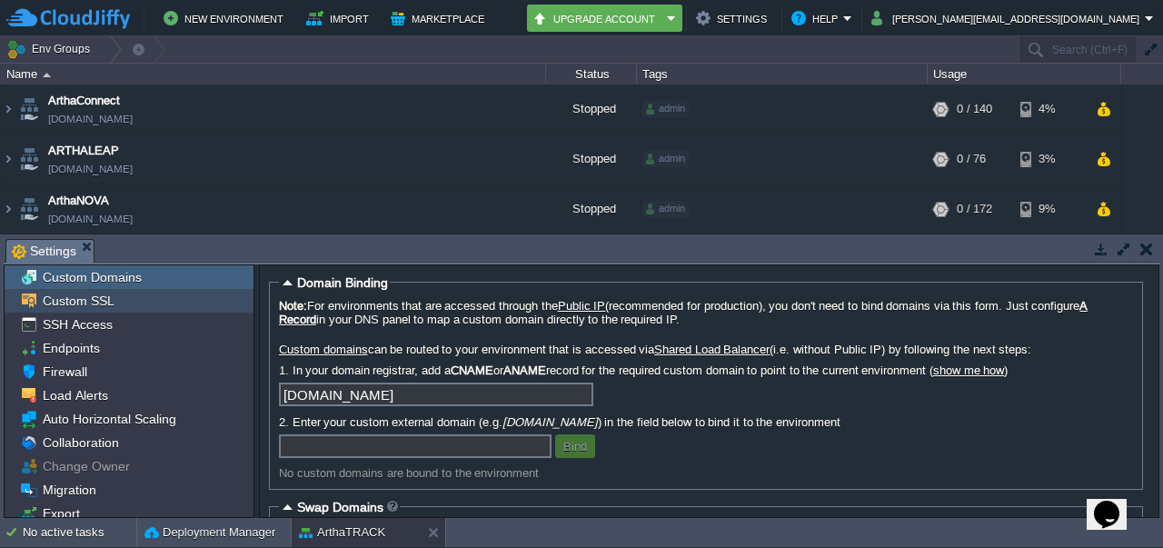
click at [96, 301] on span "Custom SSL" at bounding box center [78, 301] width 78 height 16
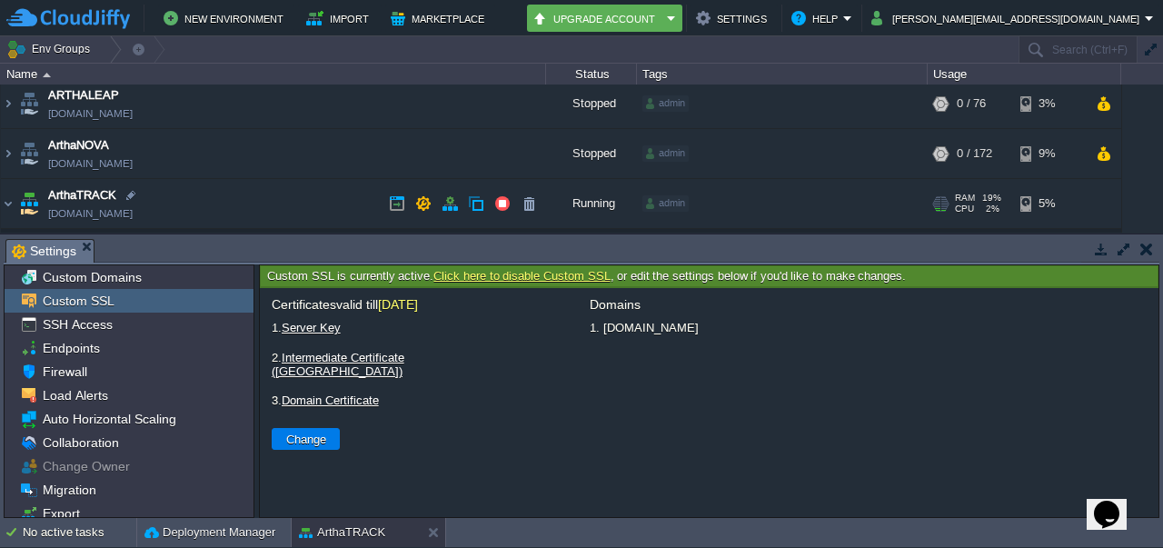
scroll to position [82, 0]
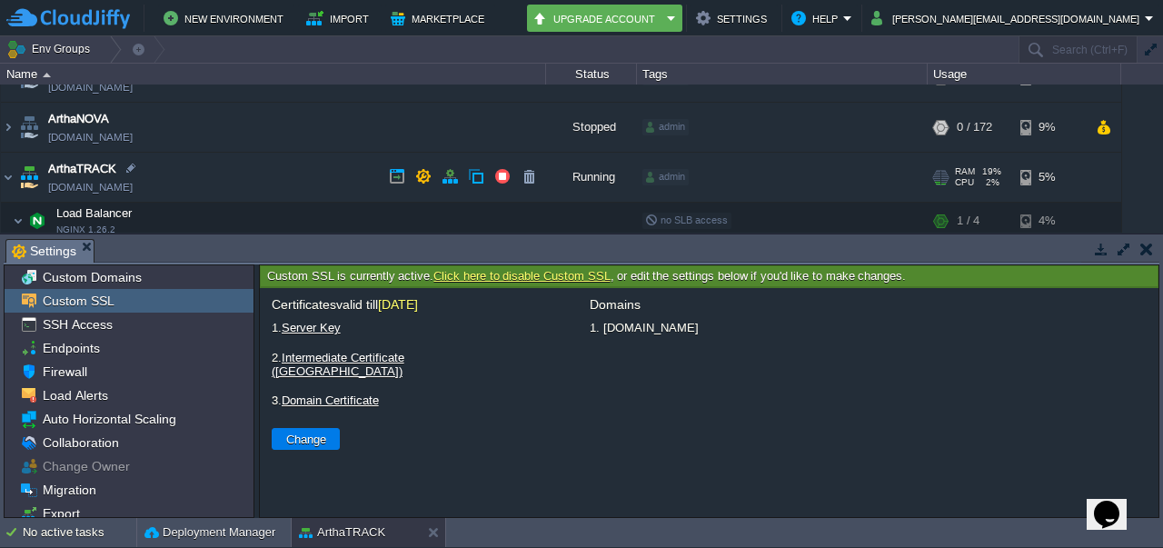
click at [133, 188] on link "[DOMAIN_NAME]" at bounding box center [90, 187] width 85 height 18
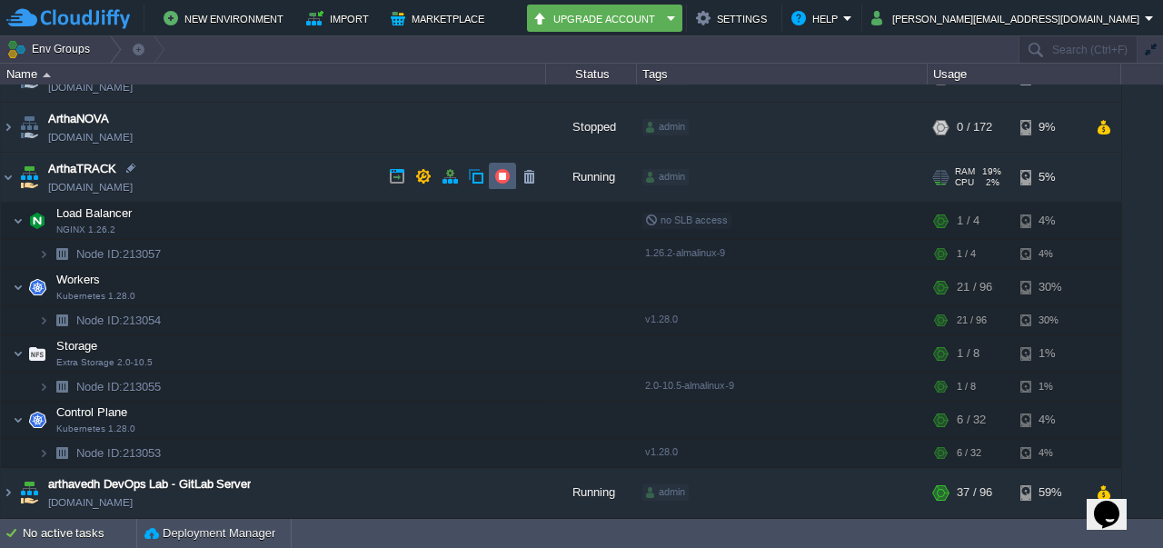
click at [507, 188] on td at bounding box center [502, 176] width 27 height 27
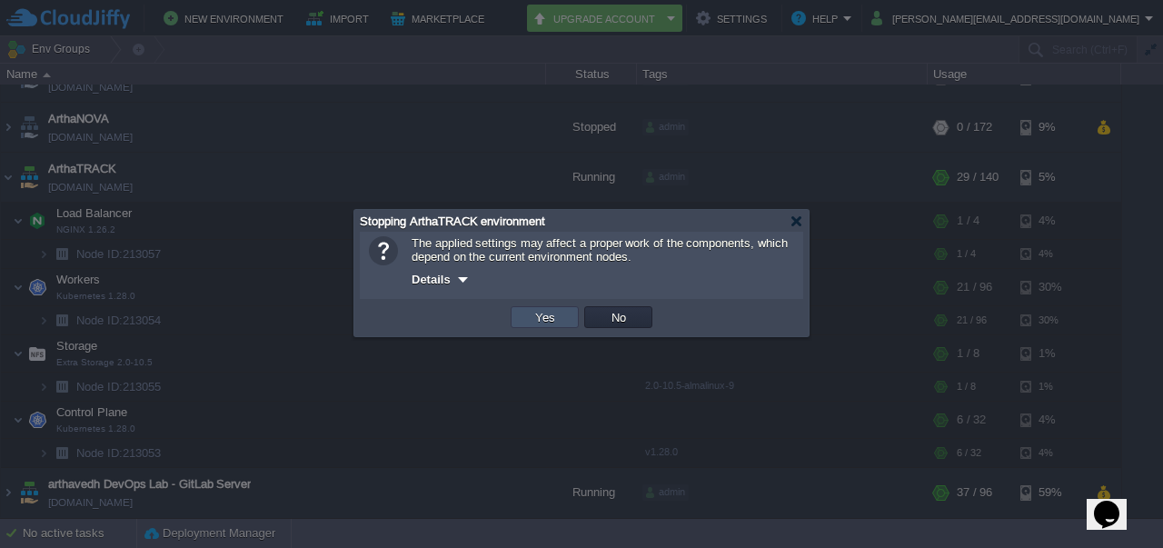
click at [540, 324] on button "Yes" at bounding box center [545, 317] width 31 height 16
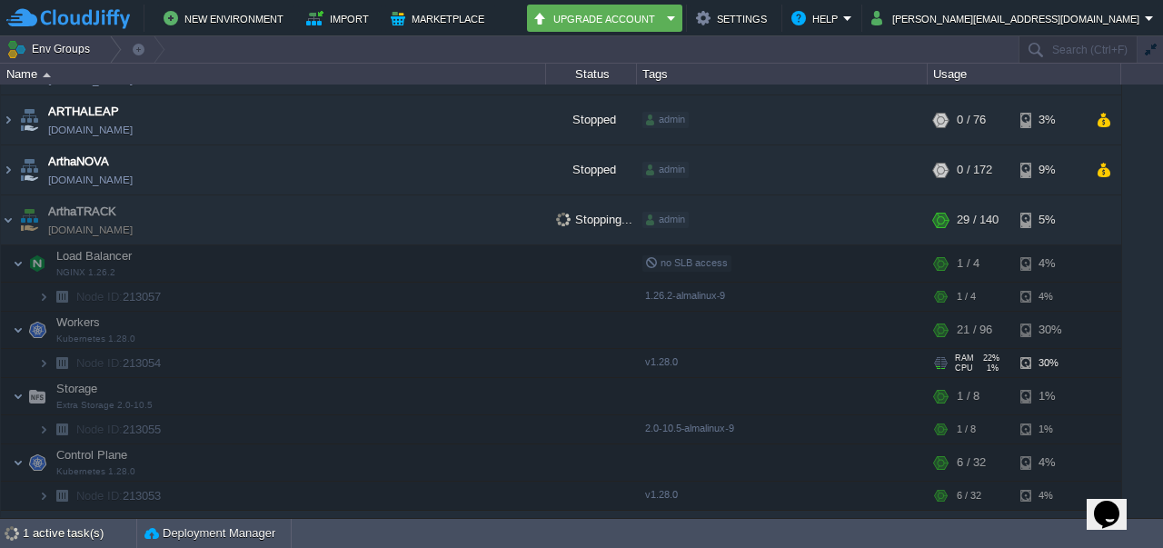
scroll to position [38, 0]
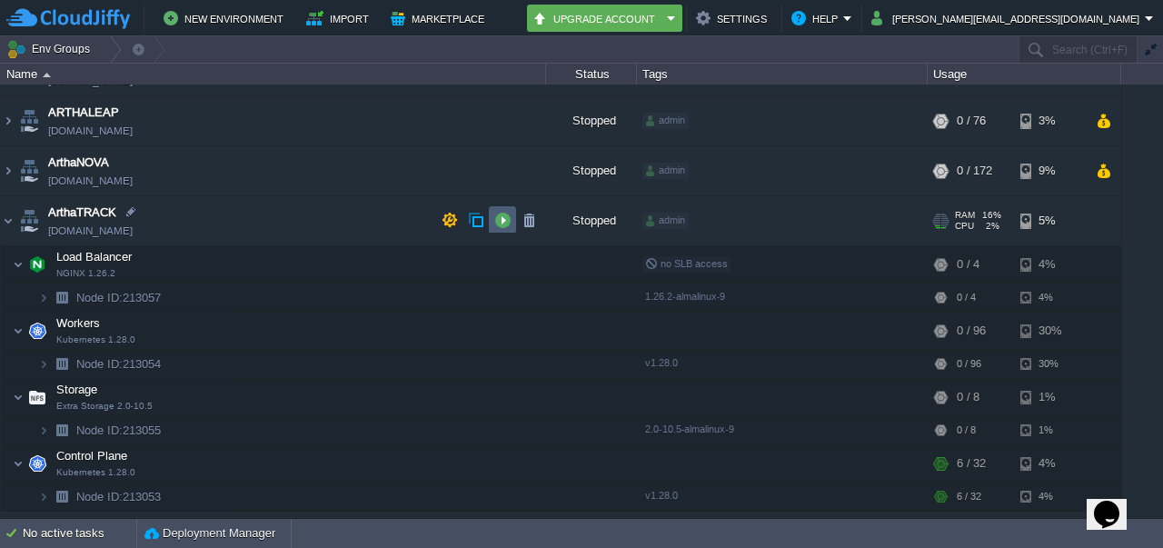
click at [489, 217] on td at bounding box center [502, 219] width 27 height 27
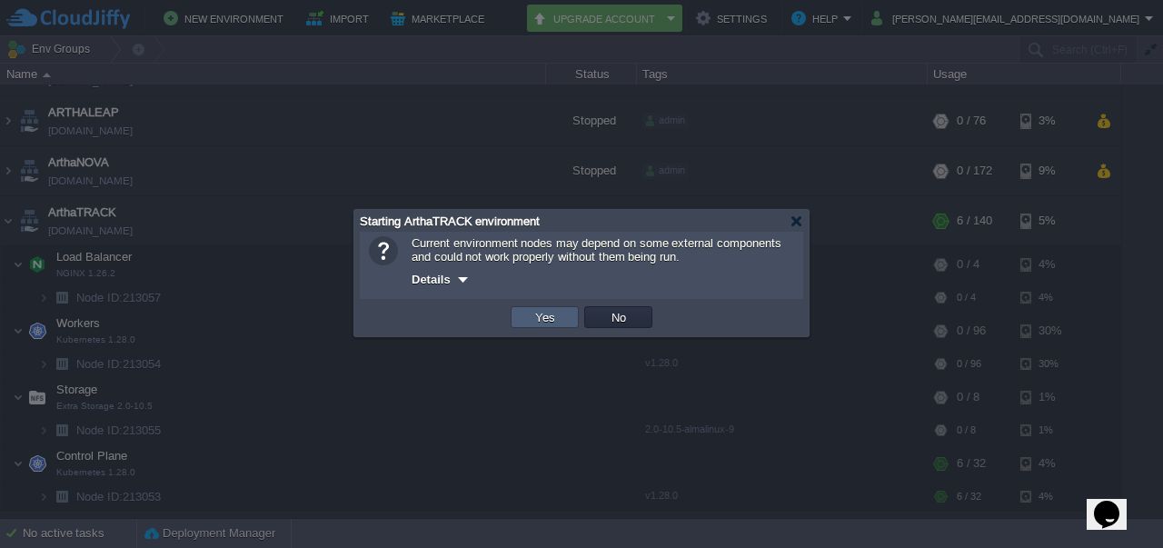
click at [520, 317] on td "Yes" at bounding box center [545, 317] width 68 height 22
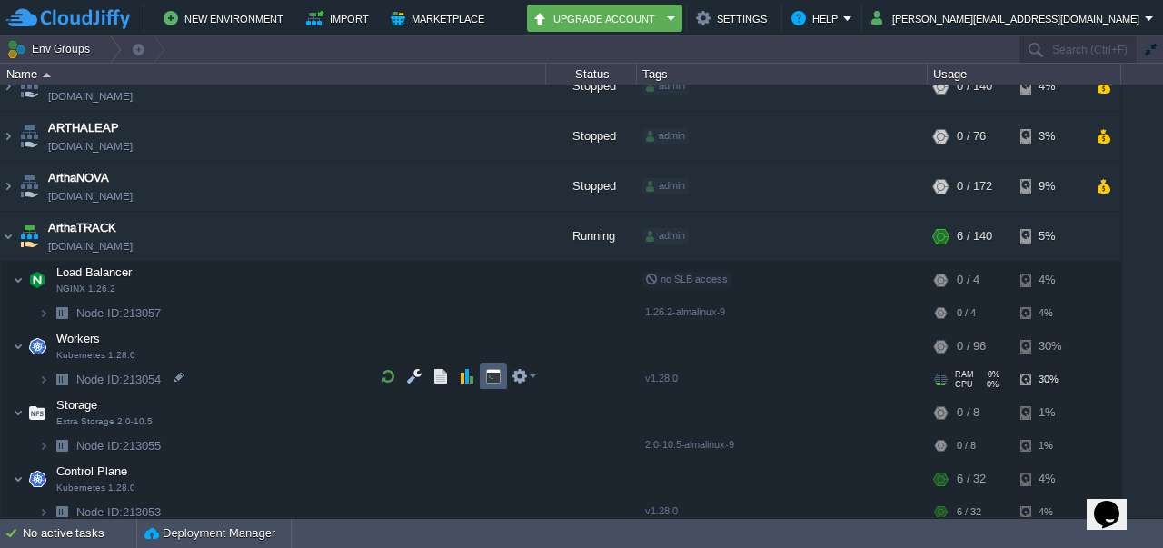
scroll to position [22, 0]
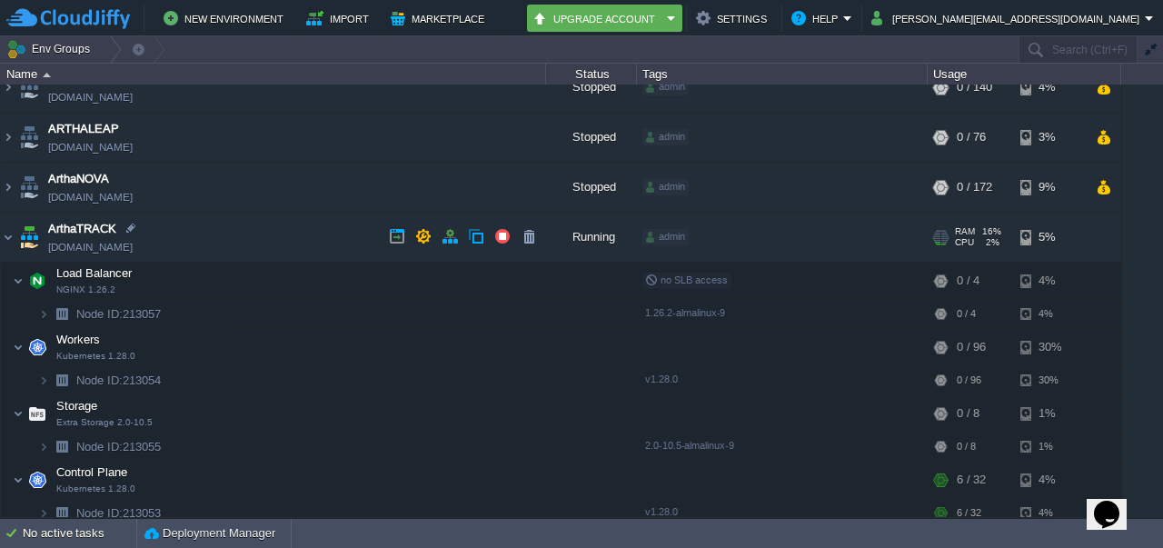
click at [120, 252] on link "[DOMAIN_NAME]" at bounding box center [90, 247] width 85 height 18
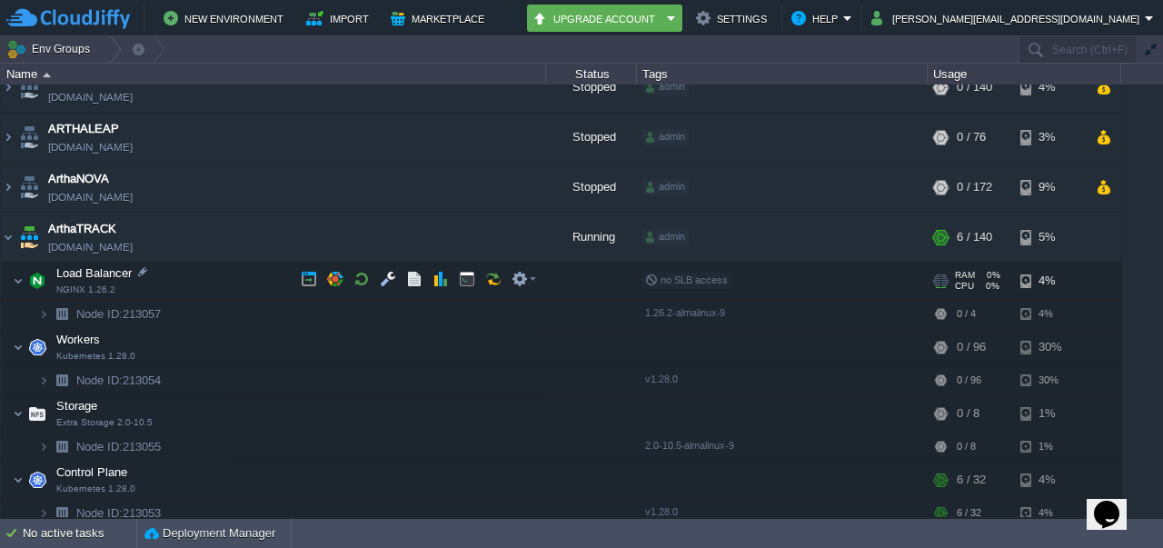
scroll to position [64, 0]
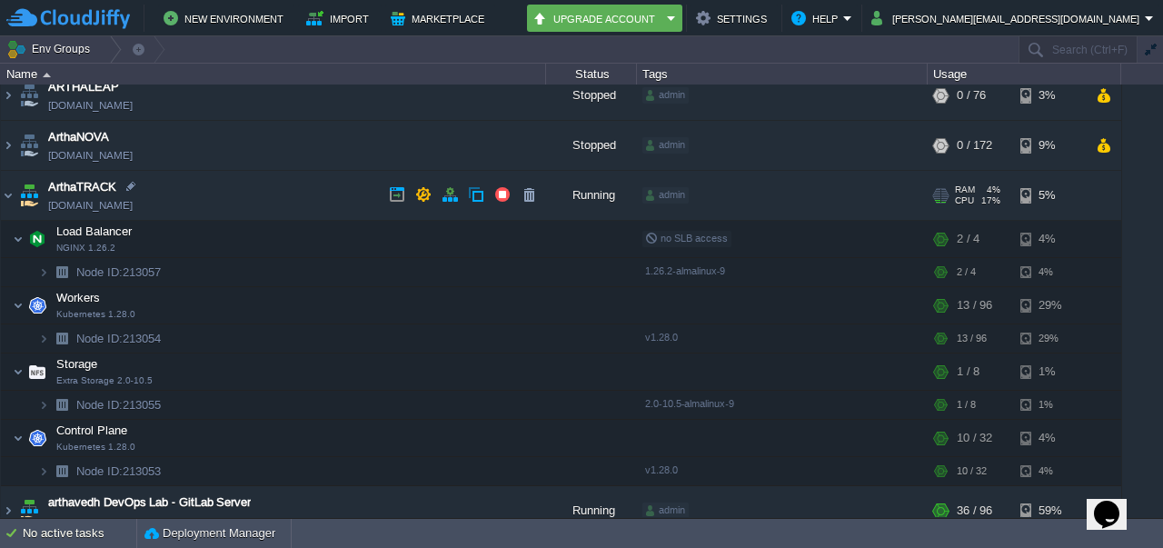
click at [87, 209] on link "[DOMAIN_NAME]" at bounding box center [90, 205] width 85 height 18
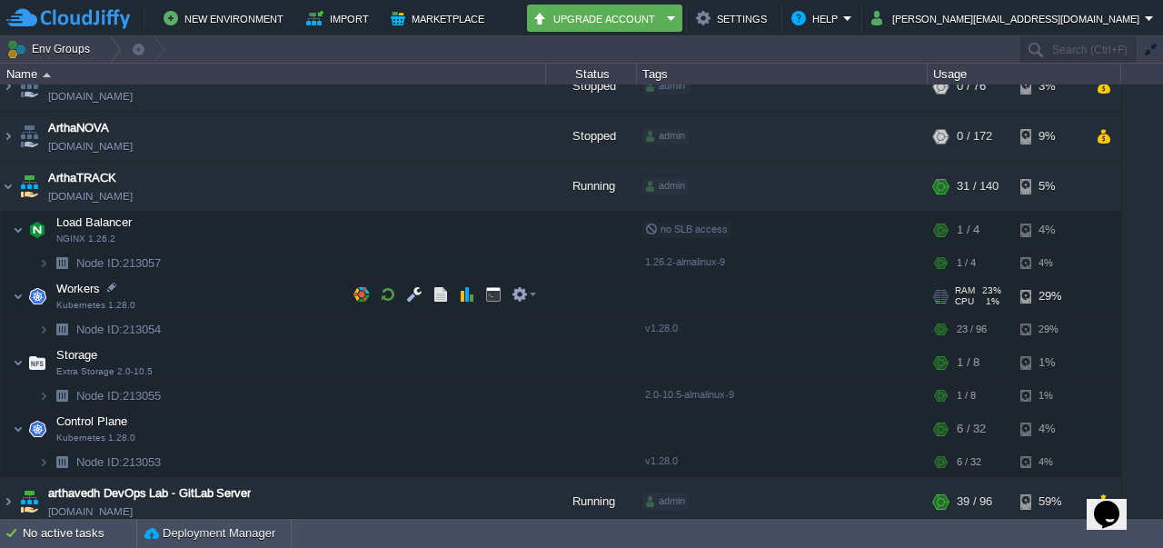
scroll to position [55, 0]
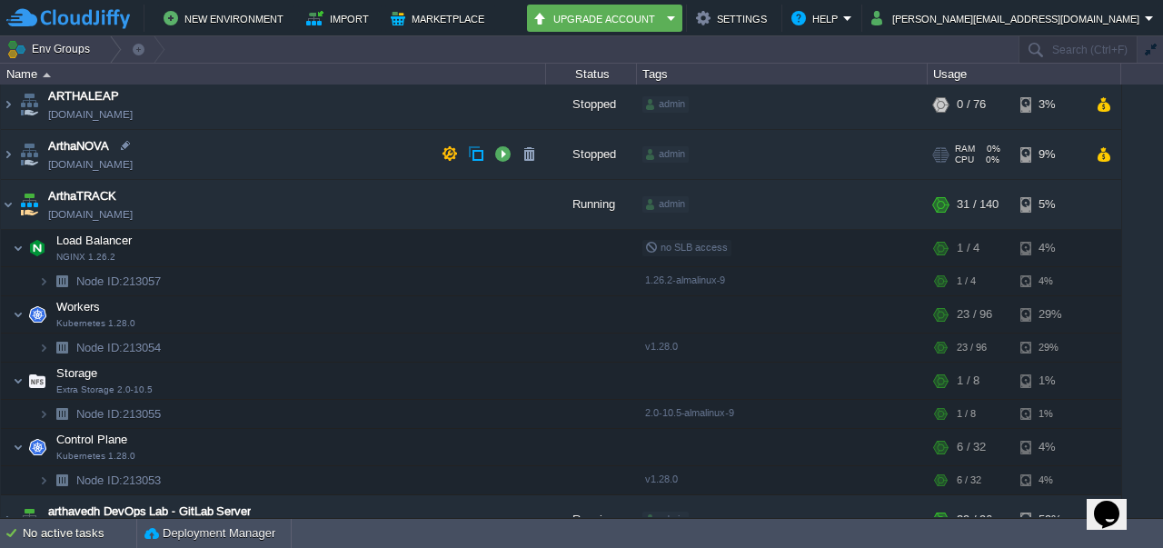
click at [133, 161] on link "[DOMAIN_NAME]" at bounding box center [90, 164] width 85 height 18
click at [498, 151] on button "button" at bounding box center [502, 153] width 16 height 16
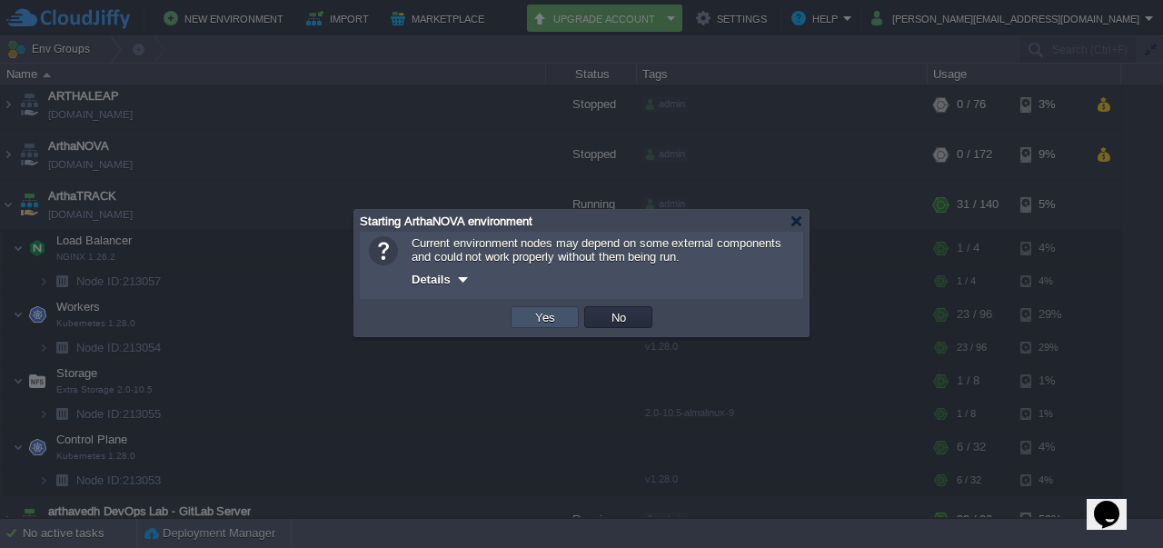
click at [535, 317] on button "Yes" at bounding box center [545, 317] width 31 height 16
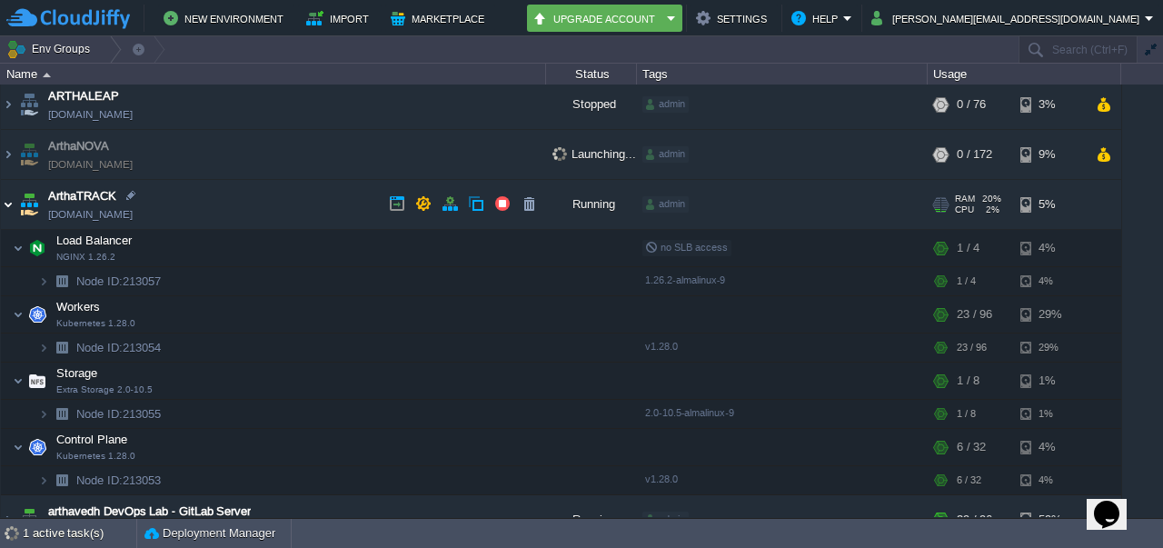
click at [9, 208] on img at bounding box center [8, 204] width 15 height 49
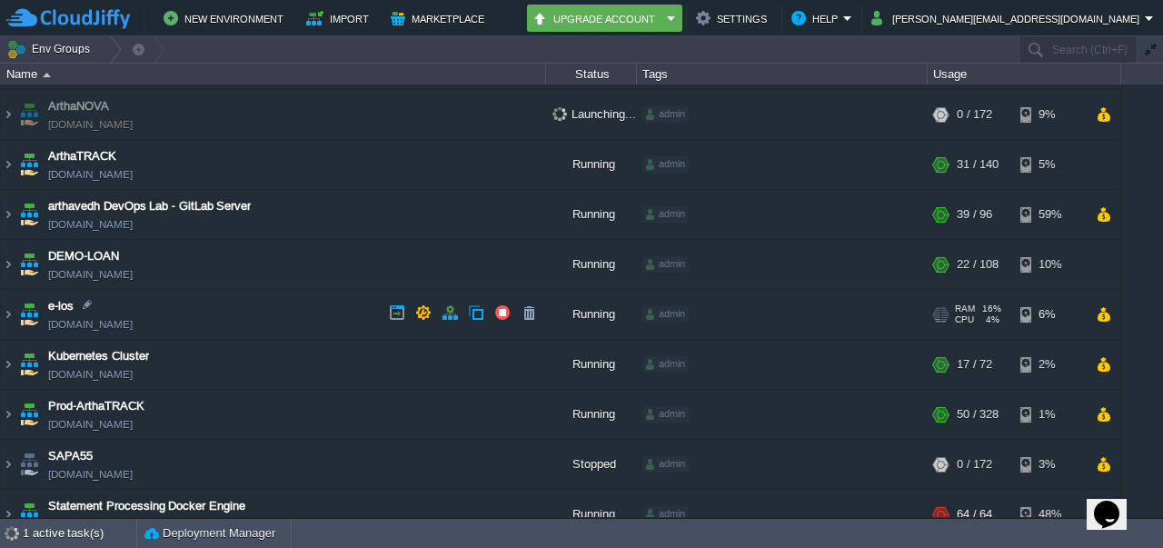
scroll to position [95, 0]
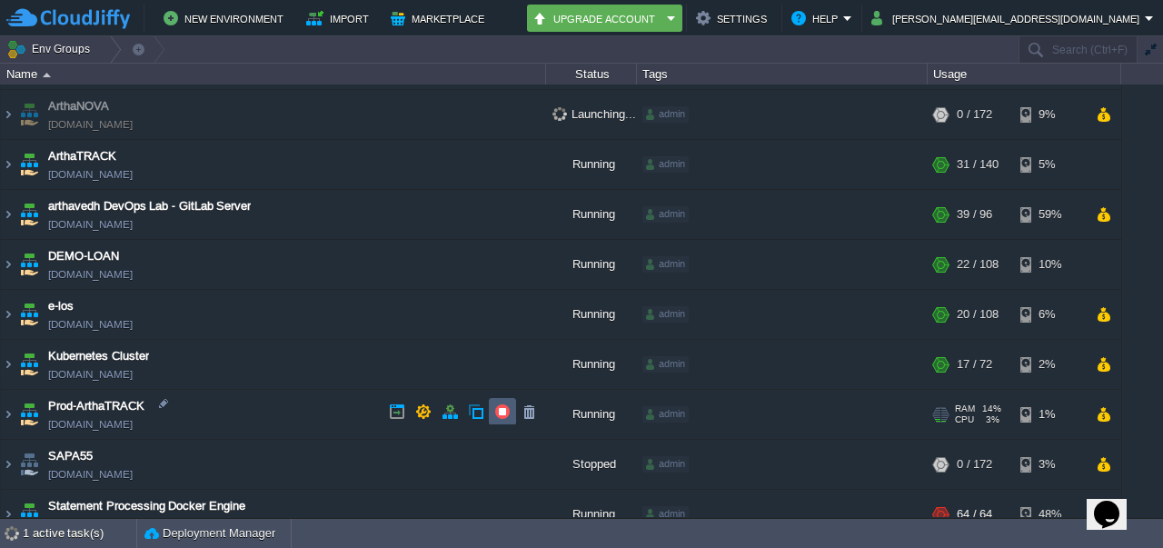
click at [494, 420] on td at bounding box center [502, 411] width 27 height 27
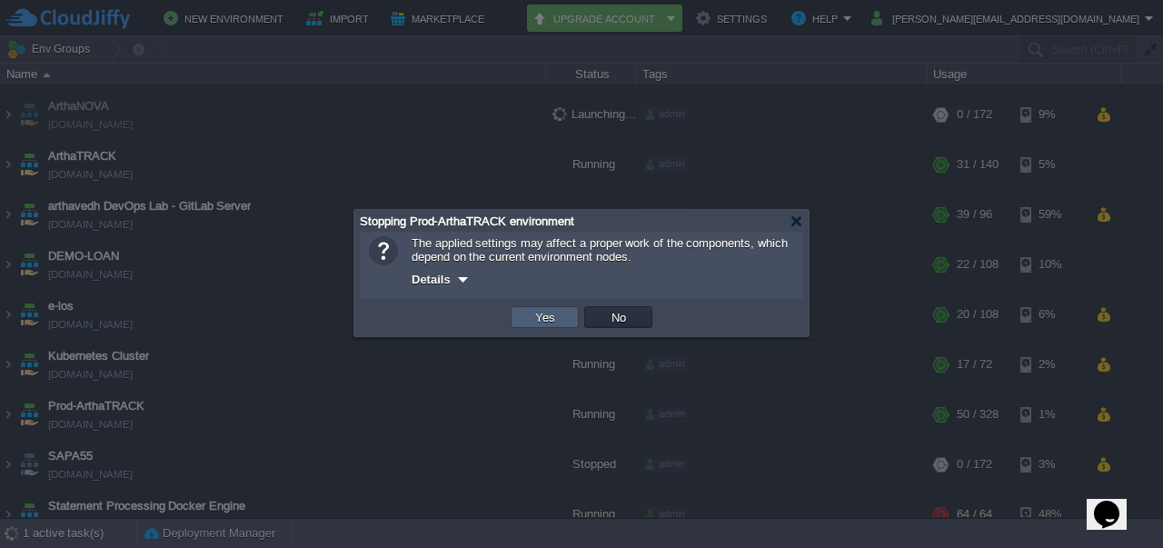
click at [544, 317] on button "Yes" at bounding box center [545, 317] width 31 height 16
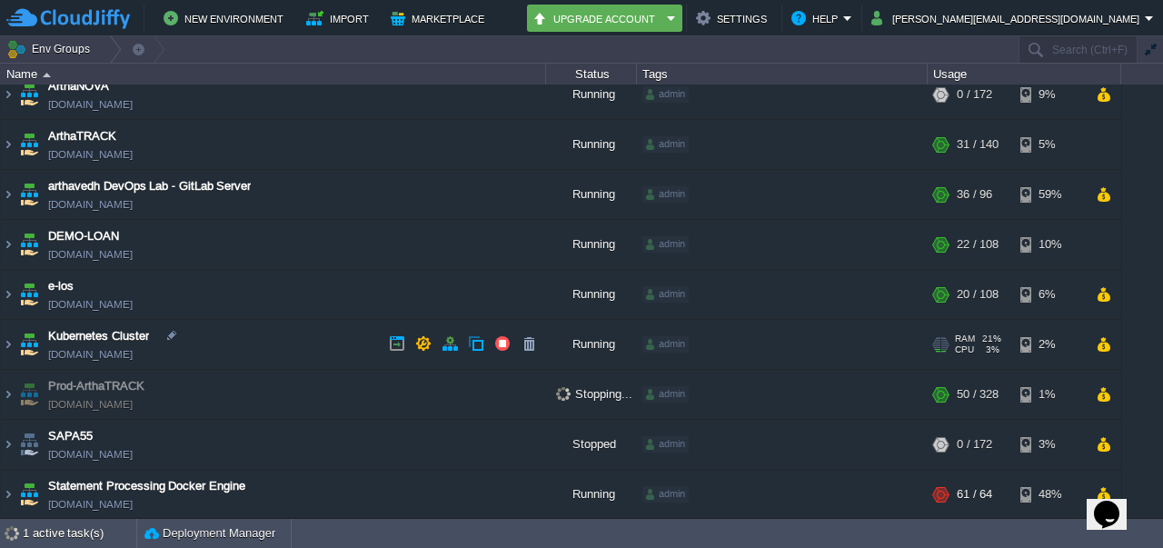
scroll to position [0, 0]
